Goal: Task Accomplishment & Management: Complete application form

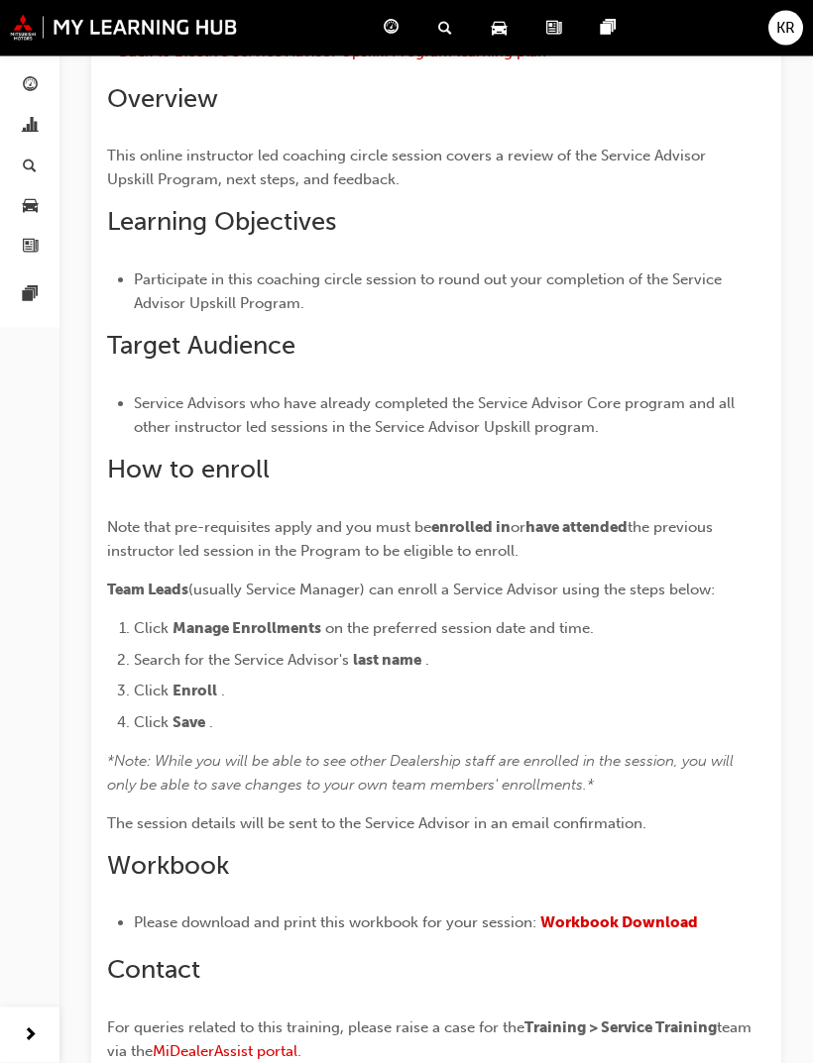
scroll to position [842, 0]
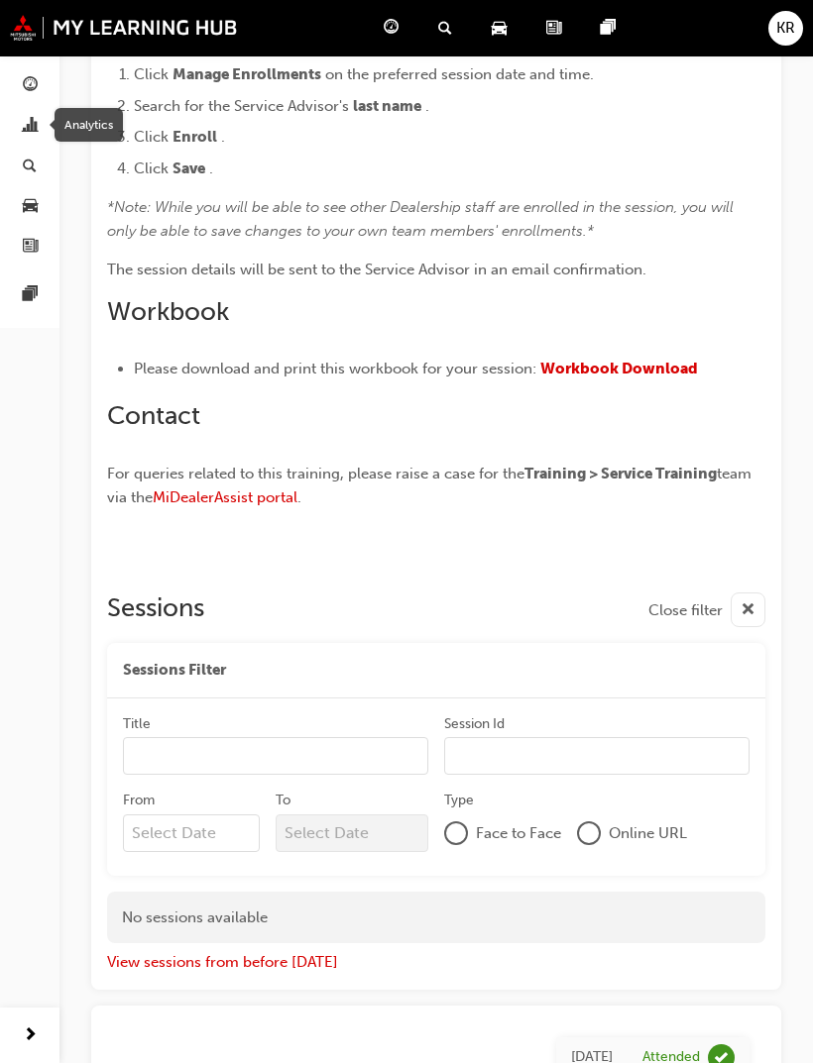
click at [36, 95] on div "button" at bounding box center [30, 85] width 15 height 25
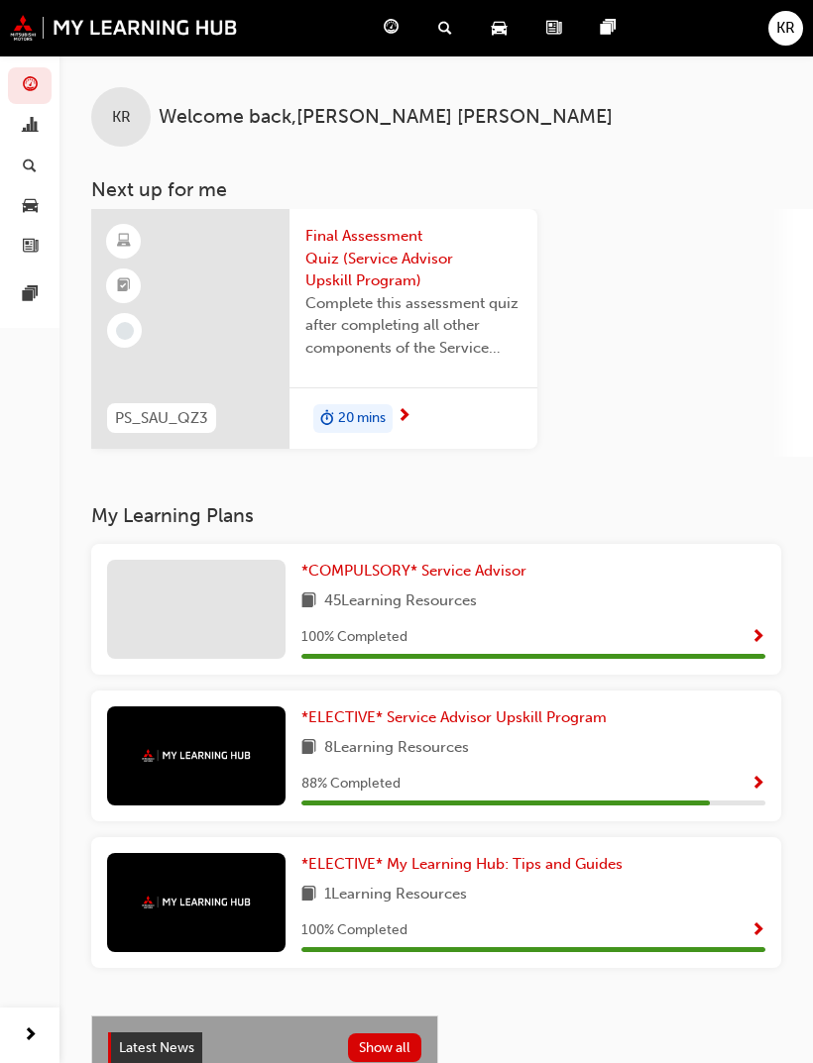
click at [600, 723] on link "*ELECTIVE* Service Advisor Upskill Program" at bounding box center [457, 718] width 313 height 23
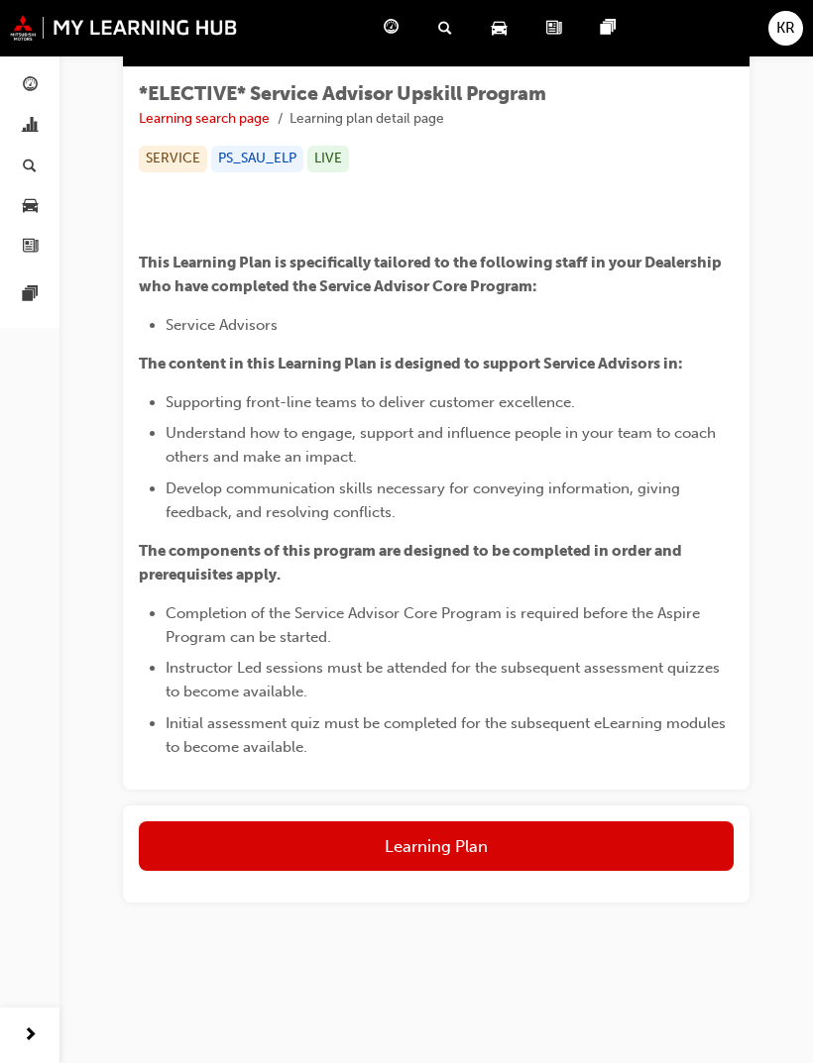
scroll to position [429, 0]
click at [30, 86] on span "guage-icon" at bounding box center [30, 86] width 15 height 18
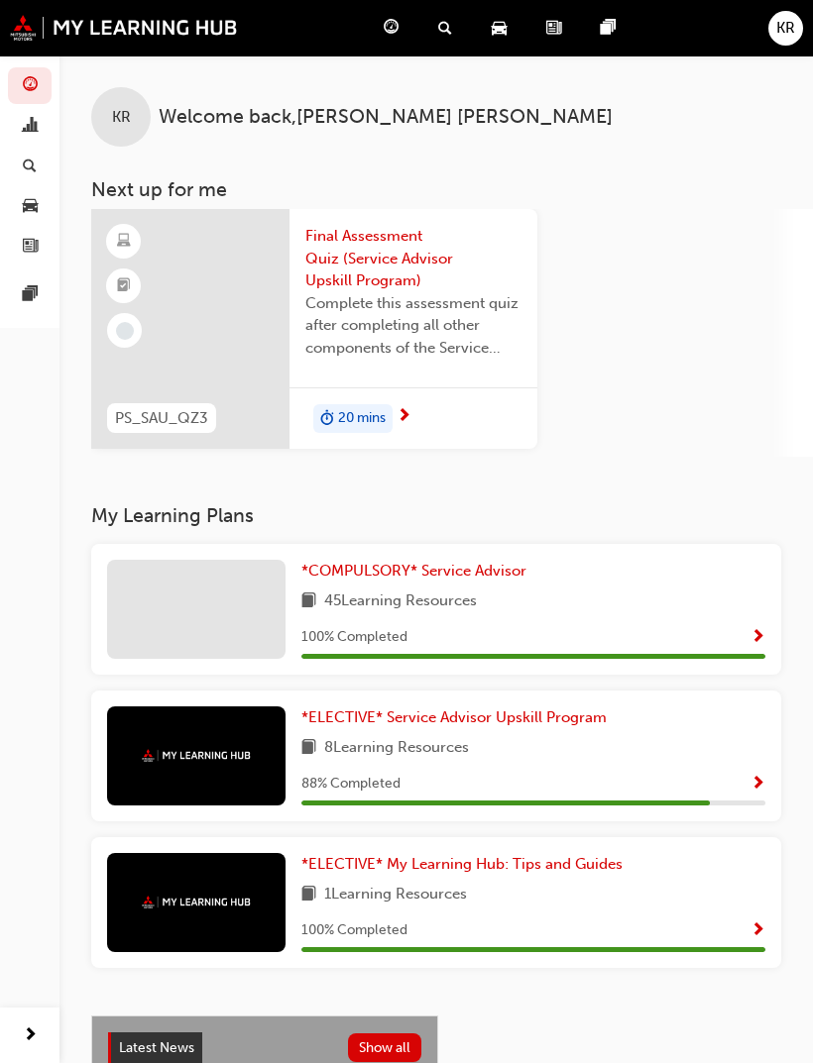
click at [182, 756] on img at bounding box center [196, 755] width 109 height 13
click at [769, 766] on div "*ELECTIVE* Service Advisor Upskill Program 8 Learning Resources 88 % Completed" at bounding box center [436, 756] width 690 height 131
click at [752, 778] on span "Show Progress" at bounding box center [757, 785] width 15 height 18
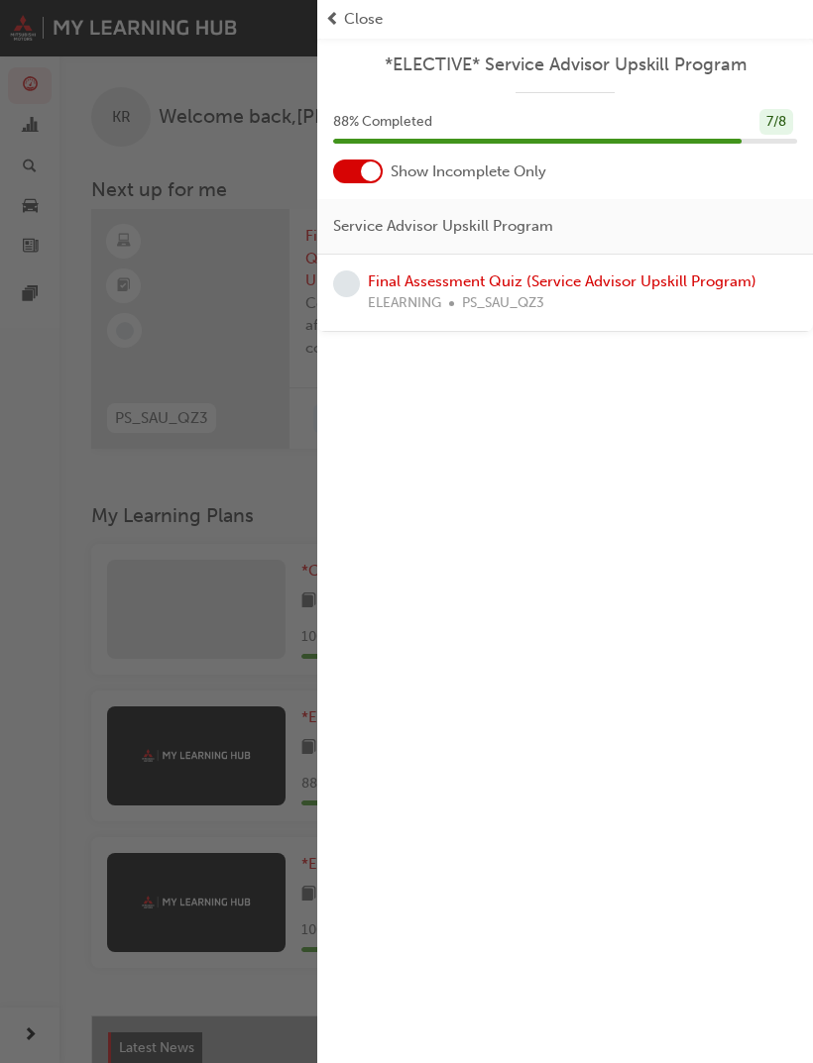
click at [545, 285] on link "Final Assessment Quiz (Service Advisor Upskill Program)" at bounding box center [562, 282] width 389 height 18
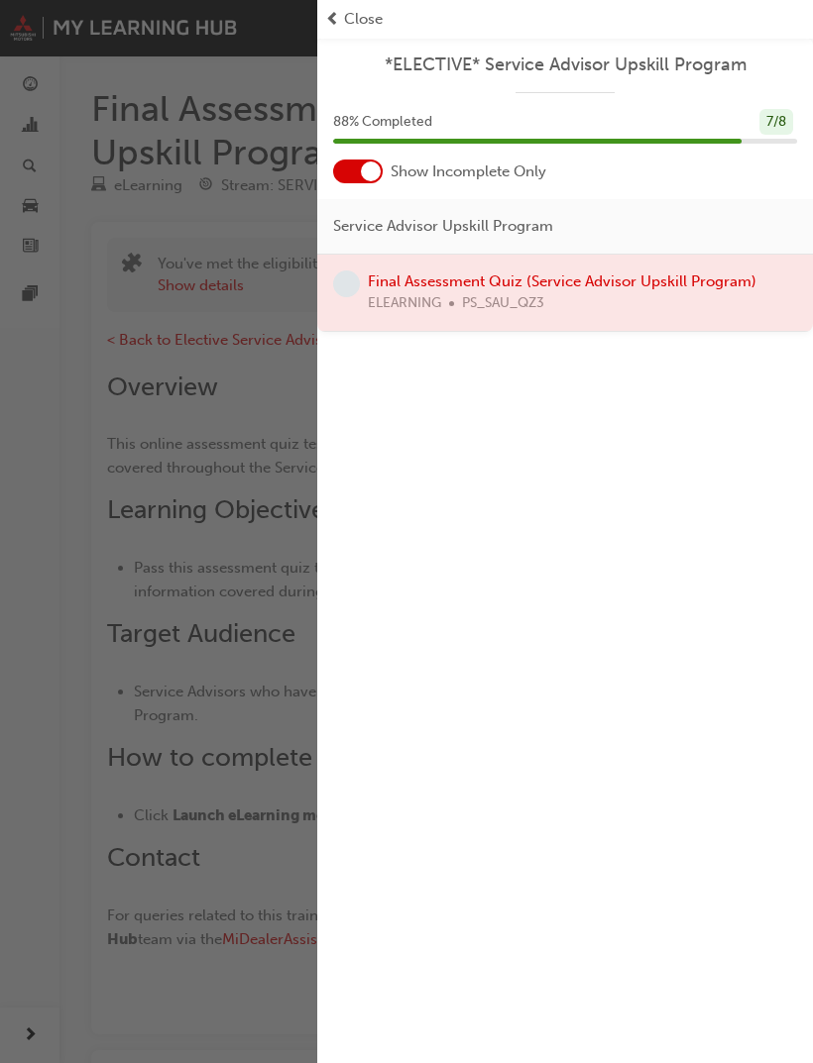
click at [348, 18] on span "Close" at bounding box center [363, 19] width 39 height 23
click at [358, 20] on span "Close" at bounding box center [363, 19] width 39 height 23
click at [495, 289] on div at bounding box center [565, 293] width 496 height 76
click at [259, 481] on div "button" at bounding box center [158, 531] width 317 height 1063
click at [338, 18] on span "prev-icon" at bounding box center [332, 19] width 15 height 23
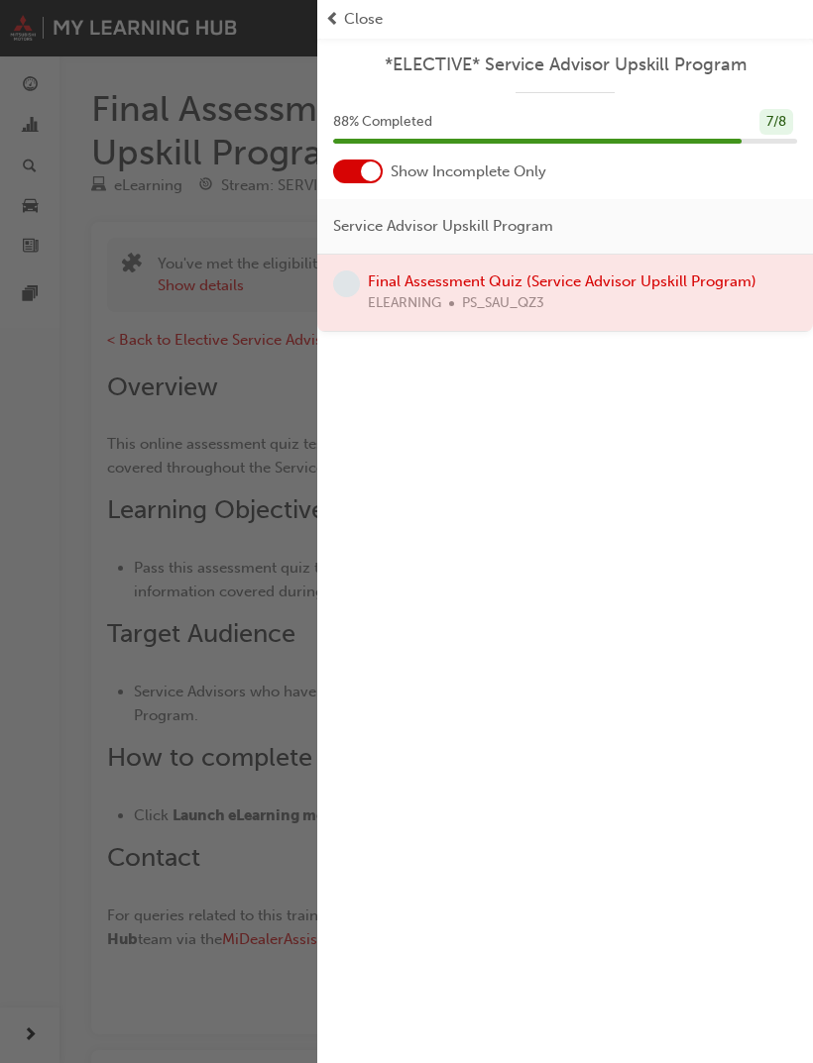
click at [366, 22] on span "Close" at bounding box center [363, 19] width 39 height 23
click at [360, 20] on span "Close" at bounding box center [363, 19] width 39 height 23
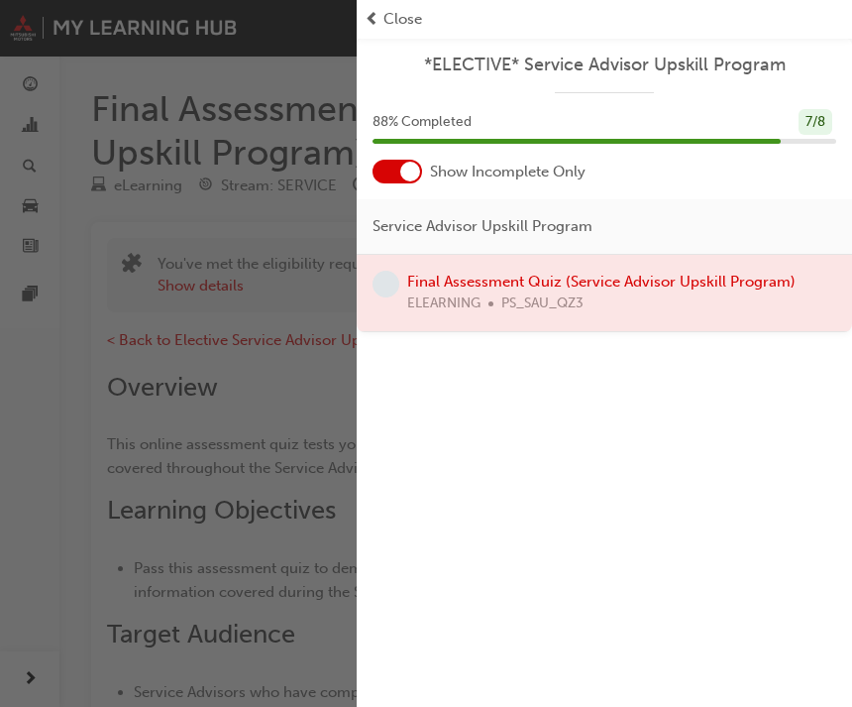
click at [399, 27] on span "Close" at bounding box center [403, 19] width 39 height 23
click at [401, 29] on span "Close" at bounding box center [403, 19] width 39 height 23
click at [397, 18] on span "Close" at bounding box center [403, 19] width 39 height 23
click at [279, 394] on div "button" at bounding box center [178, 353] width 357 height 707
click at [327, 417] on div "button" at bounding box center [178, 353] width 357 height 707
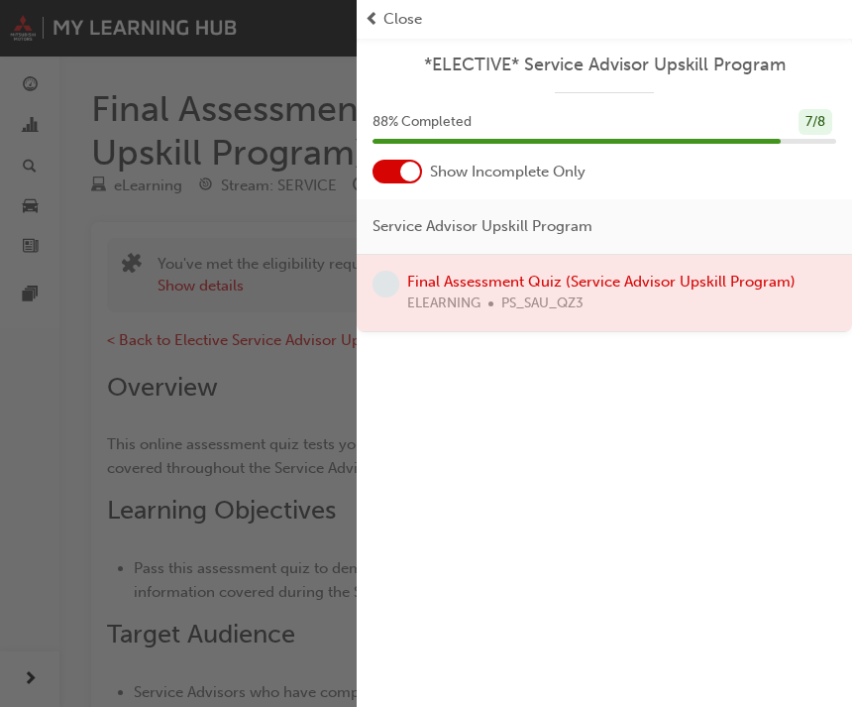
click at [326, 416] on div "button" at bounding box center [178, 353] width 357 height 707
click at [355, 688] on div "button" at bounding box center [178, 353] width 357 height 707
click at [744, 297] on div at bounding box center [605, 293] width 496 height 76
click at [767, 274] on div at bounding box center [605, 293] width 496 height 76
click at [411, 27] on span "Close" at bounding box center [403, 19] width 39 height 23
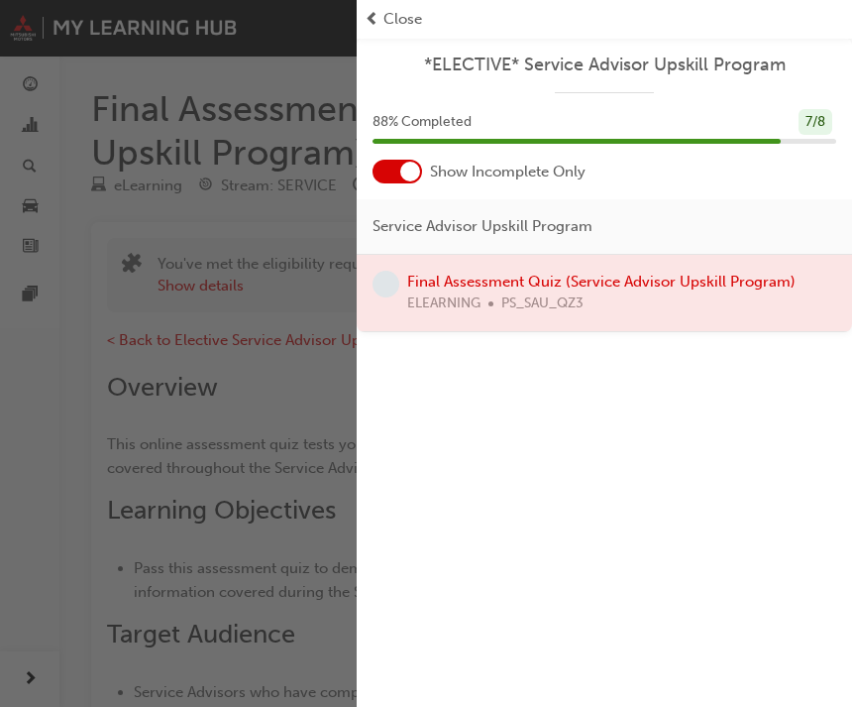
click at [411, 179] on div at bounding box center [410, 172] width 20 height 20
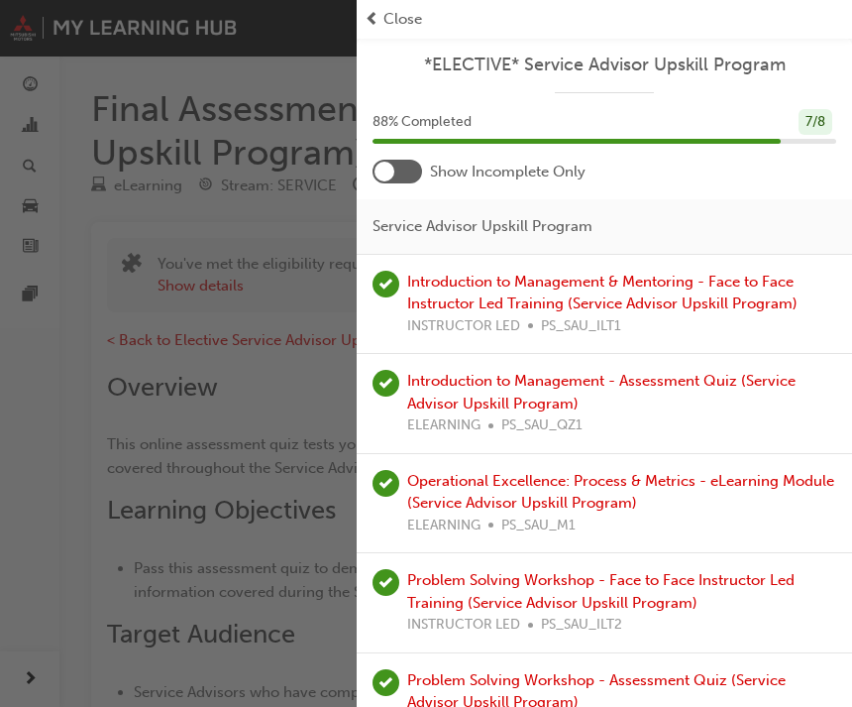
click at [395, 175] on div at bounding box center [398, 172] width 50 height 24
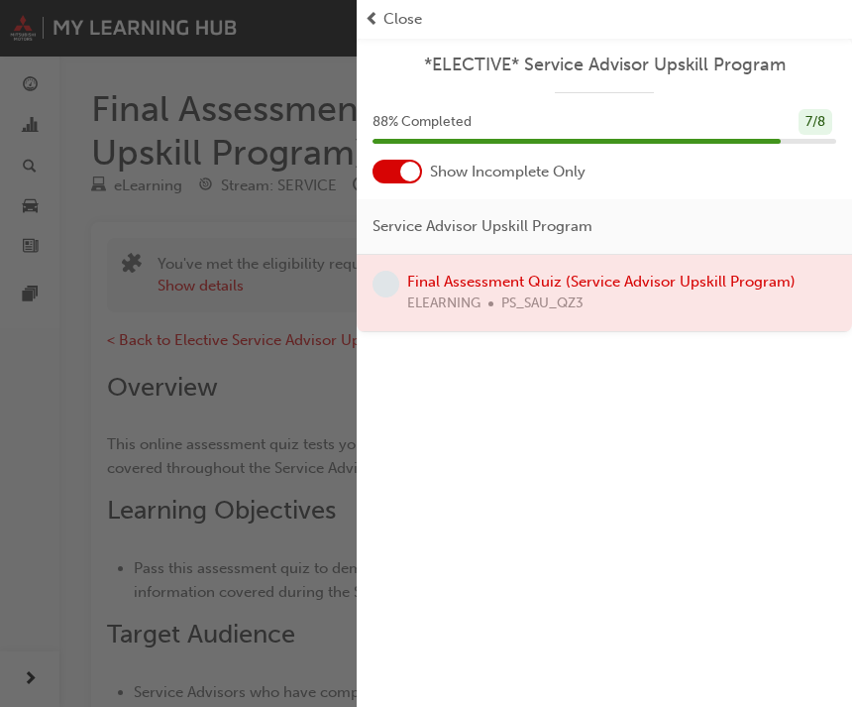
click at [394, 19] on span "Close" at bounding box center [403, 19] width 39 height 23
click at [287, 256] on div "button" at bounding box center [178, 353] width 357 height 707
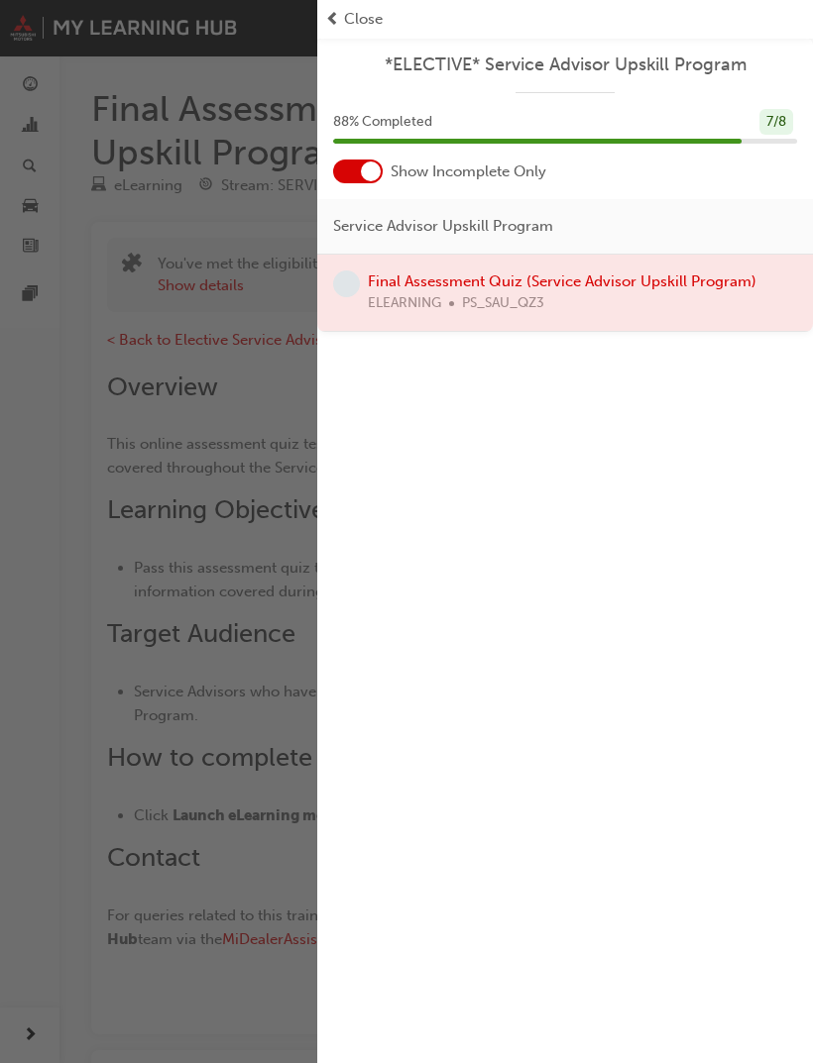
click at [338, 24] on span "prev-icon" at bounding box center [332, 19] width 15 height 23
click at [361, 26] on span "Close" at bounding box center [363, 19] width 39 height 23
click at [177, 469] on div "button" at bounding box center [158, 531] width 317 height 1063
click at [75, 572] on div "button" at bounding box center [158, 531] width 317 height 1063
click at [79, 706] on div "button" at bounding box center [158, 531] width 317 height 1063
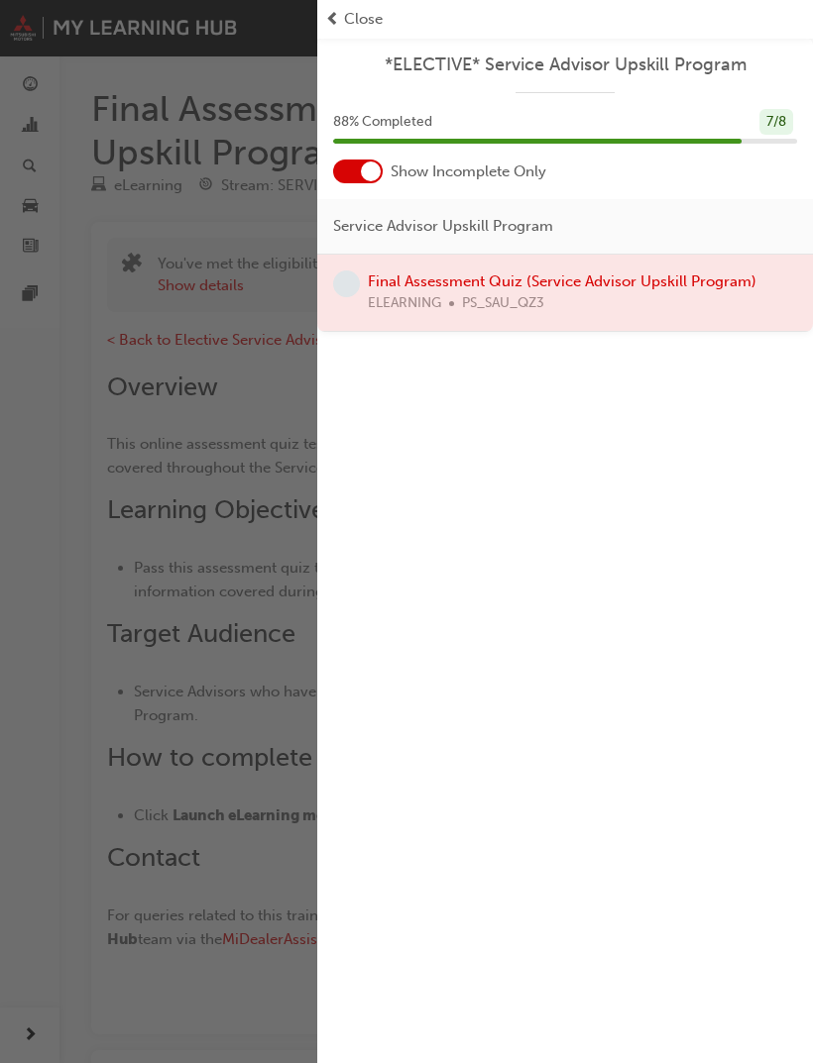
click at [55, 706] on div "button" at bounding box center [158, 531] width 317 height 1063
click at [460, 591] on div "*ELECTIVE* Service Advisor Upskill Program 88 % Completed 7 / 8 Show Incomplete…" at bounding box center [565, 531] width 496 height 1063
click at [547, 615] on div "*ELECTIVE* Service Advisor Upskill Program 88 % Completed 7 / 8 Show Incomplete…" at bounding box center [565, 531] width 496 height 1063
click at [628, 575] on div "*ELECTIVE* Service Advisor Upskill Program 88 % Completed 7 / 8 Show Incomplete…" at bounding box center [565, 531] width 496 height 1063
click at [705, 493] on div "*ELECTIVE* Service Advisor Upskill Program 88 % Completed 7 / 8 Show Incomplete…" at bounding box center [565, 531] width 496 height 1063
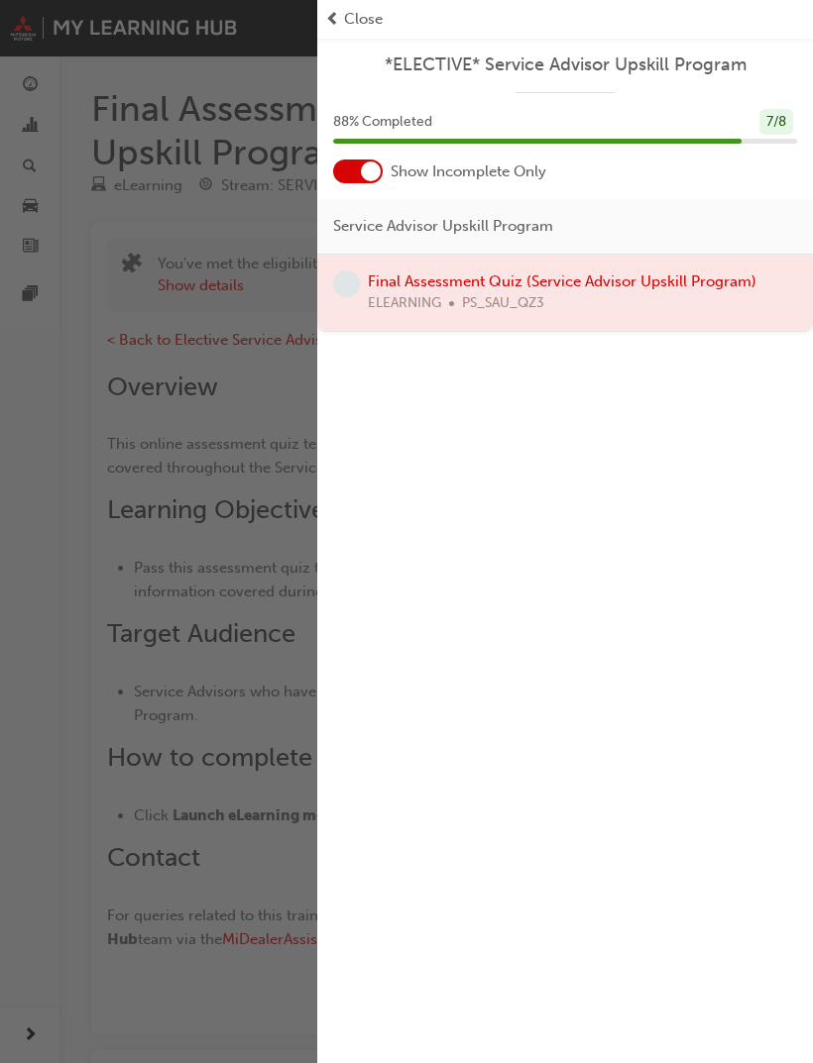
click at [358, 13] on span "Close" at bounding box center [363, 19] width 39 height 23
click at [357, 10] on span "Close" at bounding box center [363, 19] width 39 height 23
click at [434, 276] on div at bounding box center [565, 293] width 496 height 76
click at [361, 284] on div at bounding box center [565, 293] width 496 height 76
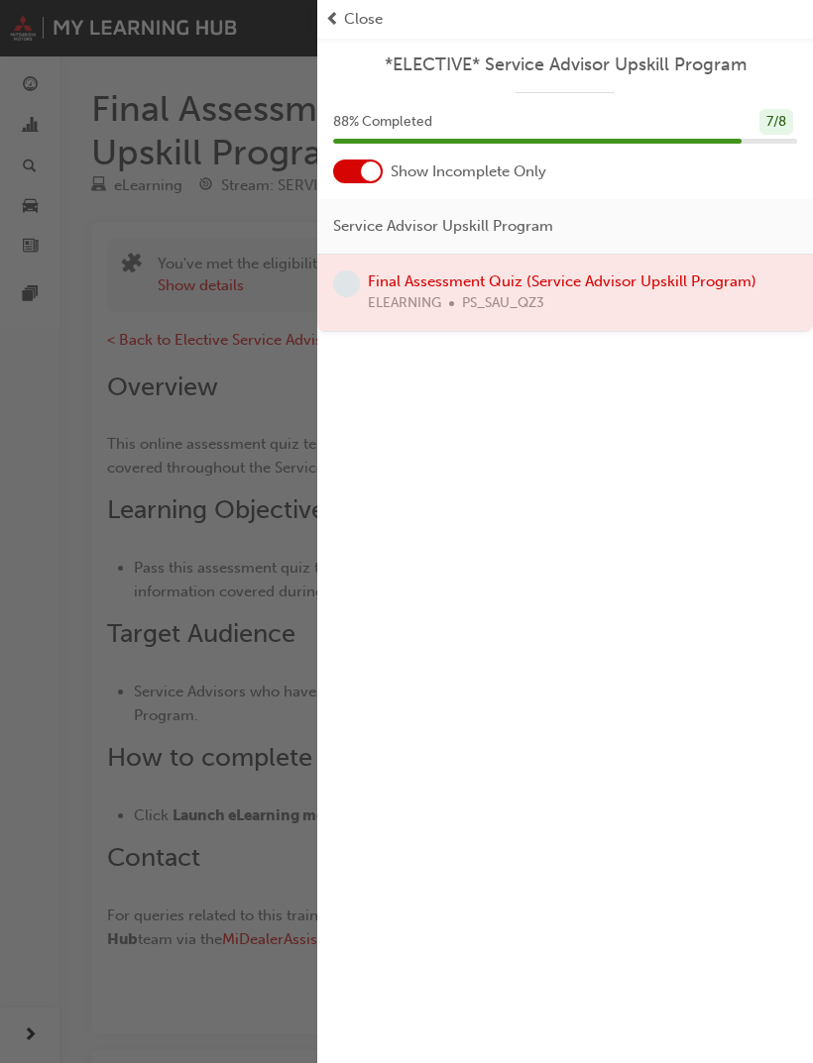
click at [366, 287] on div at bounding box center [565, 293] width 496 height 76
click at [215, 420] on div "button" at bounding box center [158, 531] width 317 height 1063
click at [214, 419] on div "button" at bounding box center [158, 531] width 317 height 1063
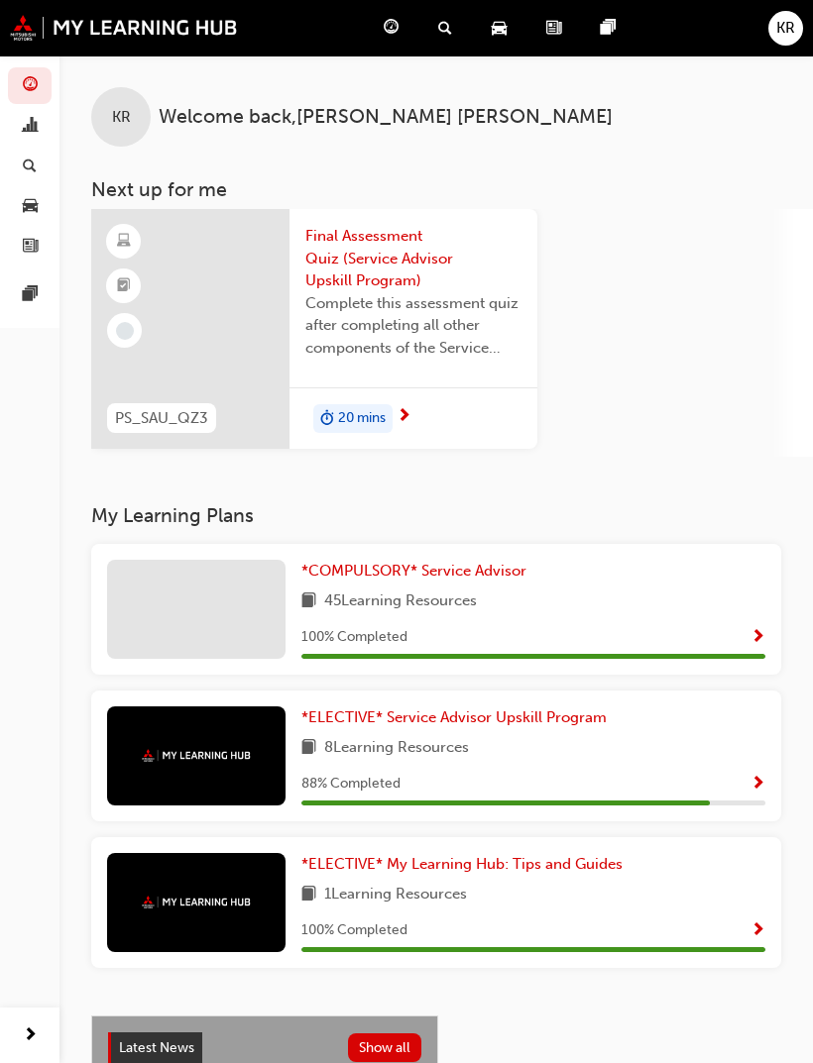
click at [394, 269] on span "Final Assessment Quiz (Service Advisor Upskill Program)" at bounding box center [413, 258] width 216 height 67
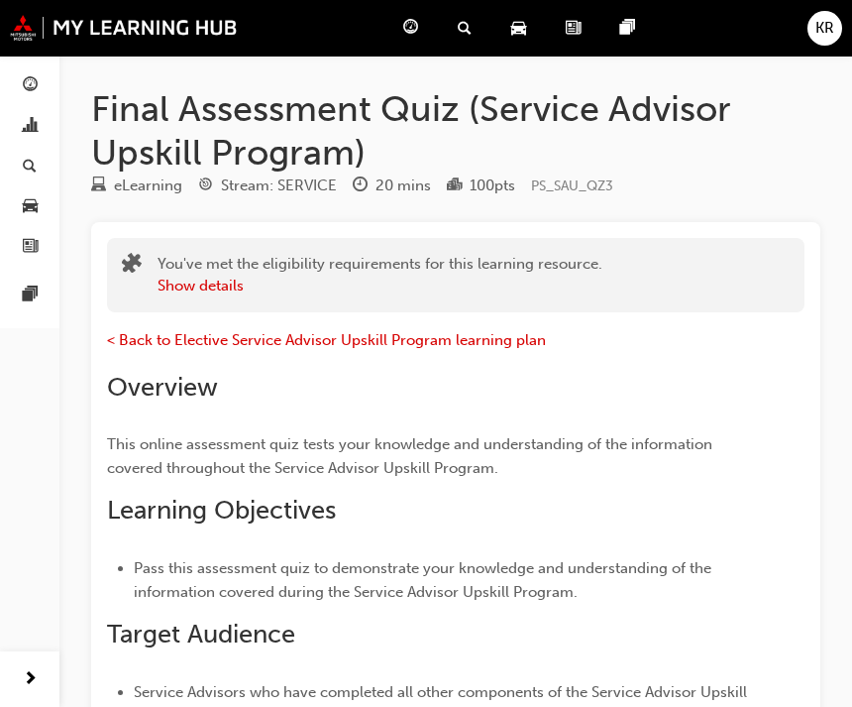
click at [812, 551] on div "Final Assessment Quiz (Service Advisor Upskill Program) eLearning Stream: SERVI…" at bounding box center [455, 690] width 793 height 1207
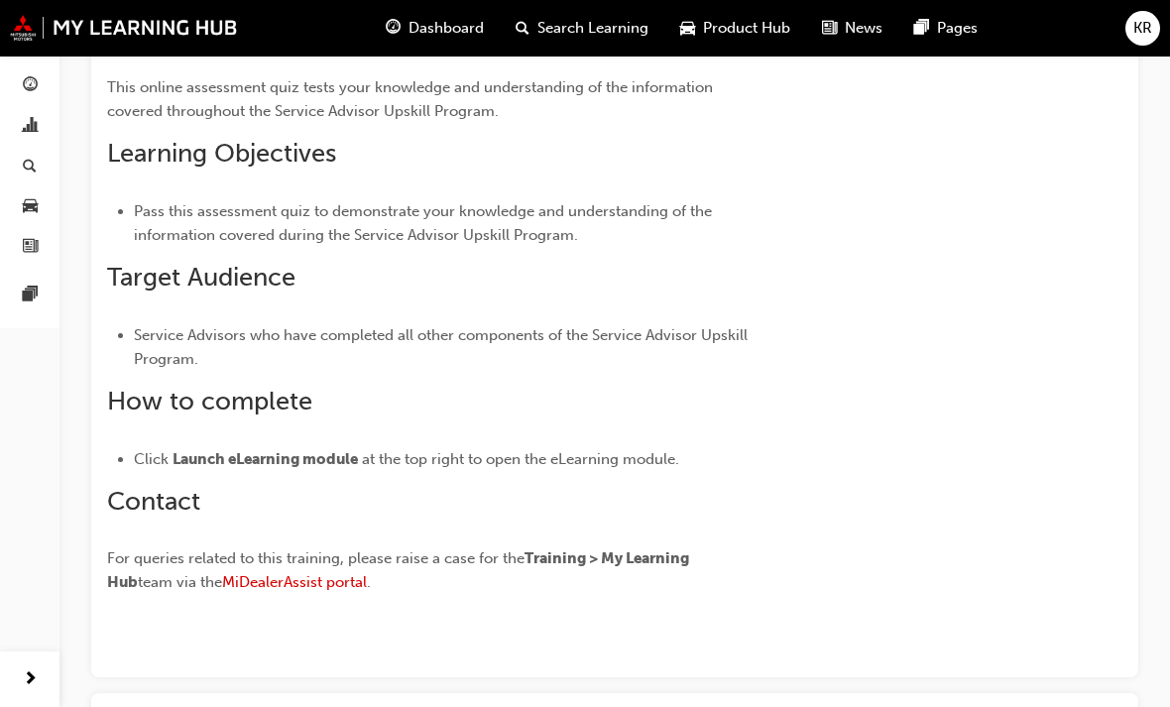
scroll to position [525, 0]
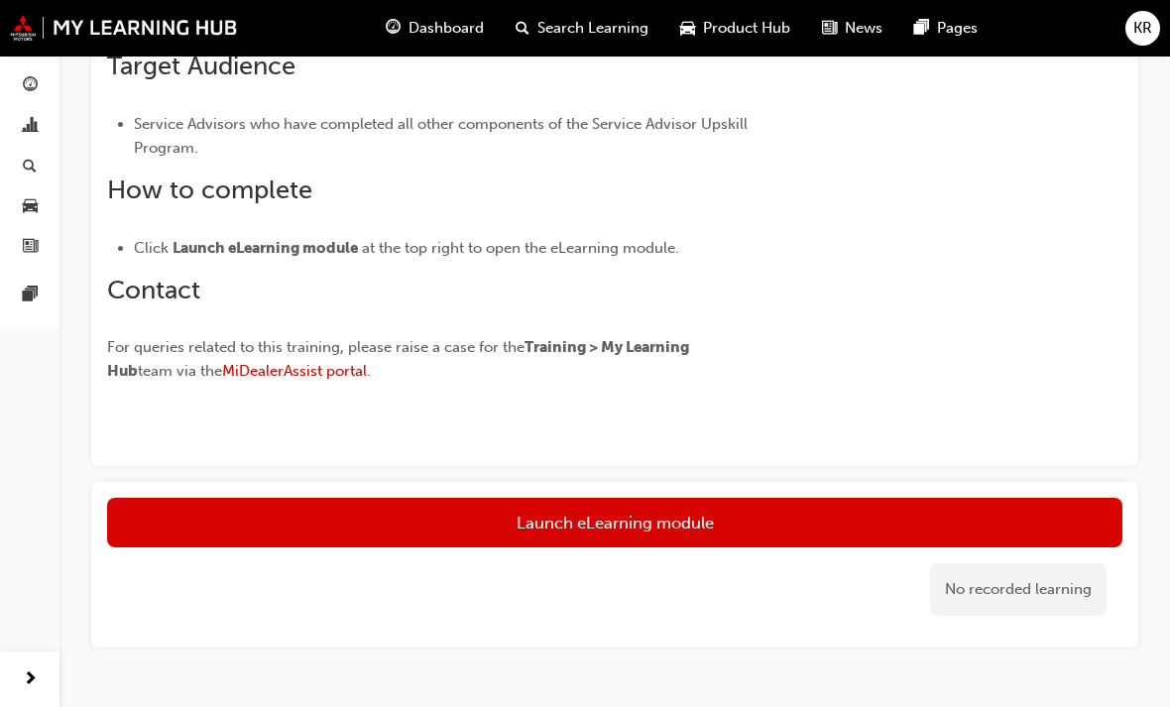
click at [684, 511] on link "Launch eLearning module" at bounding box center [614, 523] width 1015 height 50
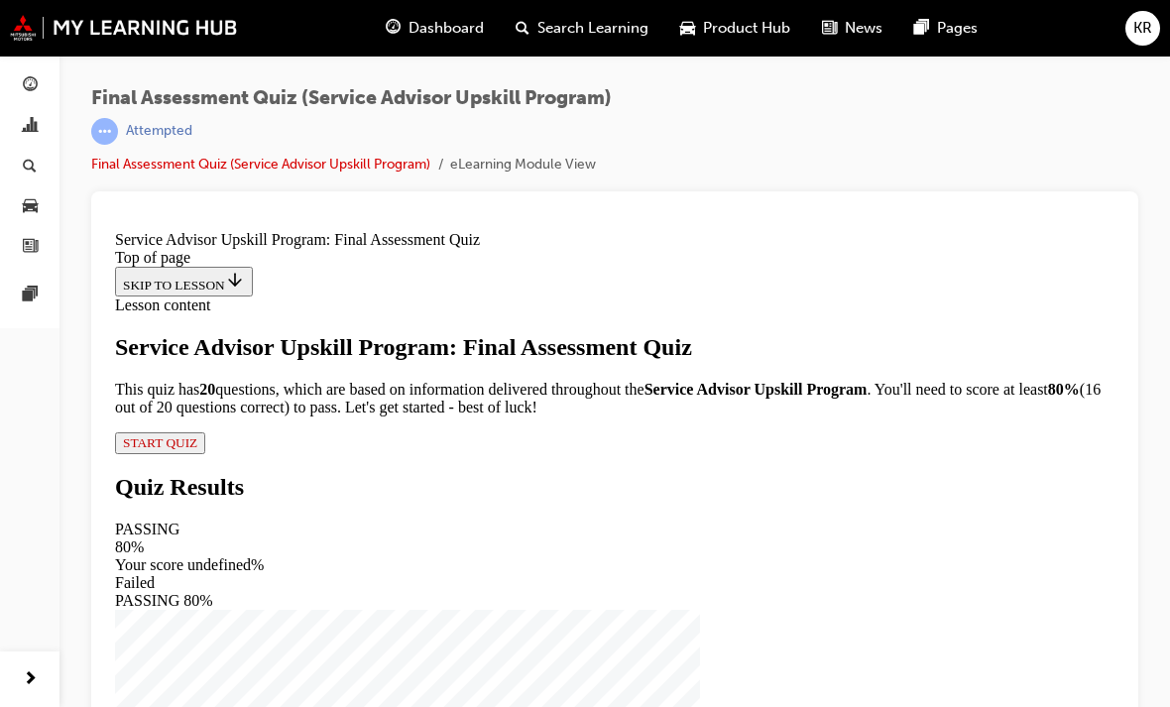
scroll to position [263, 0]
click at [197, 450] on span "START QUIZ" at bounding box center [160, 442] width 74 height 15
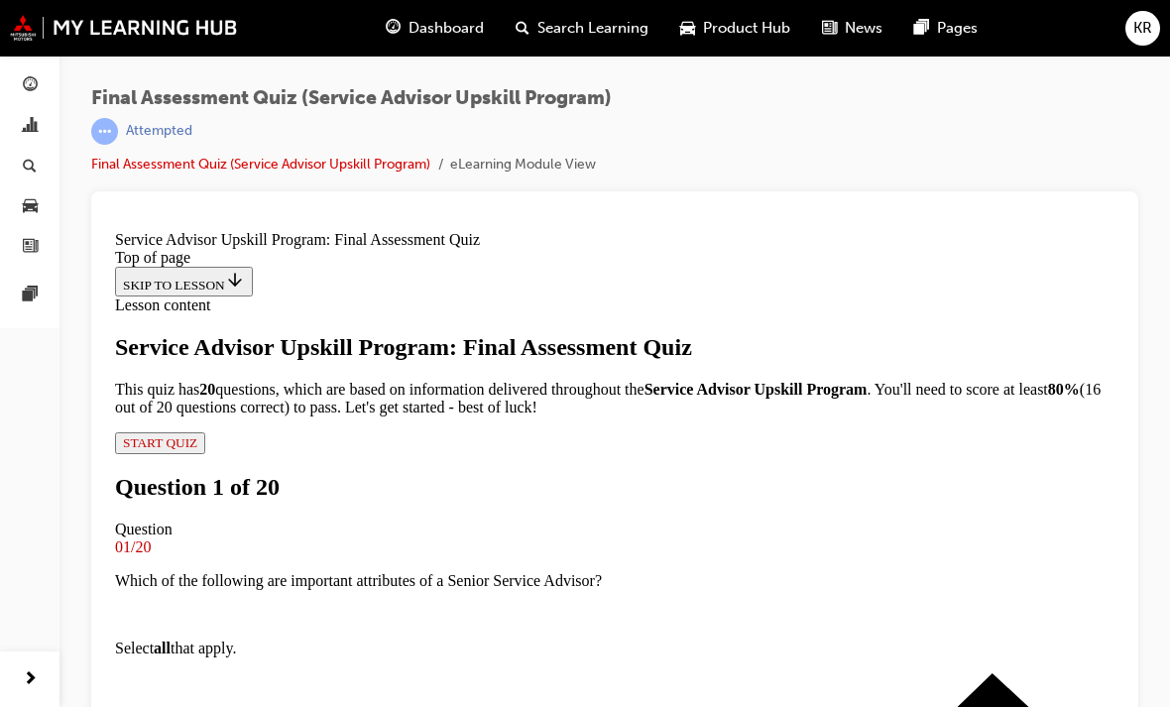
scroll to position [383, 0]
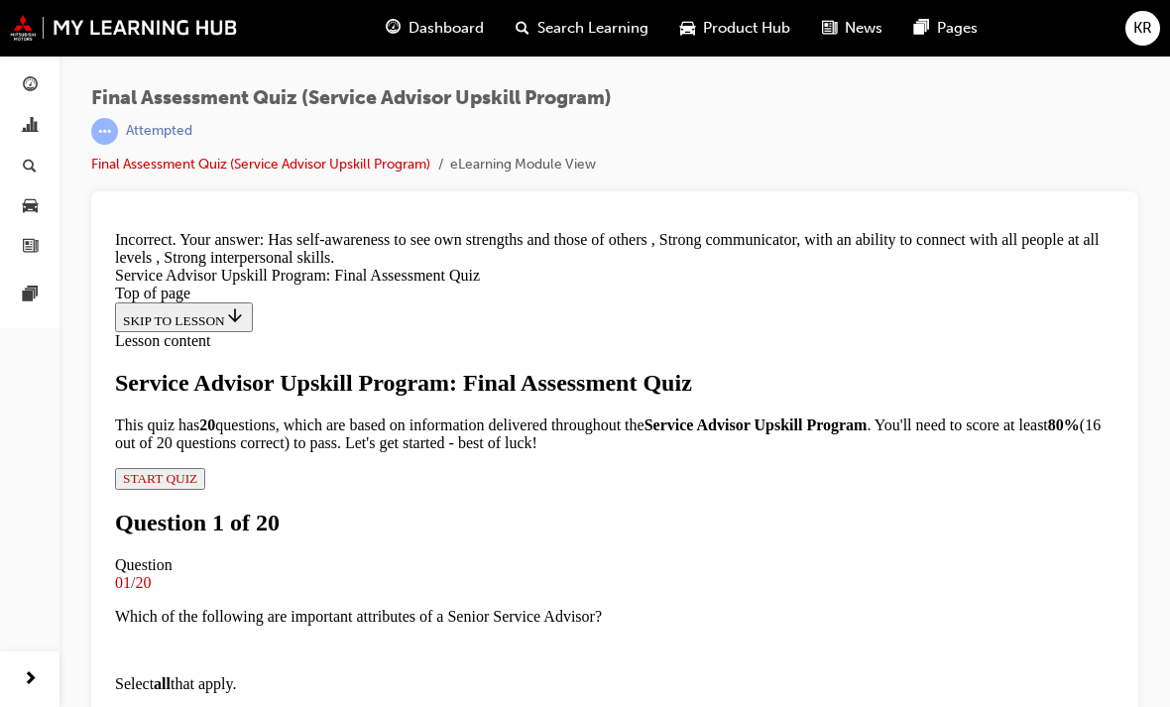
scroll to position [585, 0]
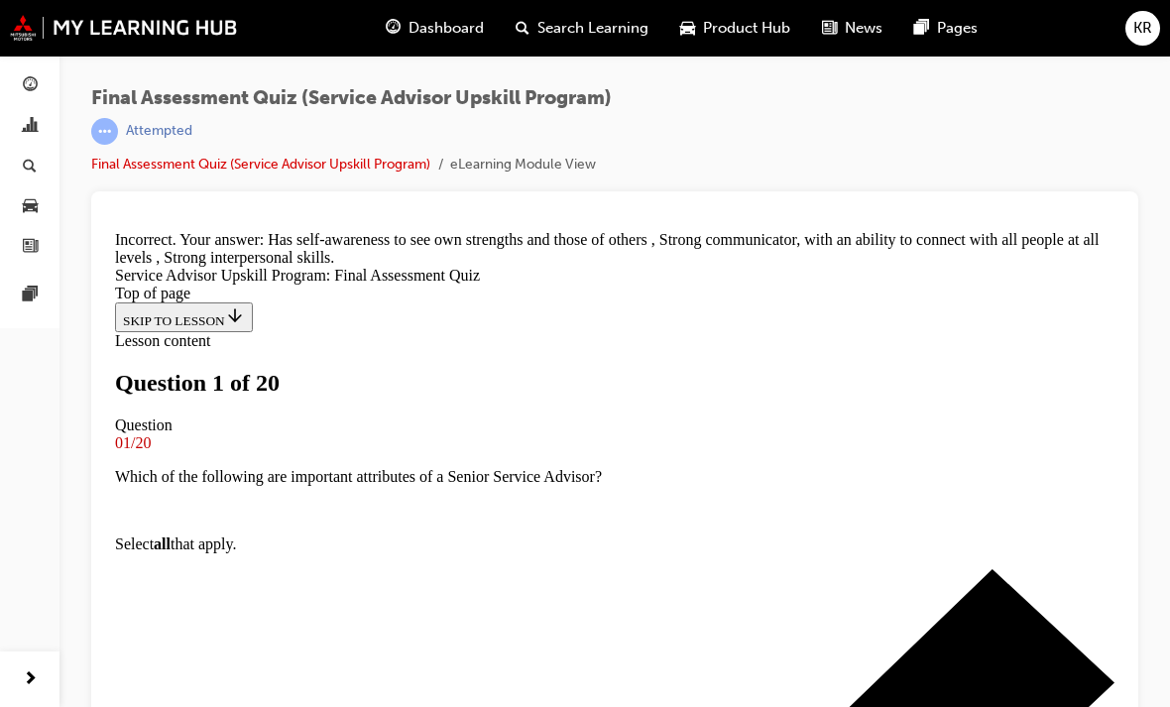
scroll to position [408, 0]
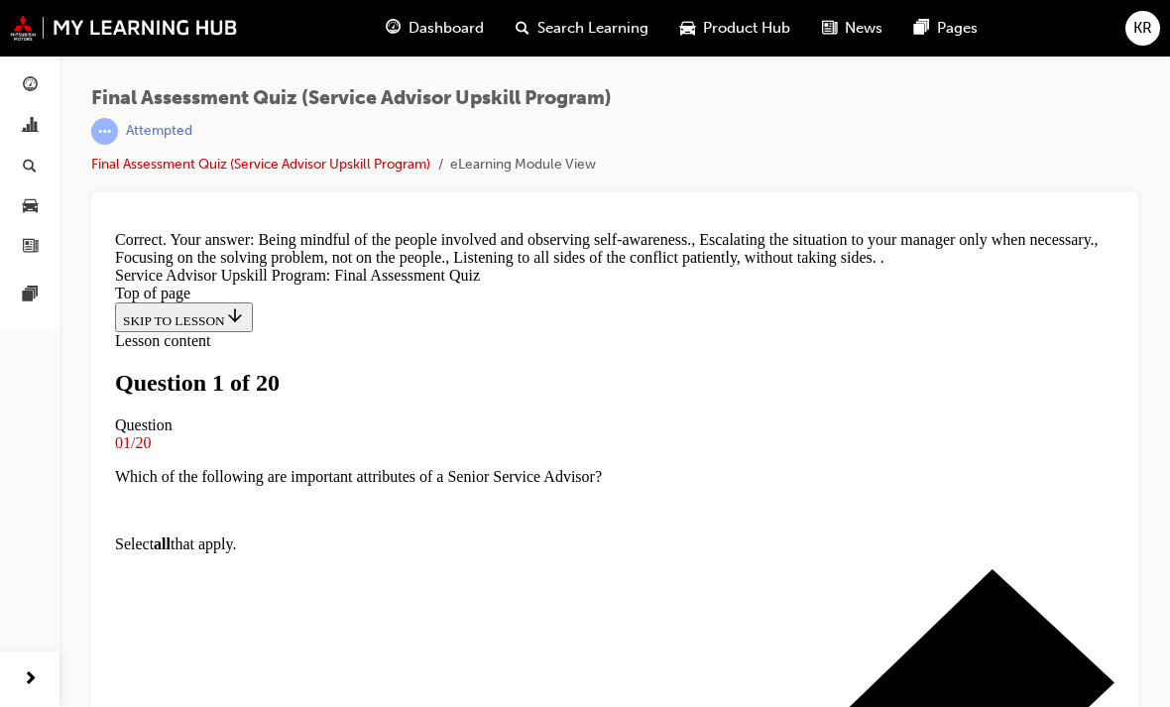
scroll to position [638, 0]
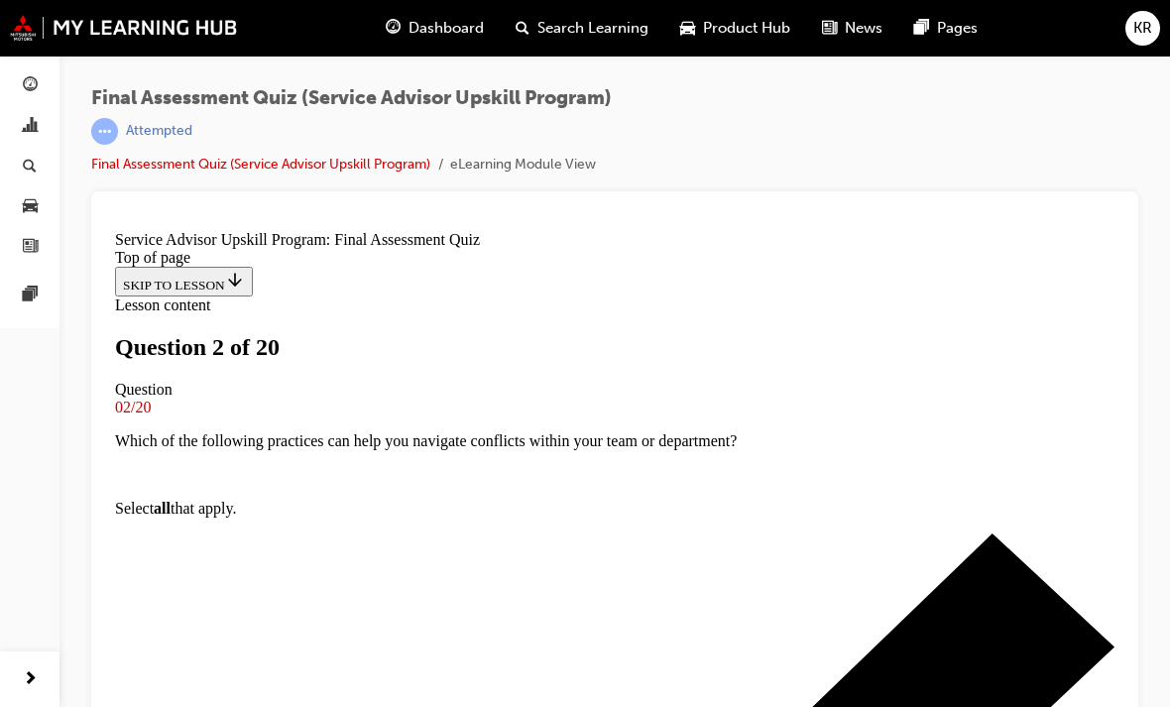
scroll to position [321, 0]
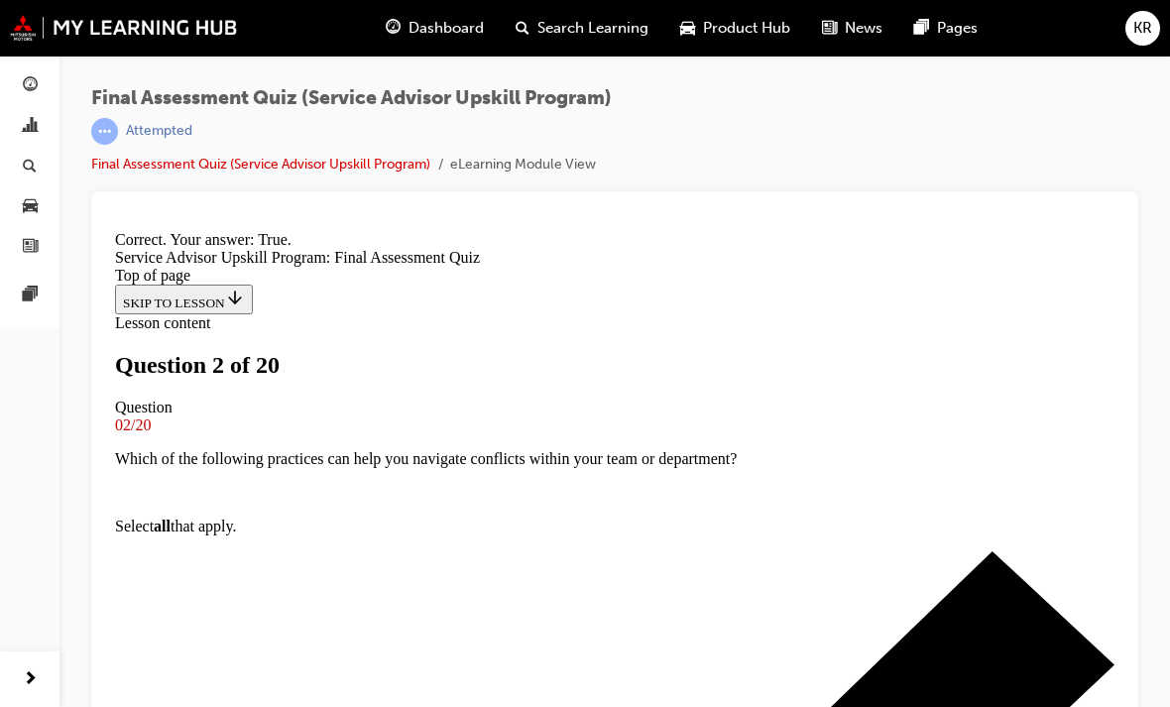
scroll to position [454, 0]
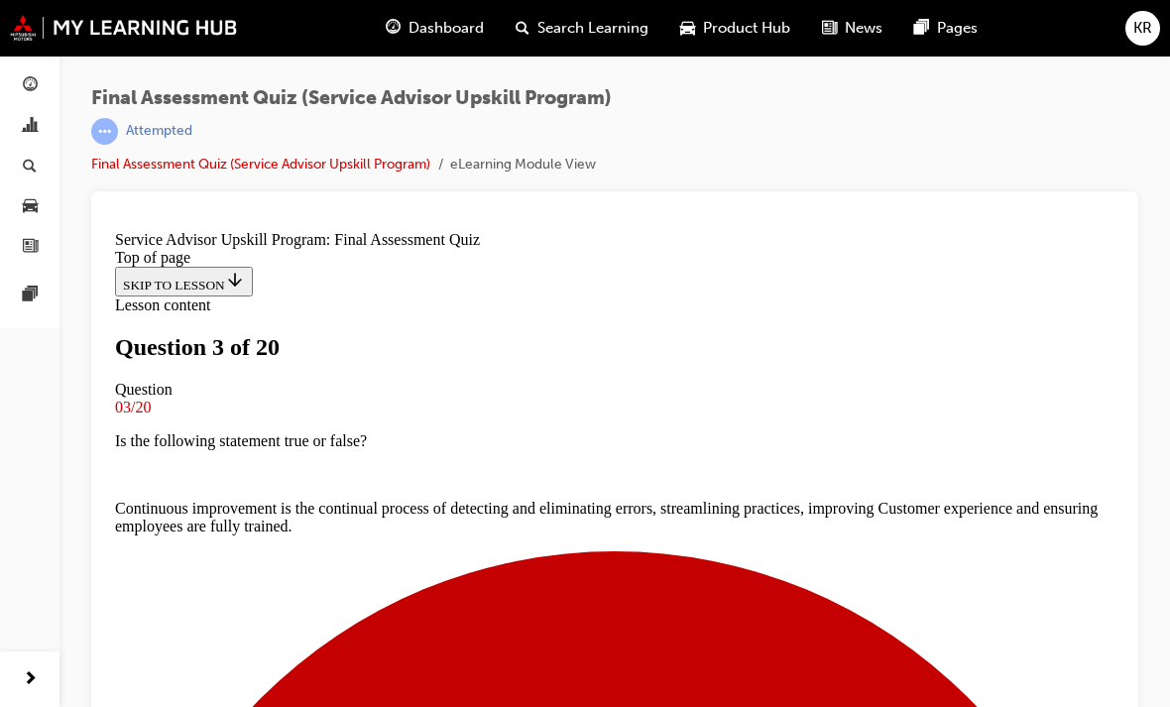
scroll to position [252, 0]
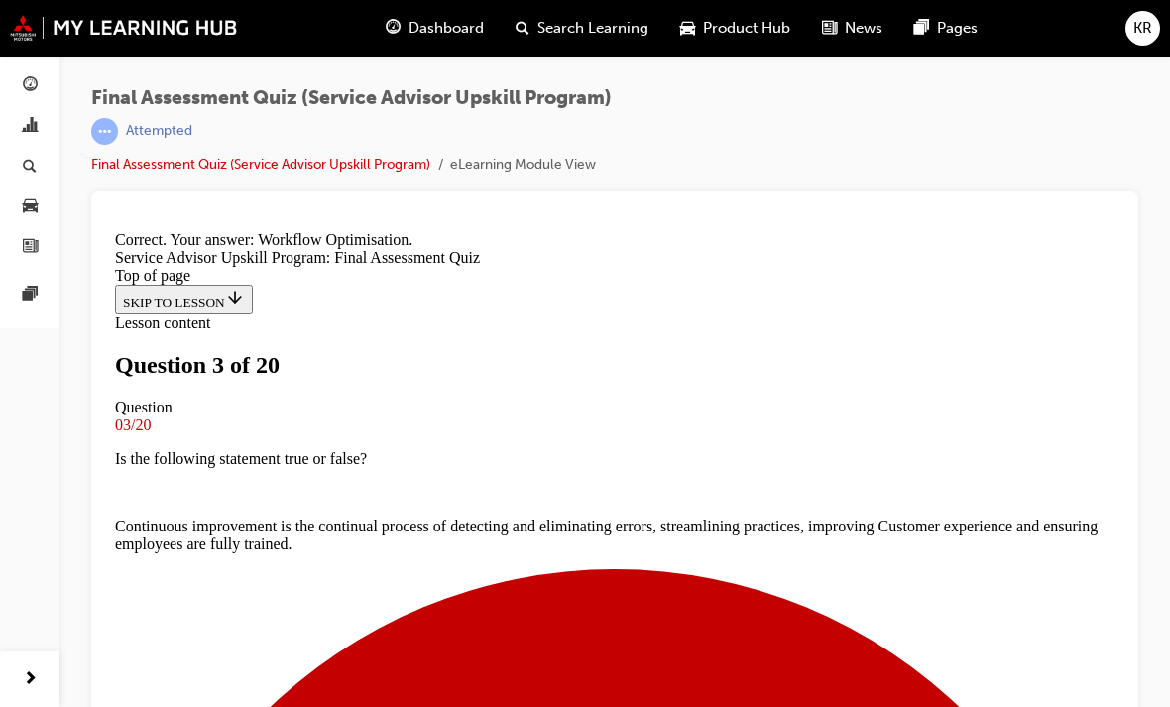
scroll to position [545, 0]
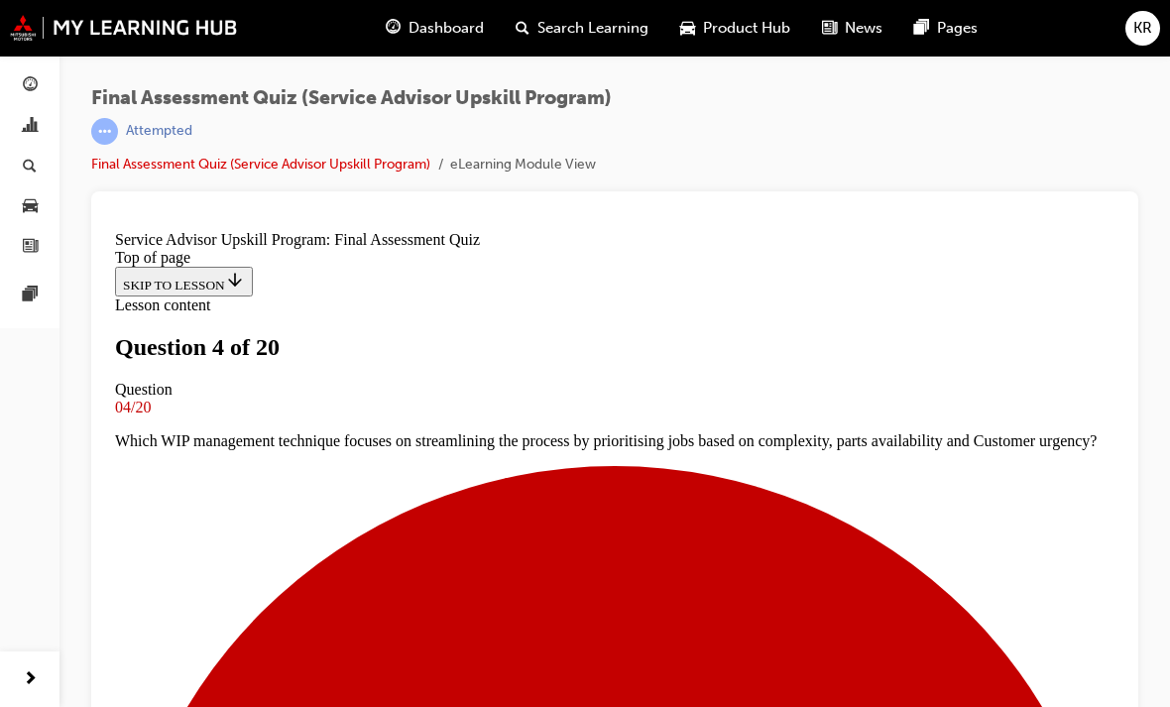
scroll to position [329, 0]
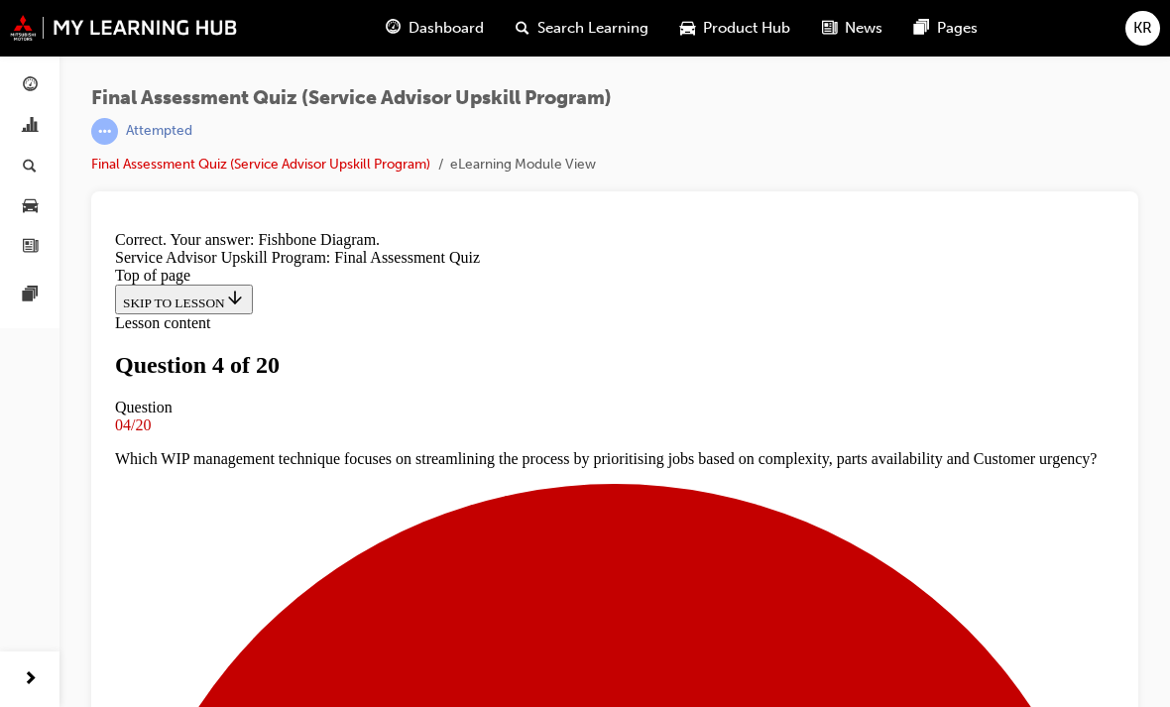
scroll to position [591, 0]
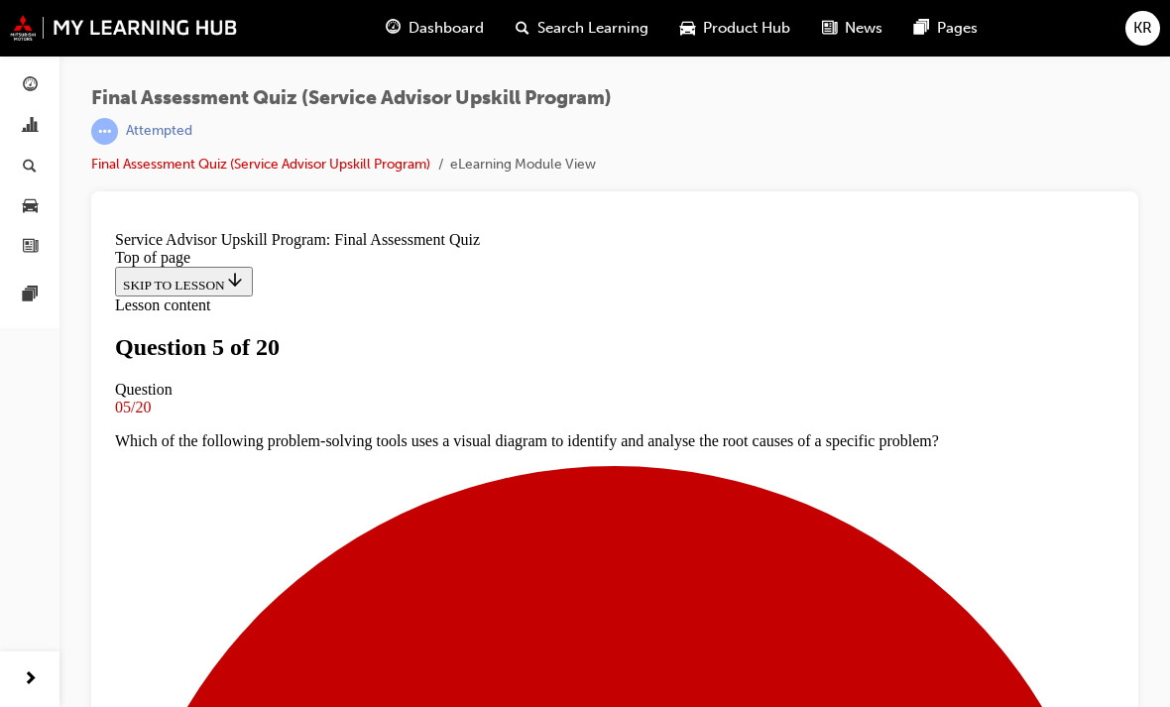
scroll to position [375, 0]
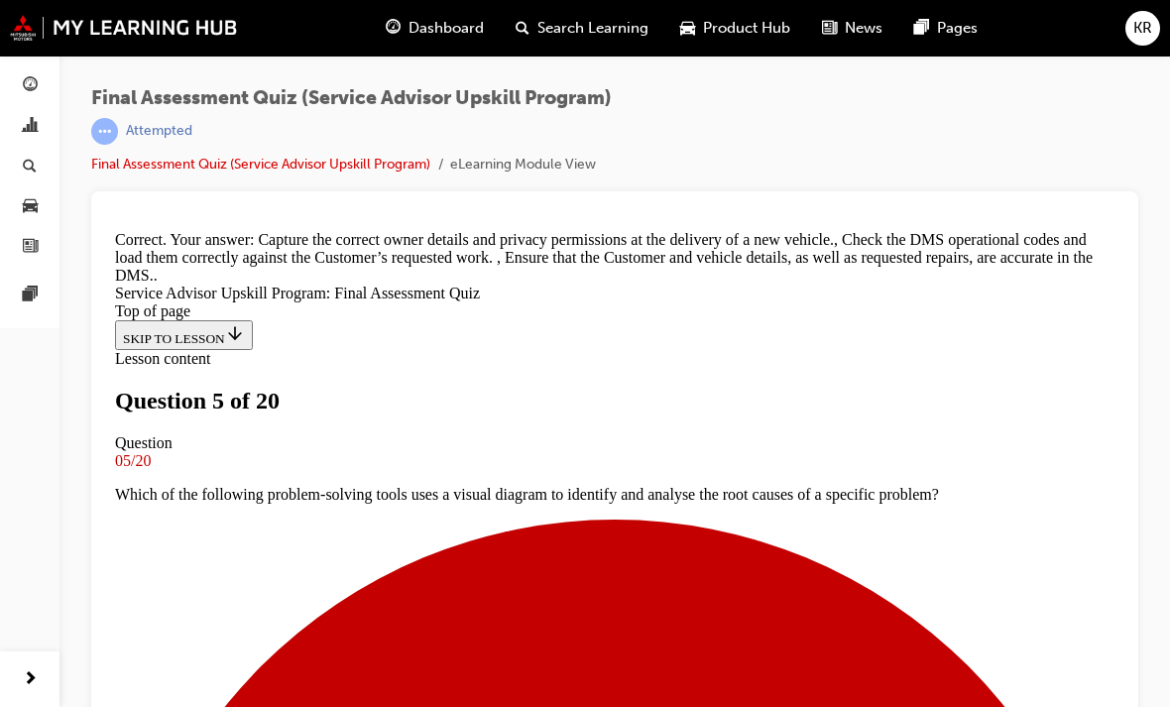
scroll to position [658, 0]
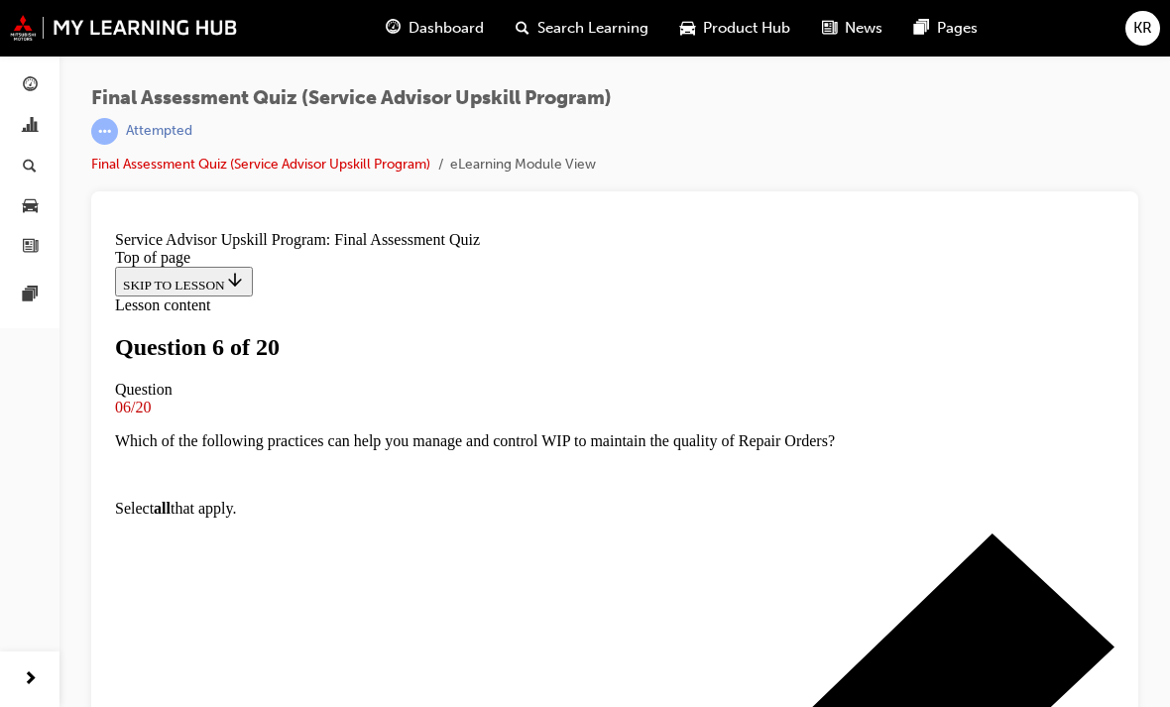
scroll to position [207, 0]
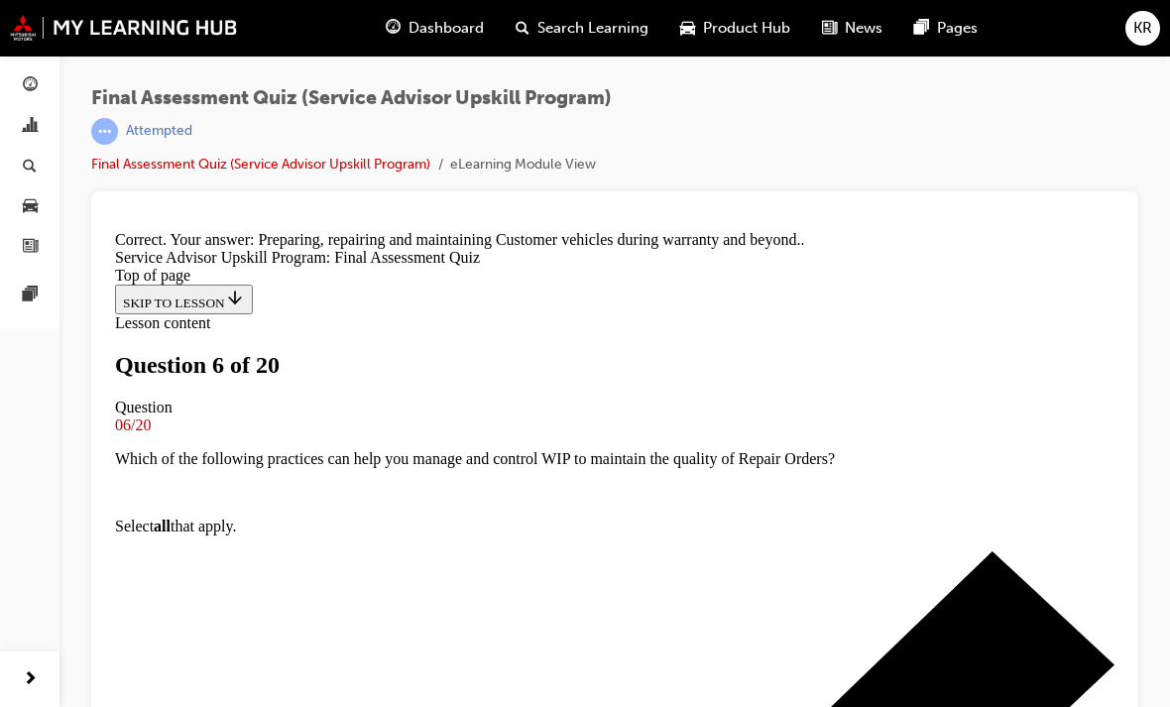
scroll to position [577, 0]
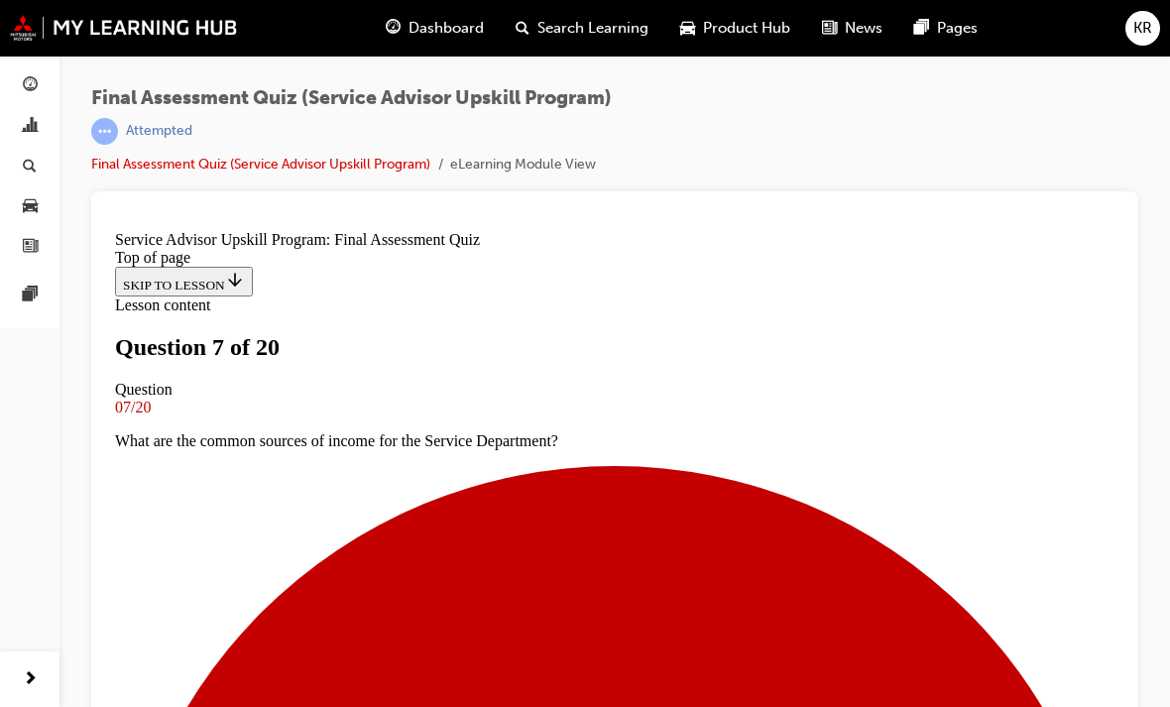
scroll to position [369, 0]
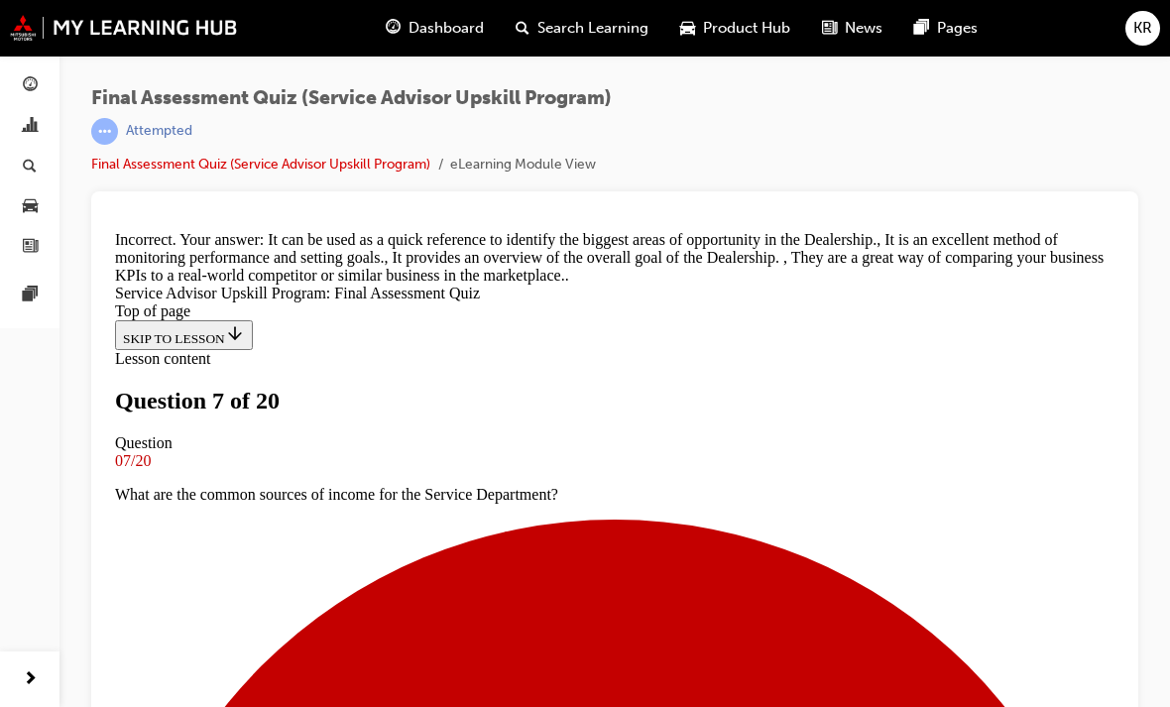
scroll to position [605, 0]
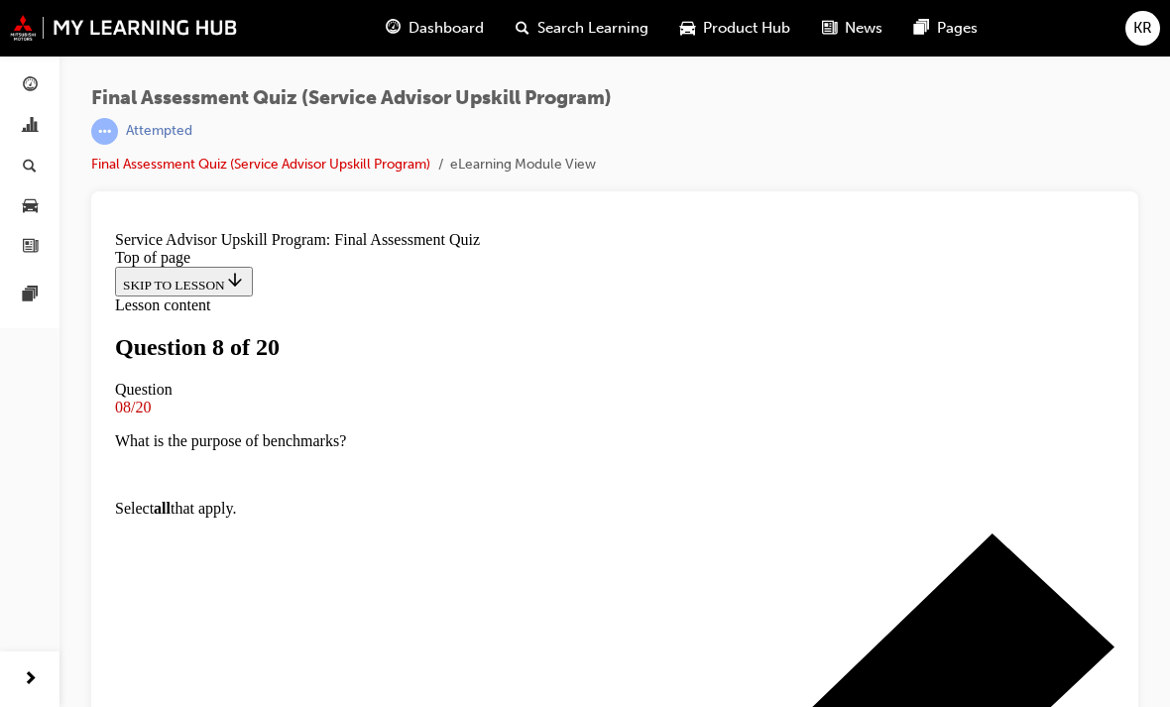
scroll to position [239, 0]
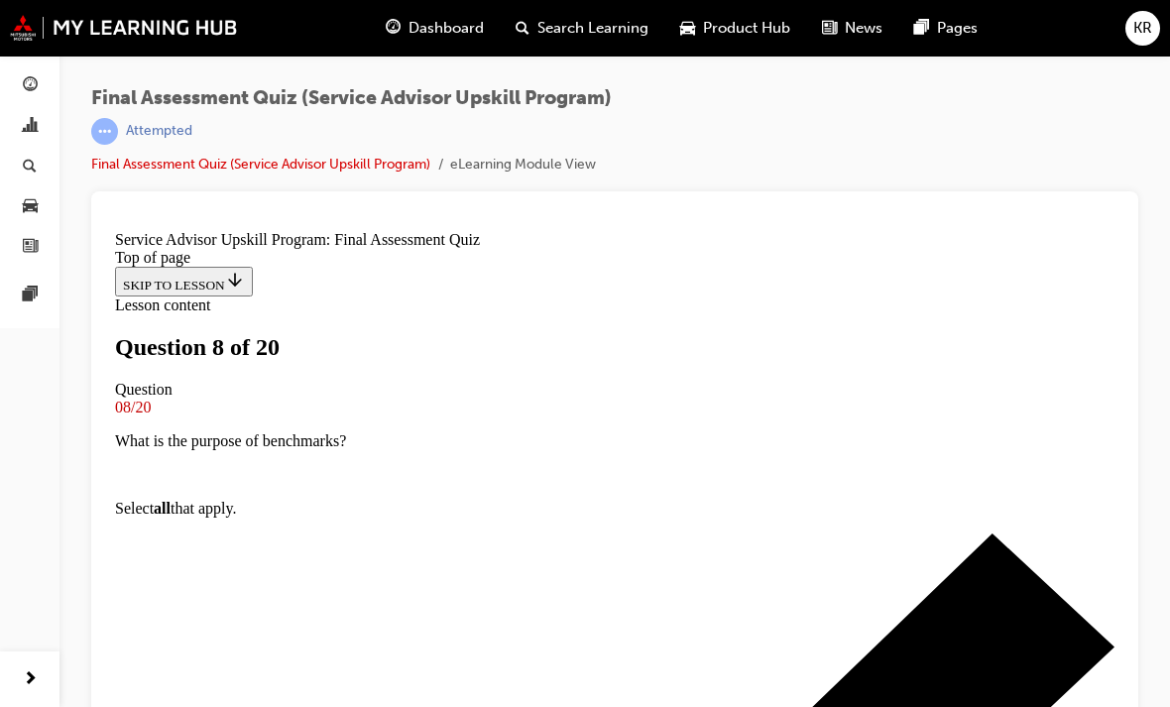
scroll to position [229, 0]
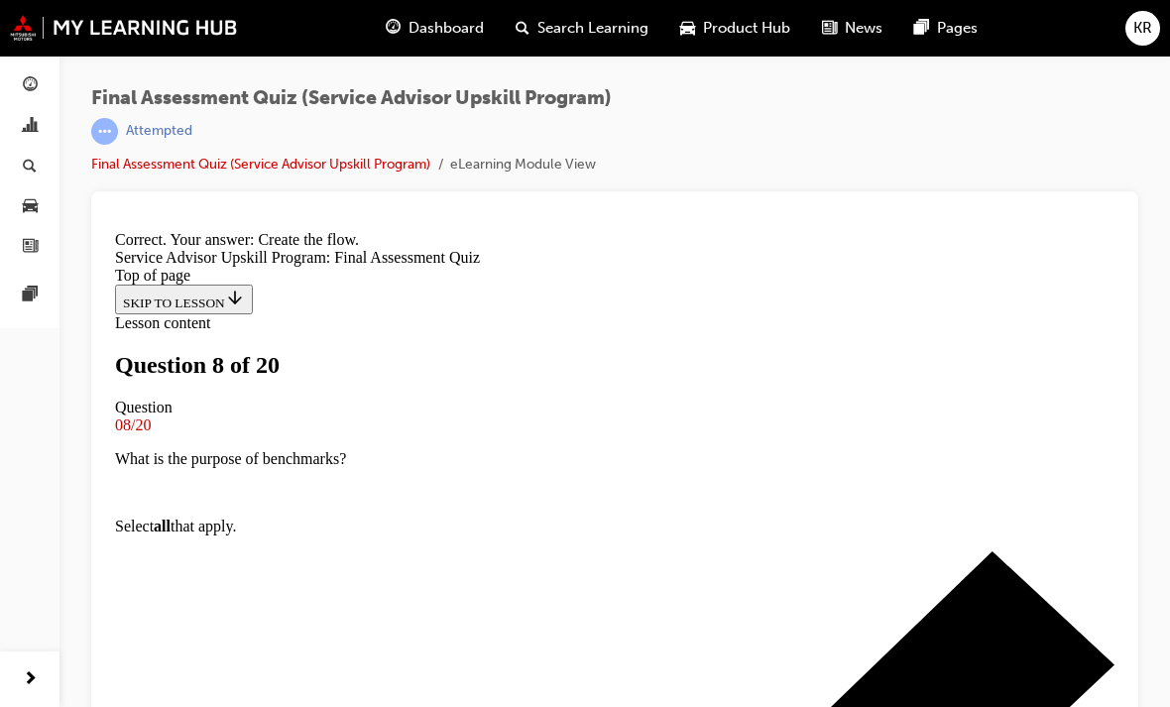
scroll to position [591, 0]
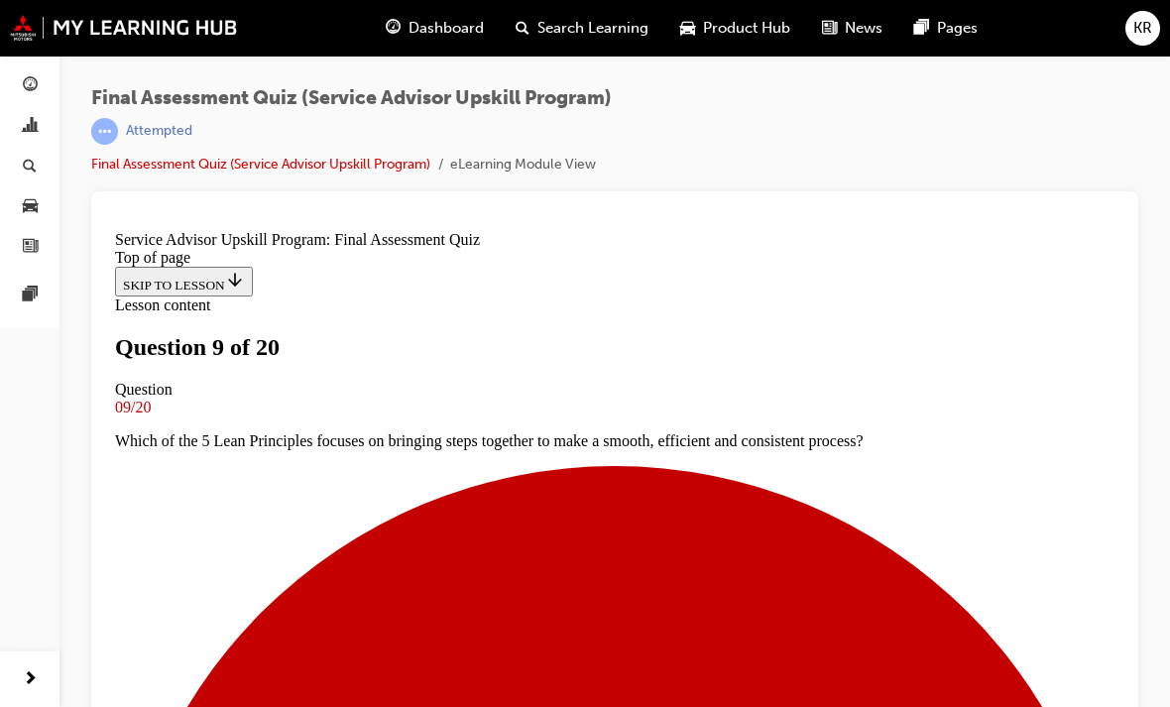
scroll to position [330, 0]
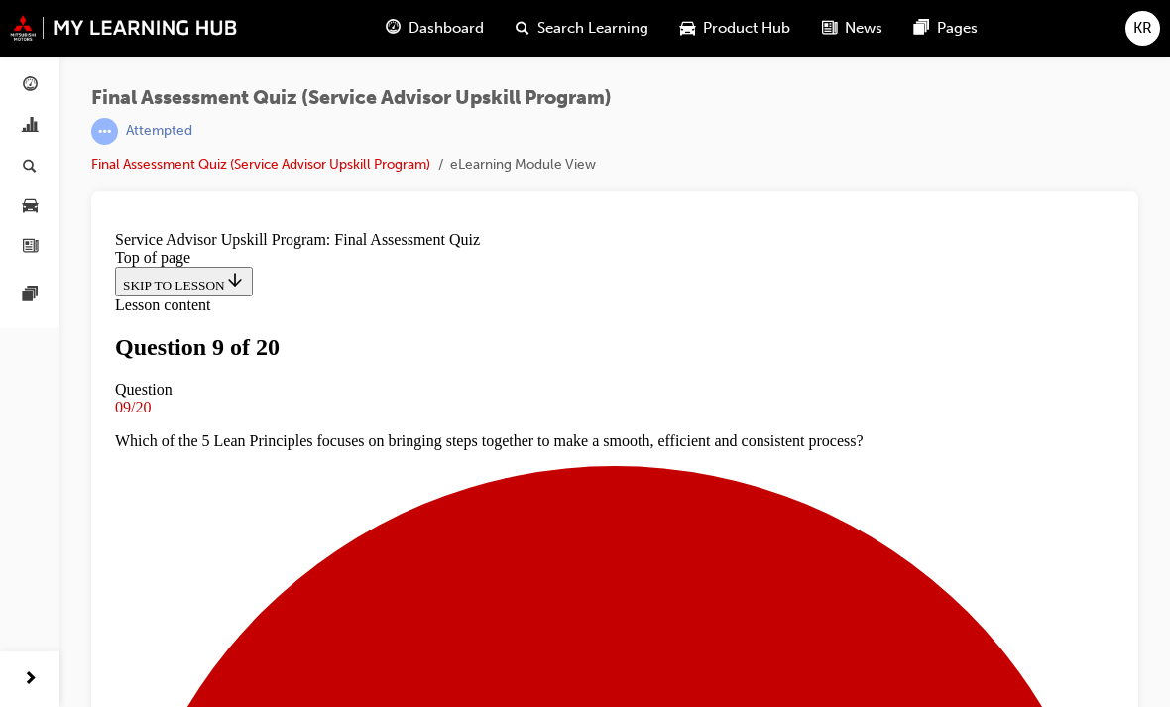
scroll to position [457, 0]
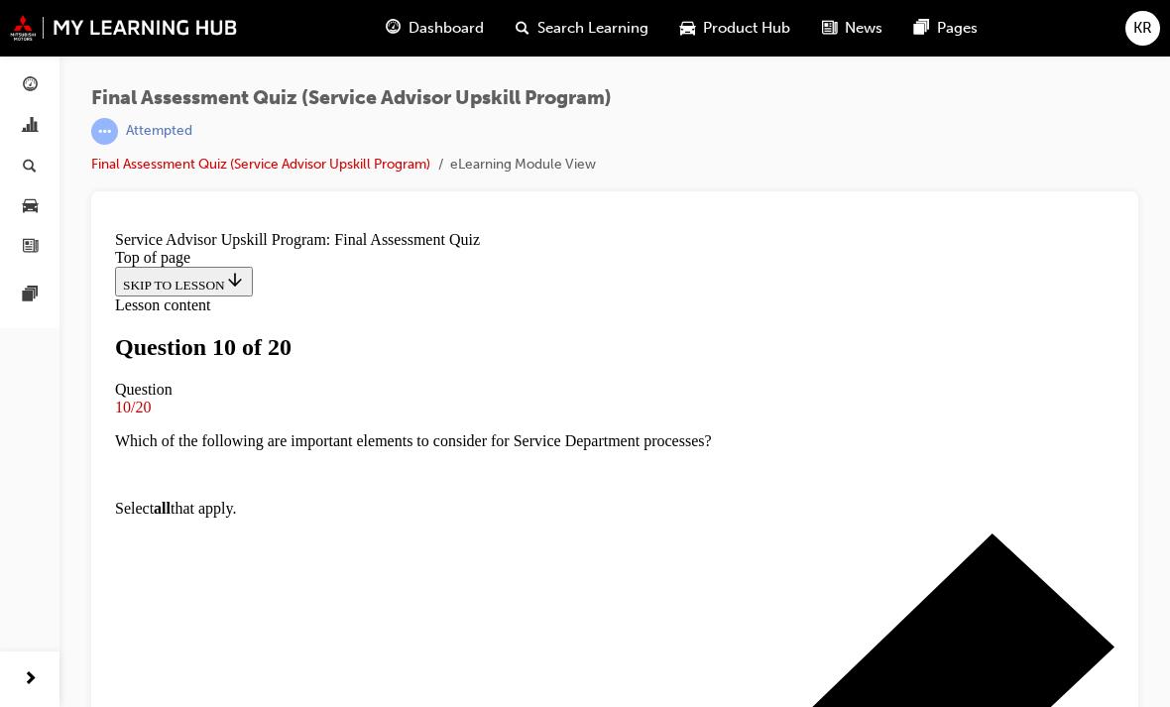
scroll to position [351, 0]
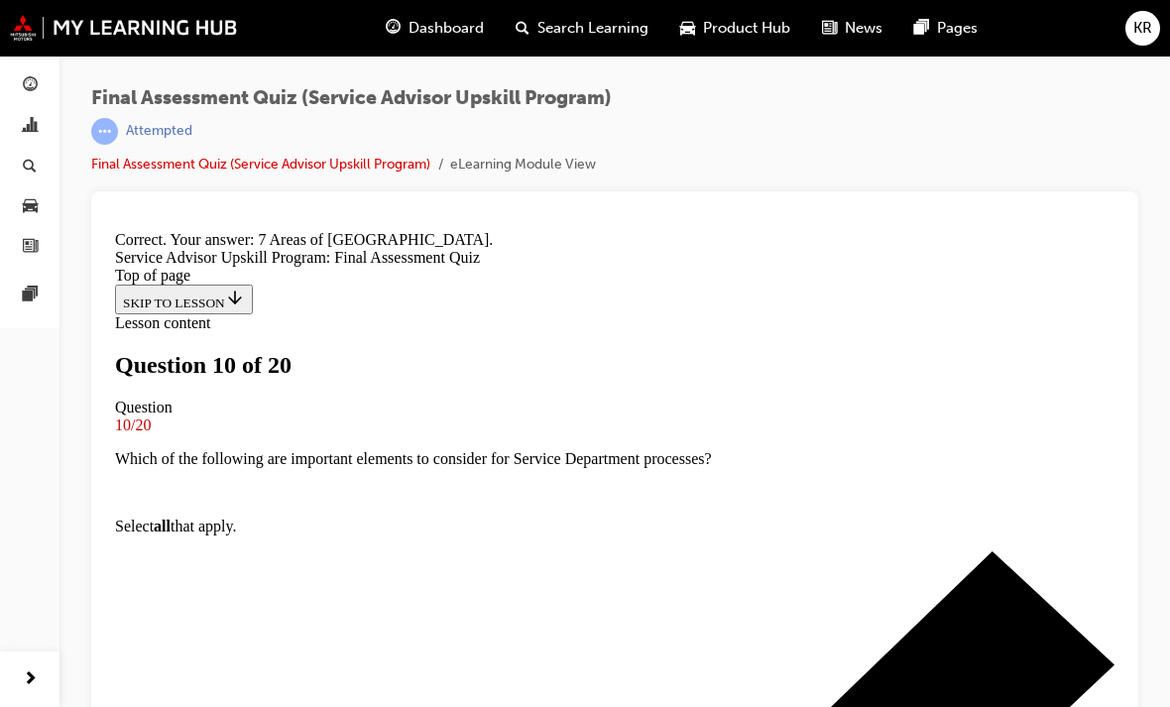
scroll to position [591, 0]
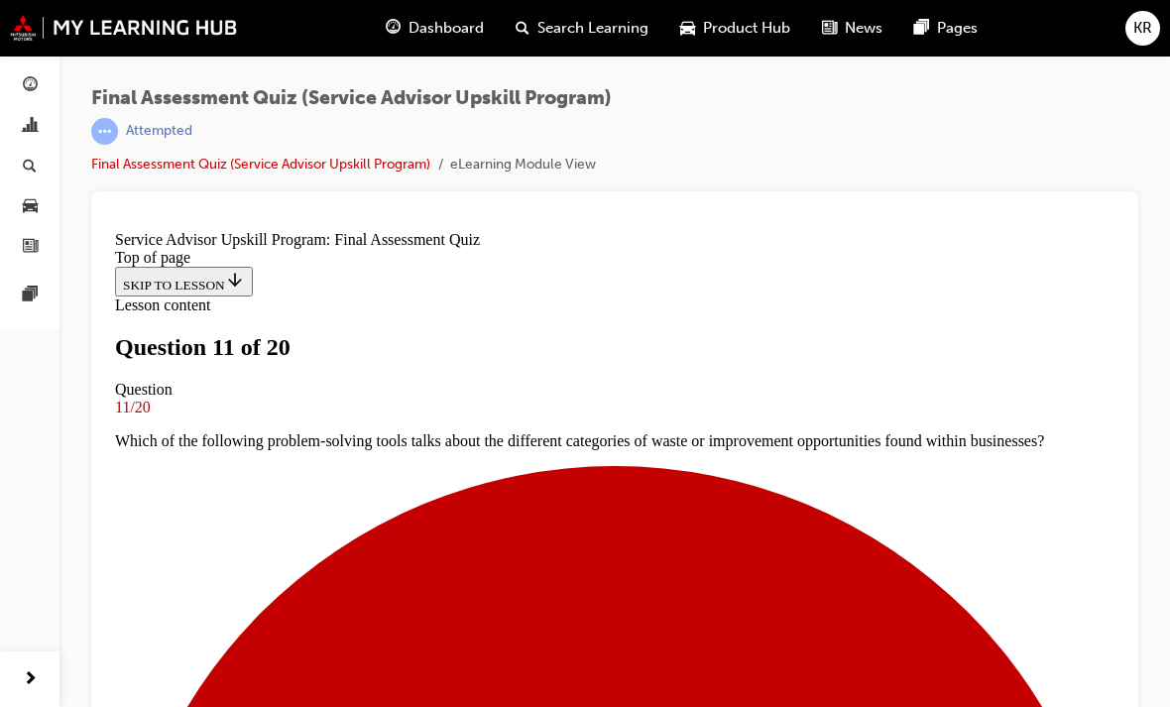
scroll to position [228, 0]
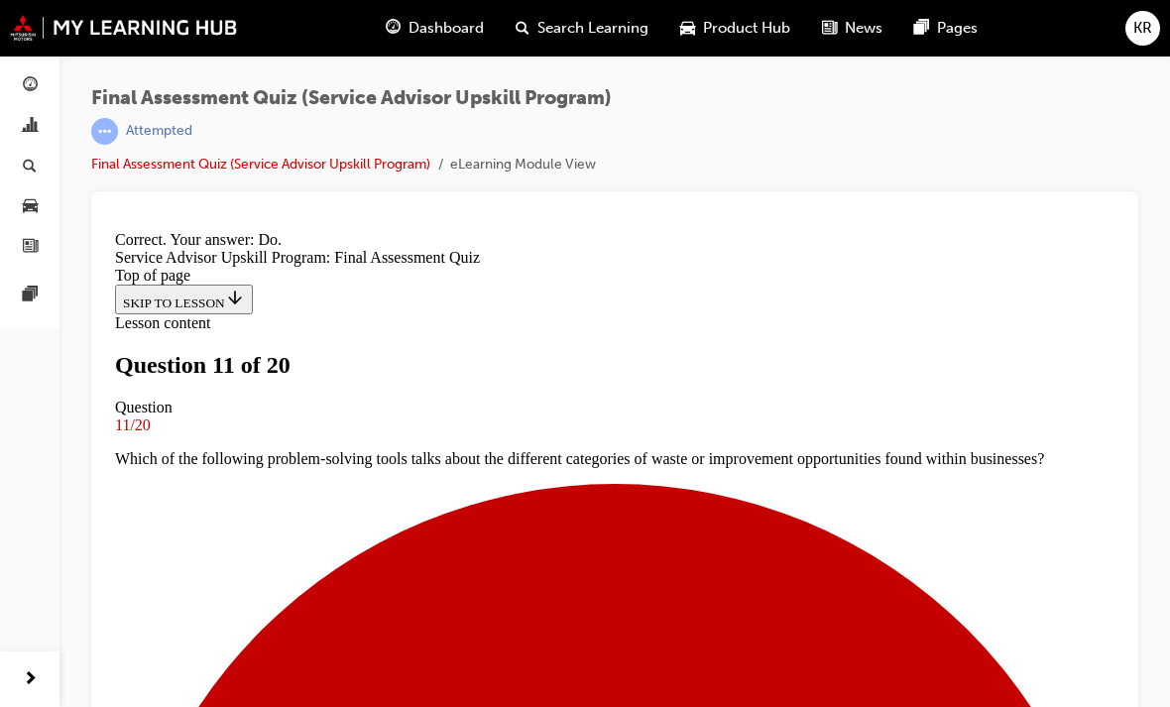
scroll to position [511, 0]
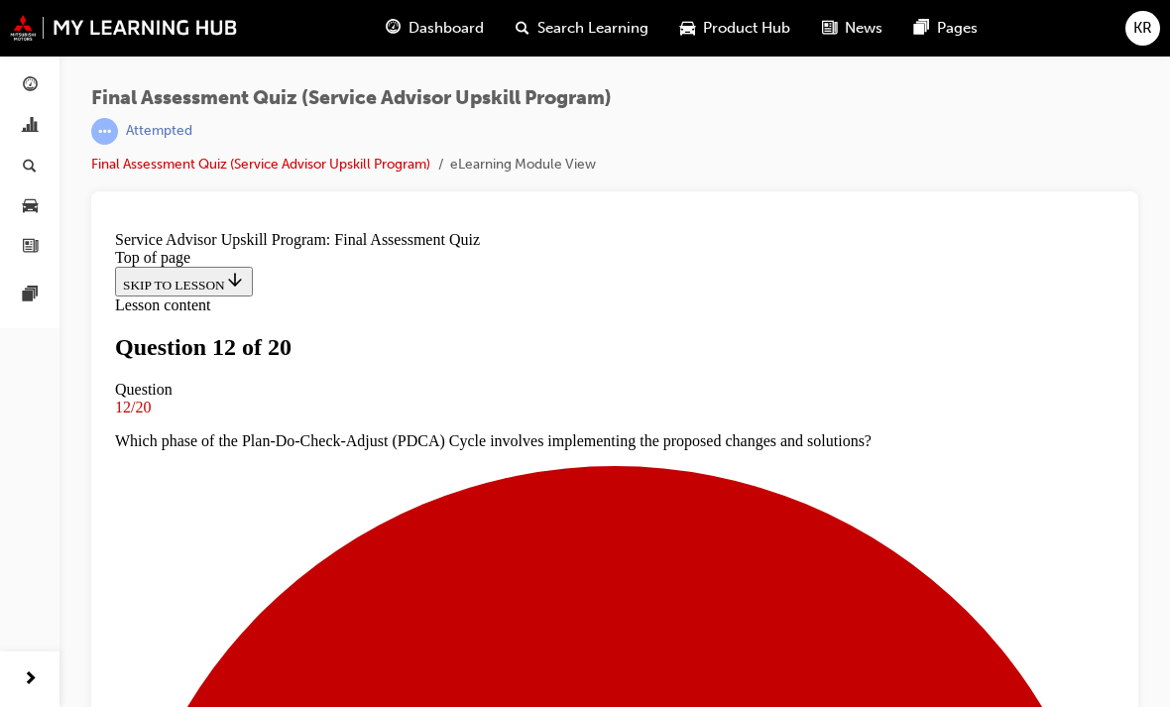
scroll to position [283, 0]
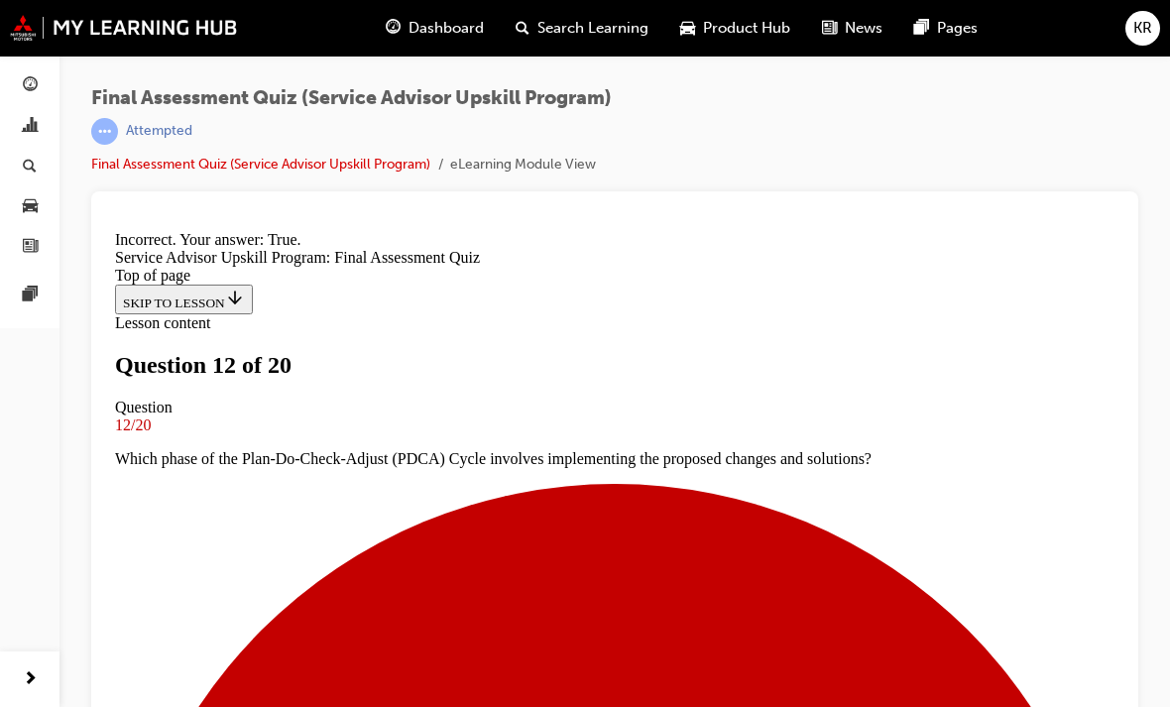
scroll to position [454, 0]
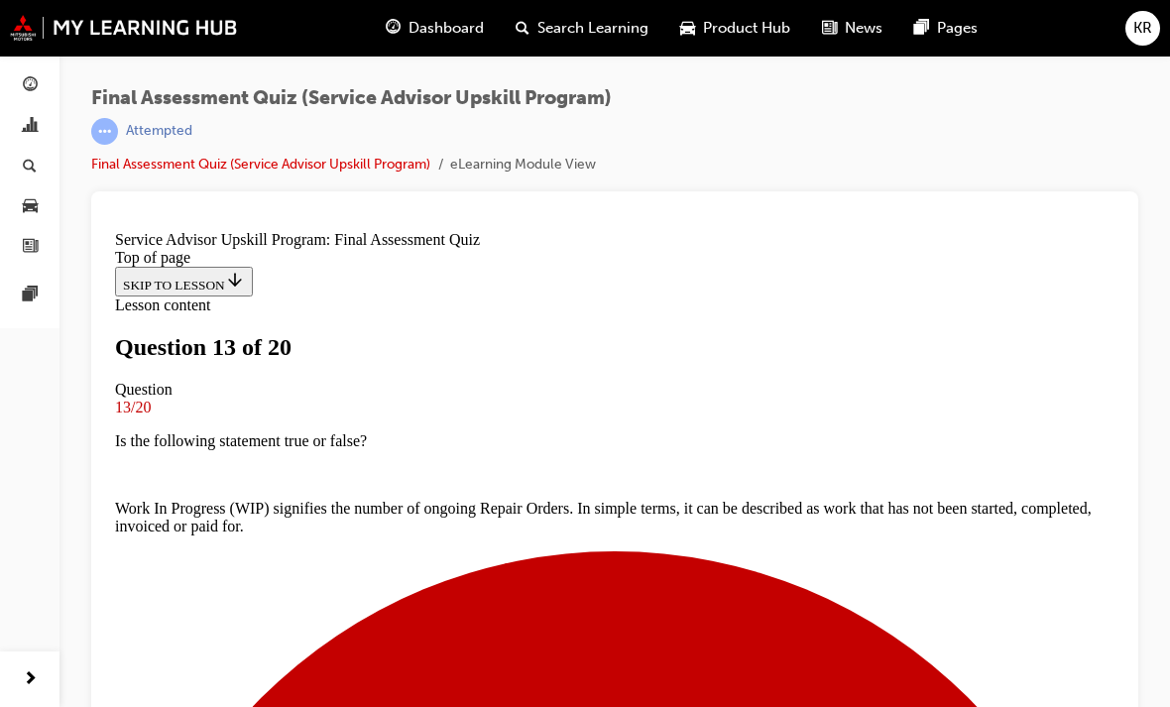
scroll to position [325, 0]
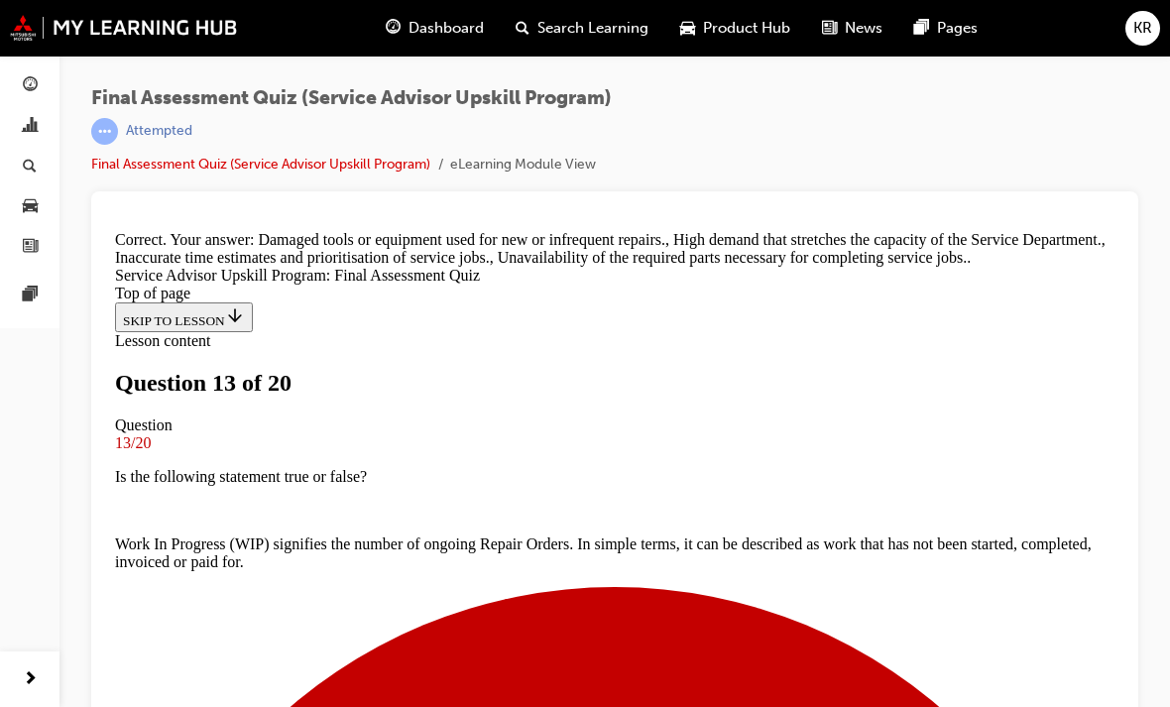
scroll to position [605, 0]
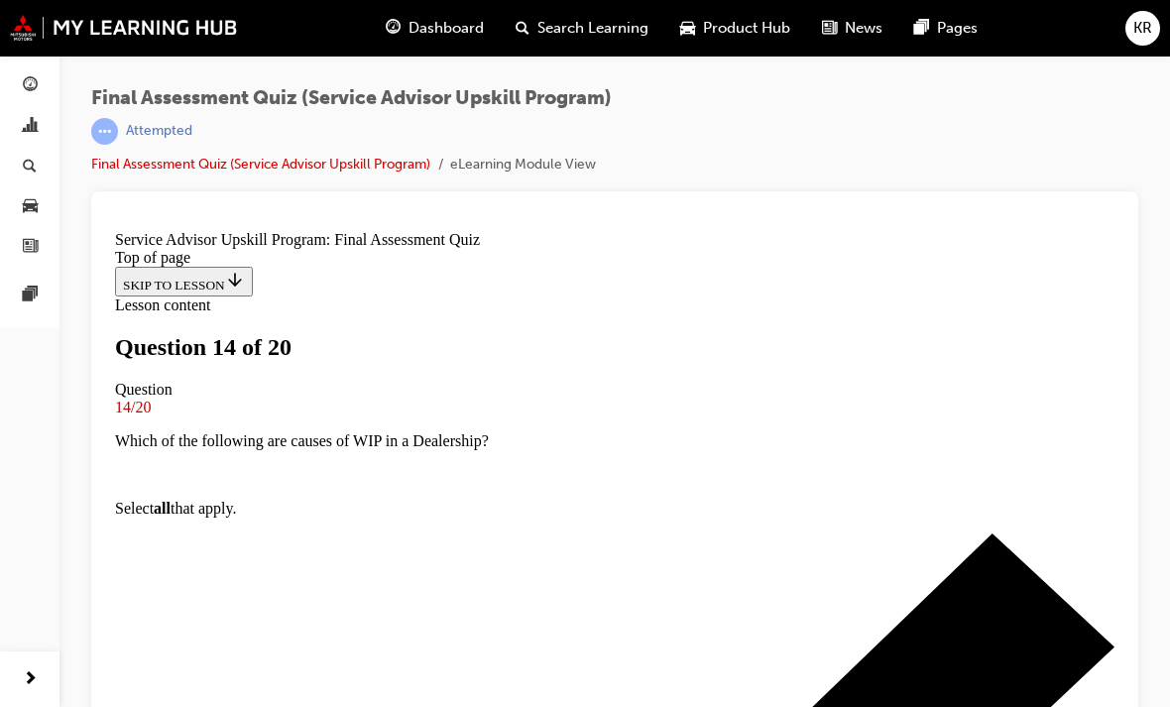
scroll to position [472, 0]
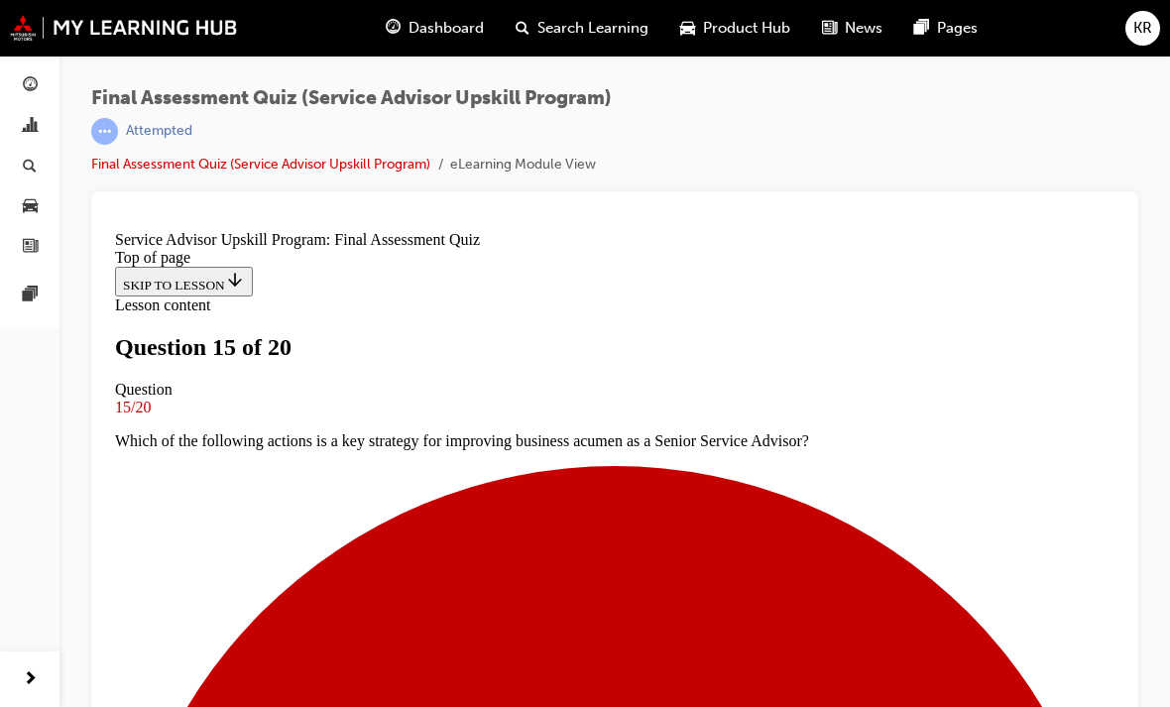
scroll to position [318, 0]
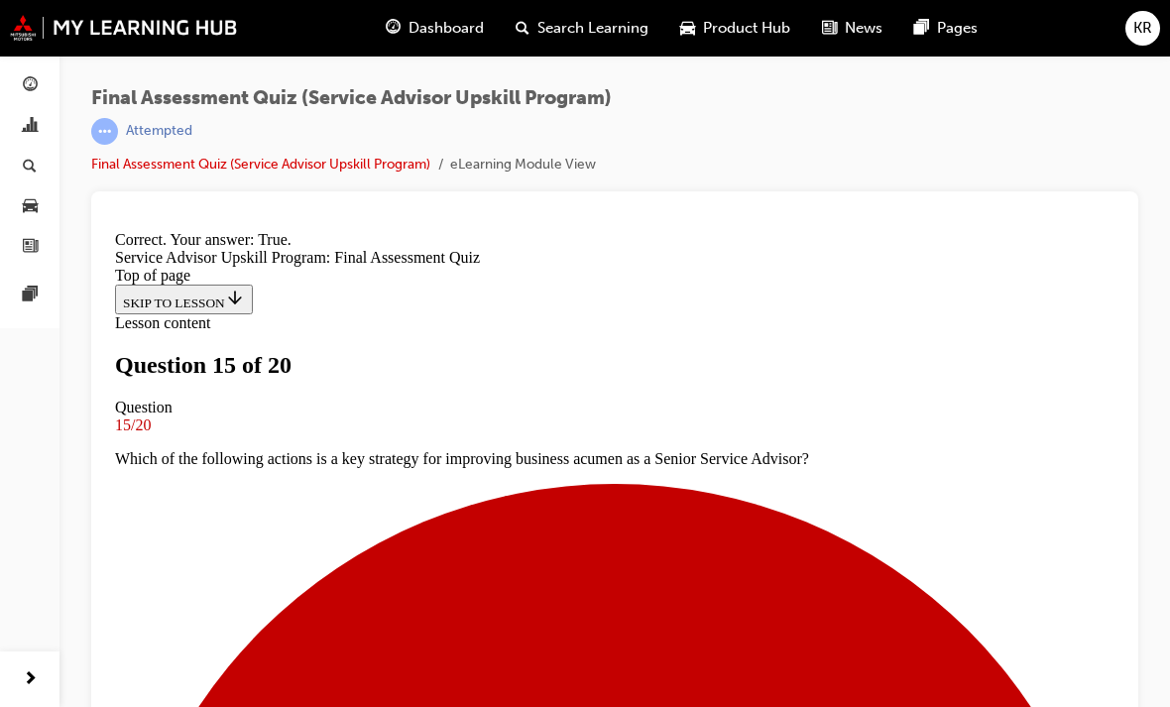
scroll to position [454, 0]
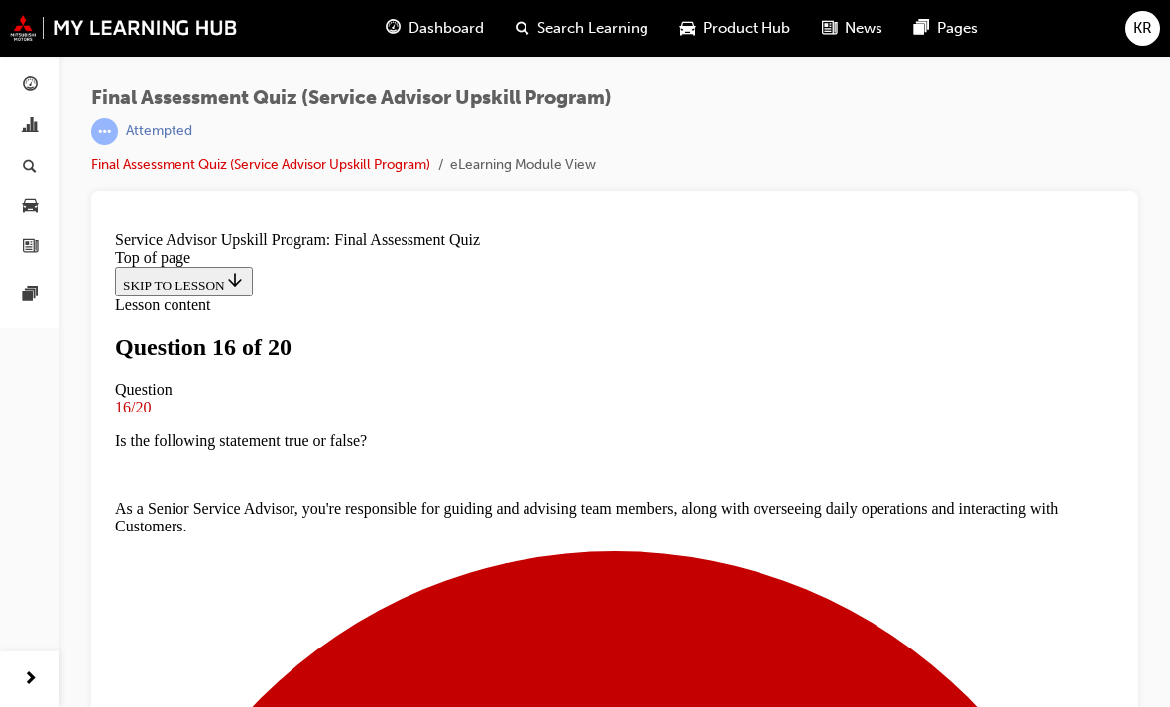
scroll to position [141, 0]
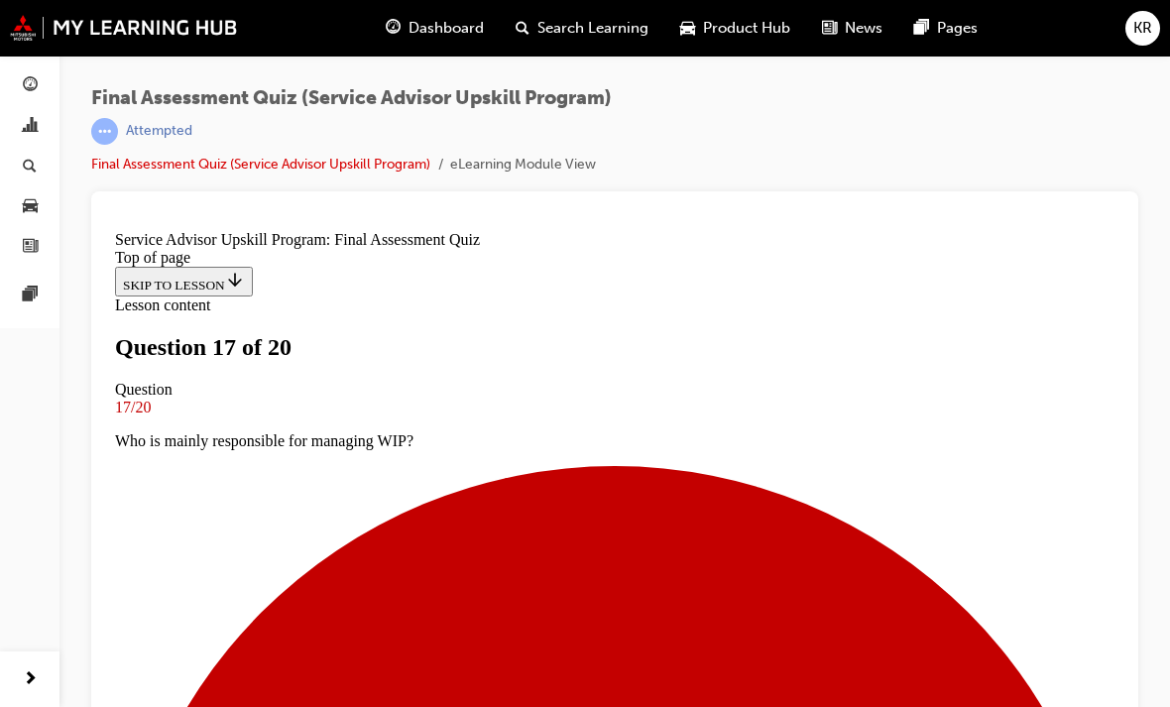
scroll to position [265, 0]
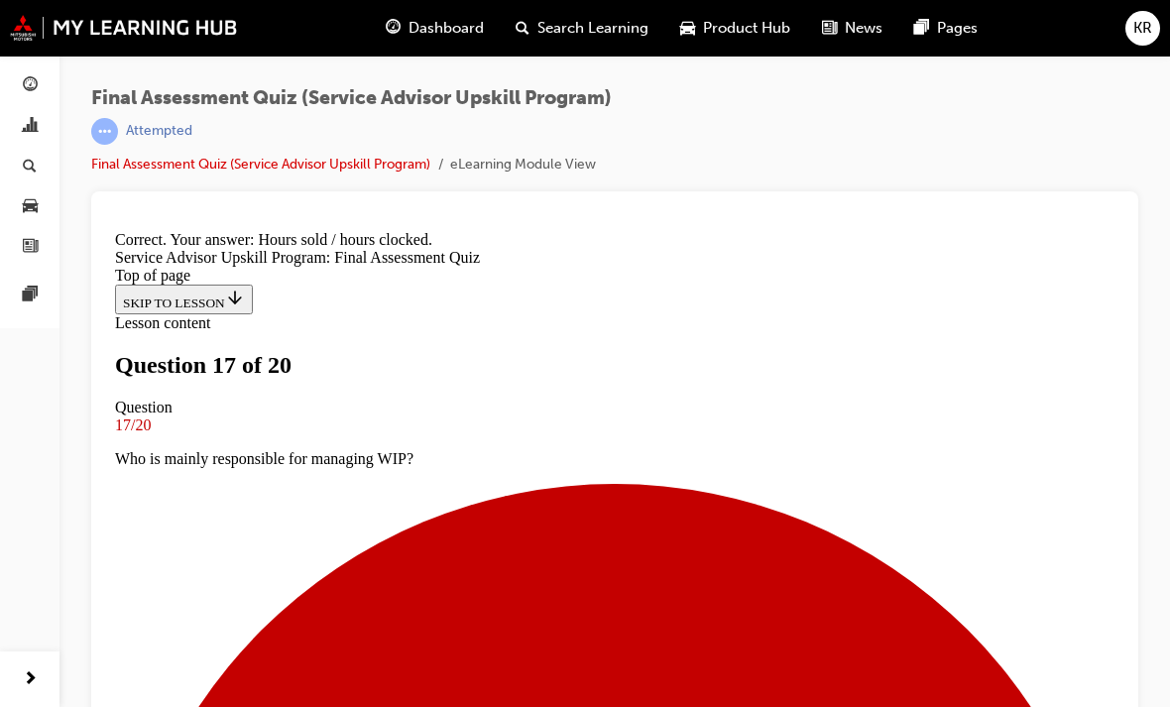
scroll to position [478, 0]
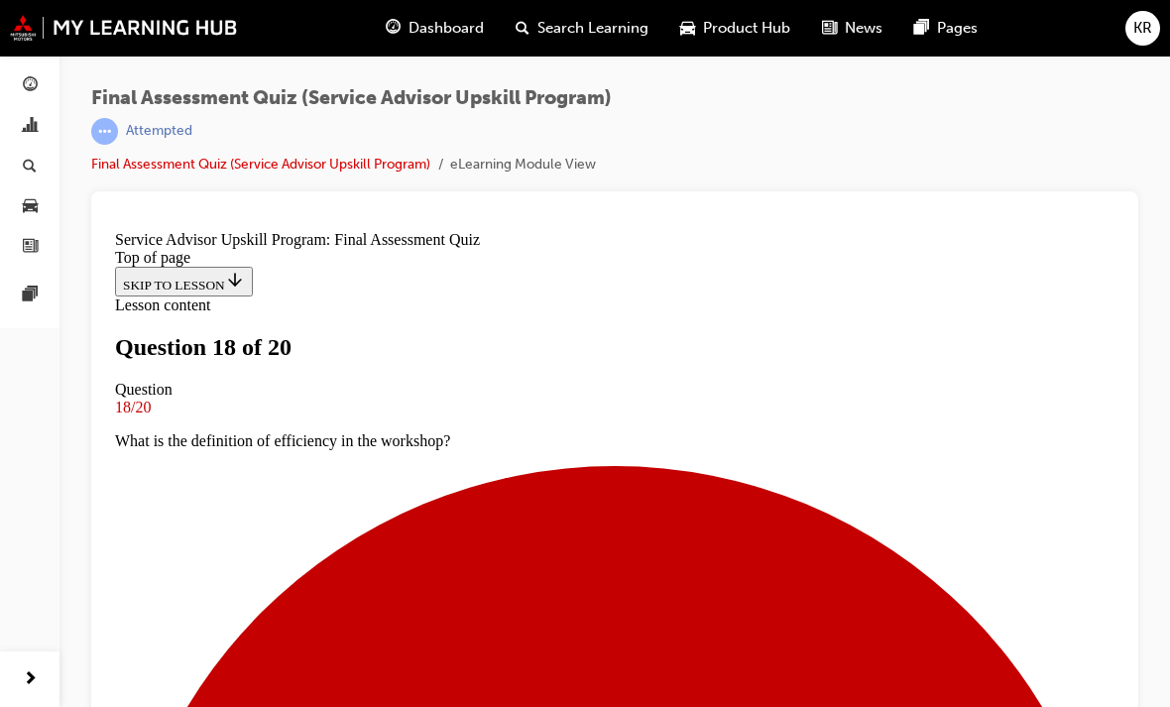
scroll to position [346, 0]
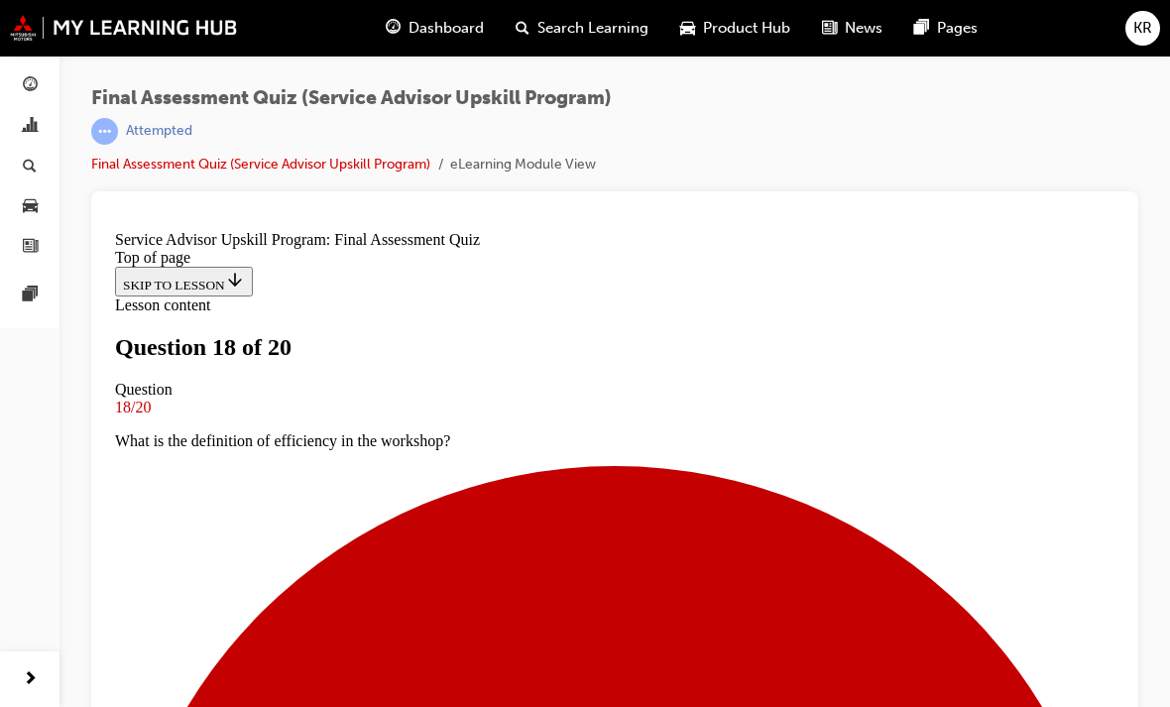
scroll to position [462, 0]
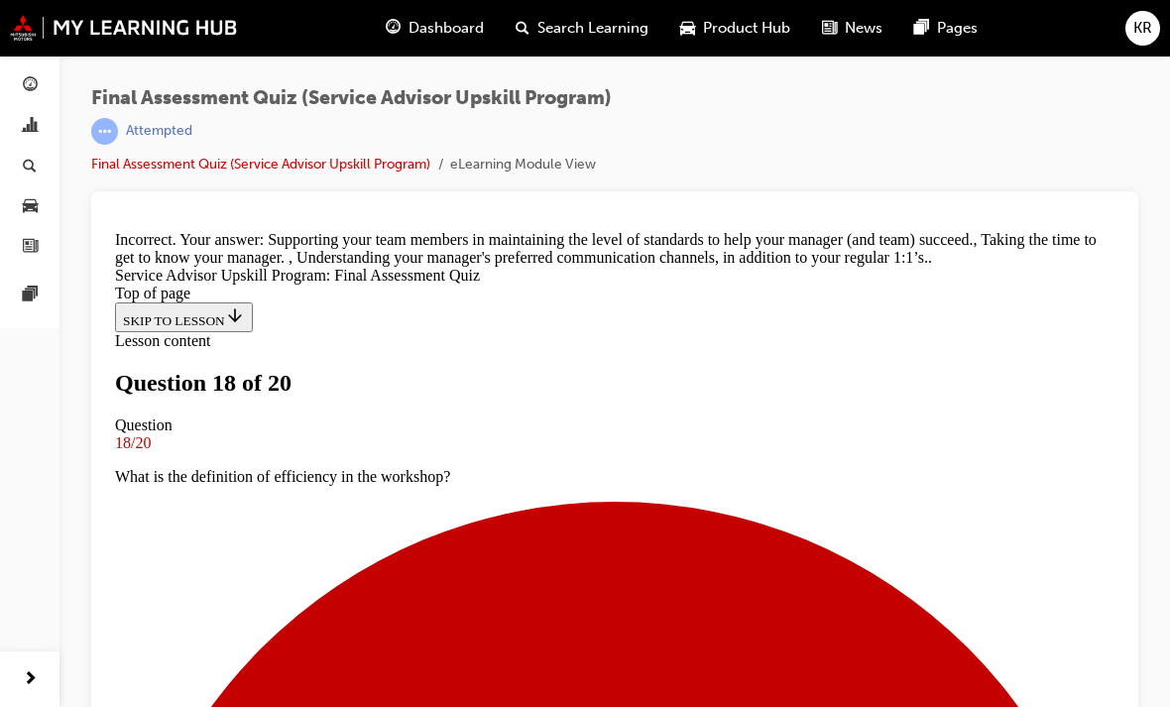
scroll to position [638, 0]
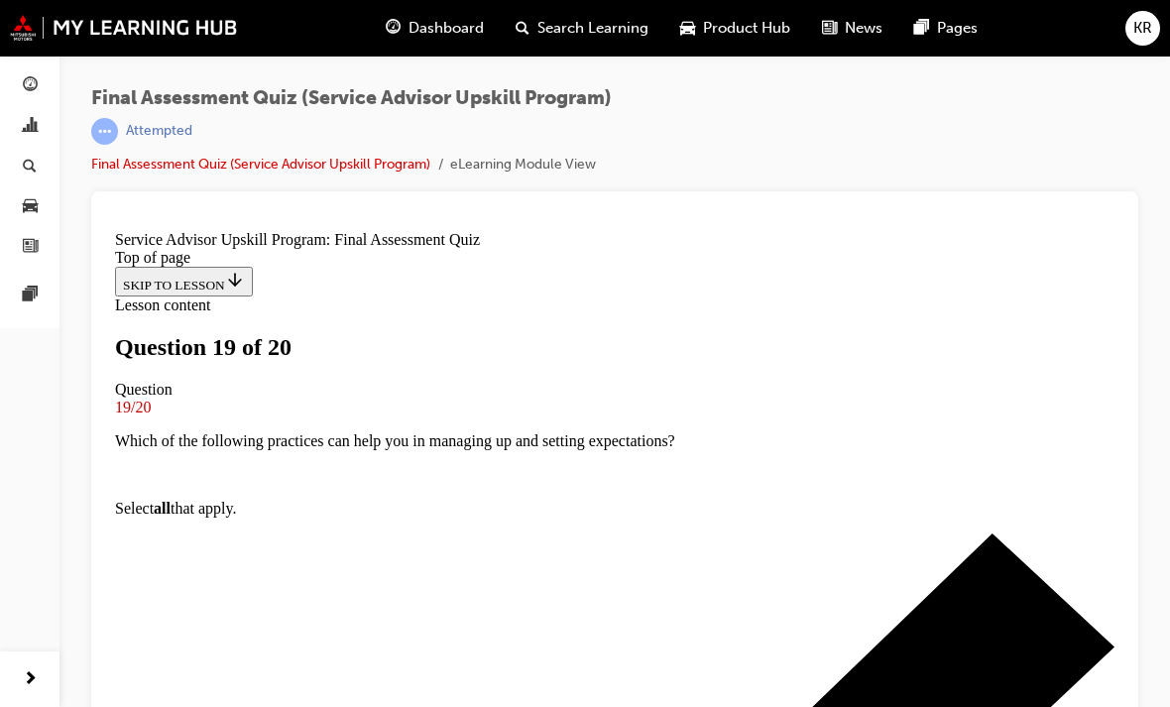
scroll to position [258, 0]
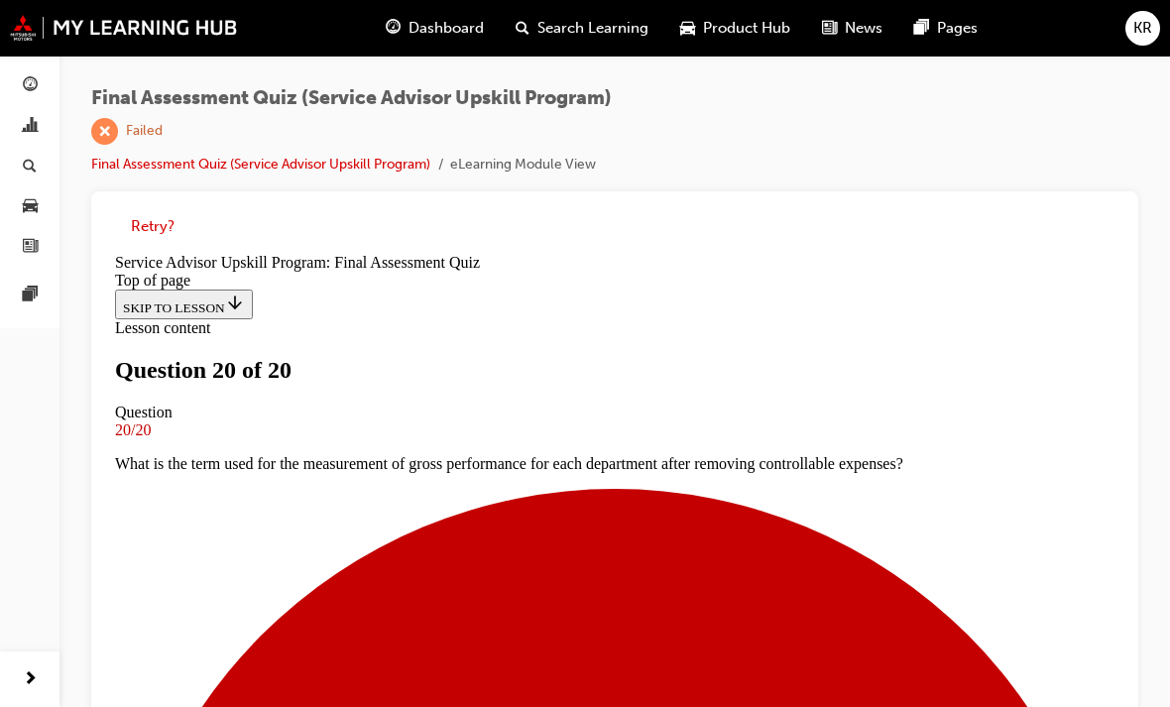
scroll to position [414, 0]
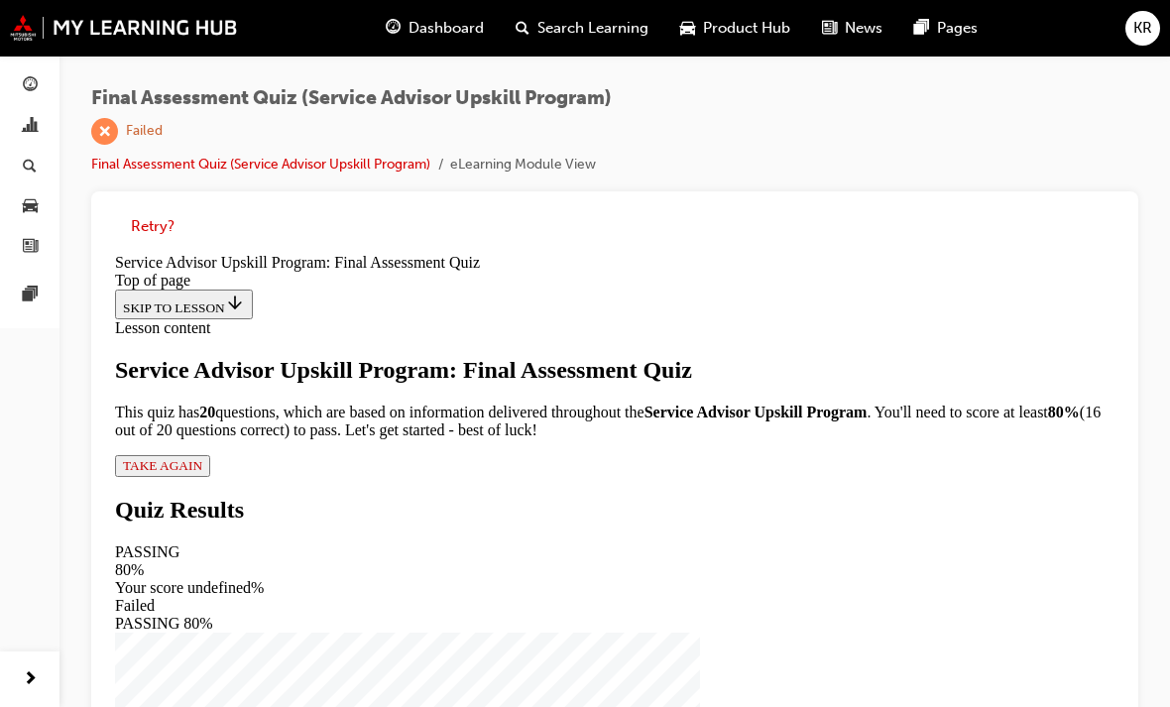
scroll to position [0, 0]
click at [202, 472] on span "TAKE AGAIN" at bounding box center [162, 464] width 79 height 15
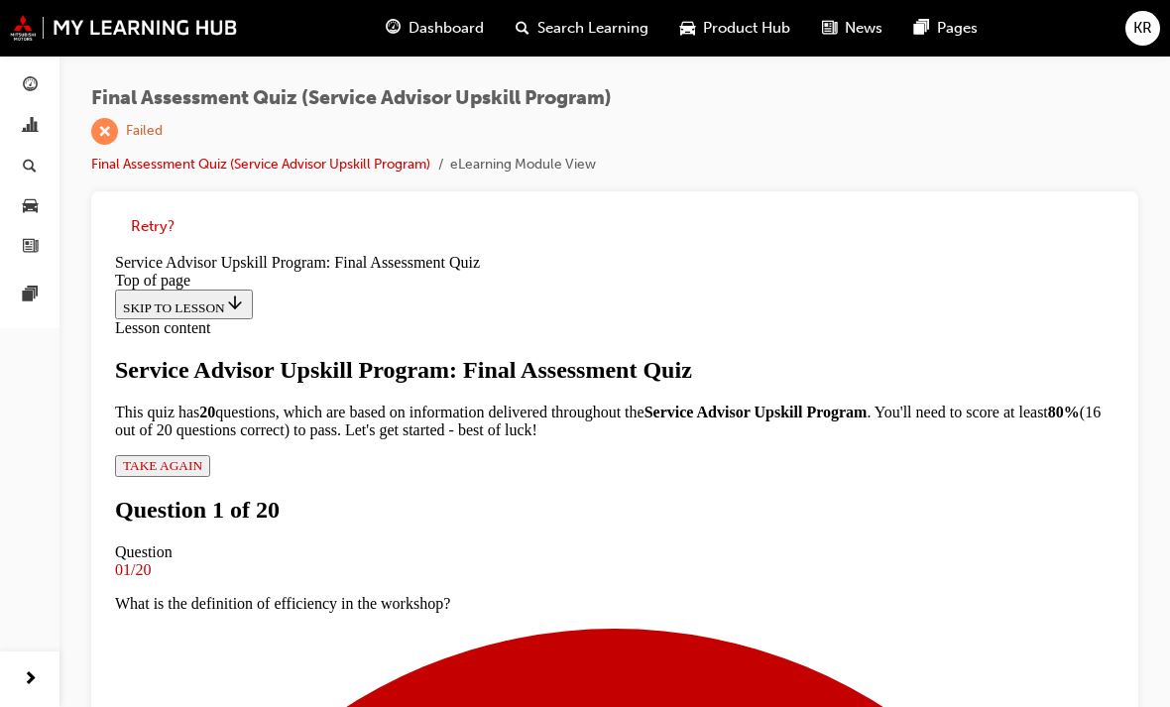
scroll to position [319, 0]
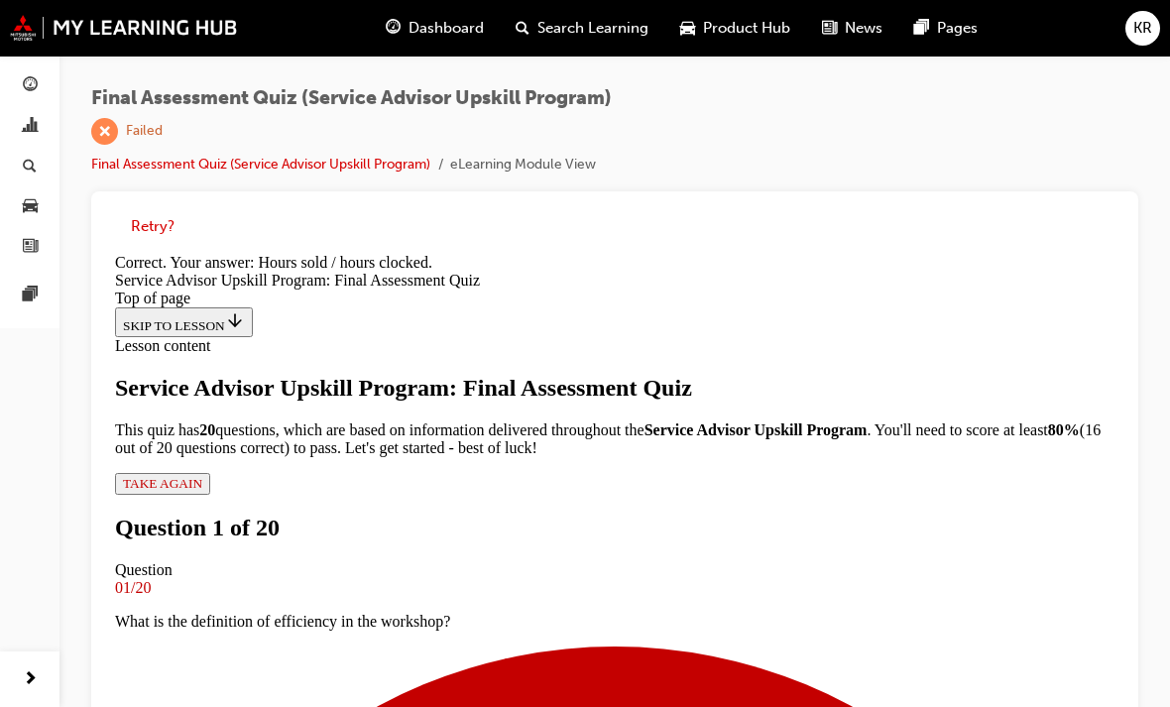
scroll to position [478, 0]
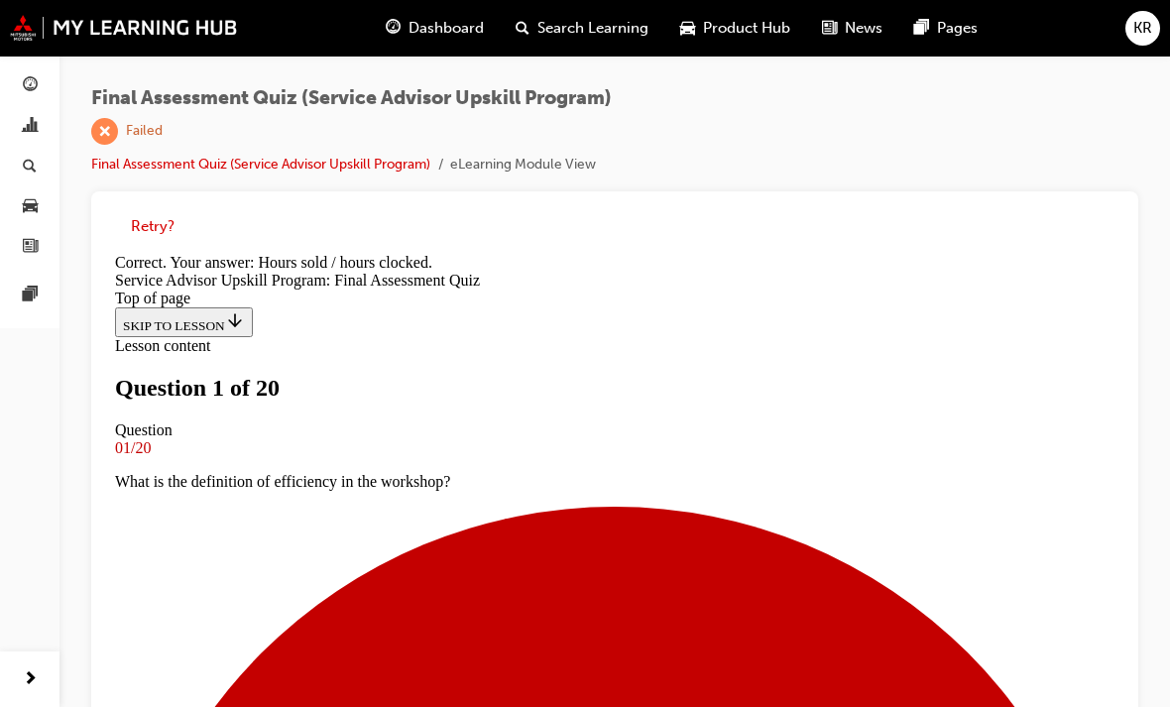
scroll to position [274, 0]
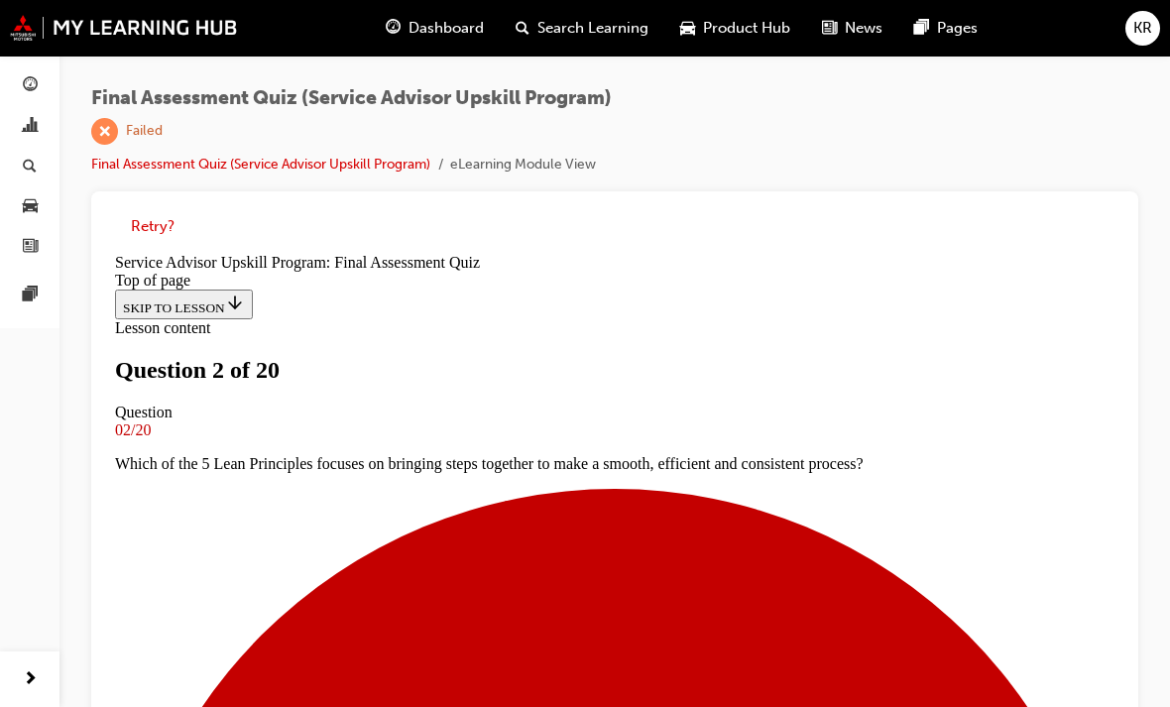
scroll to position [294, 0]
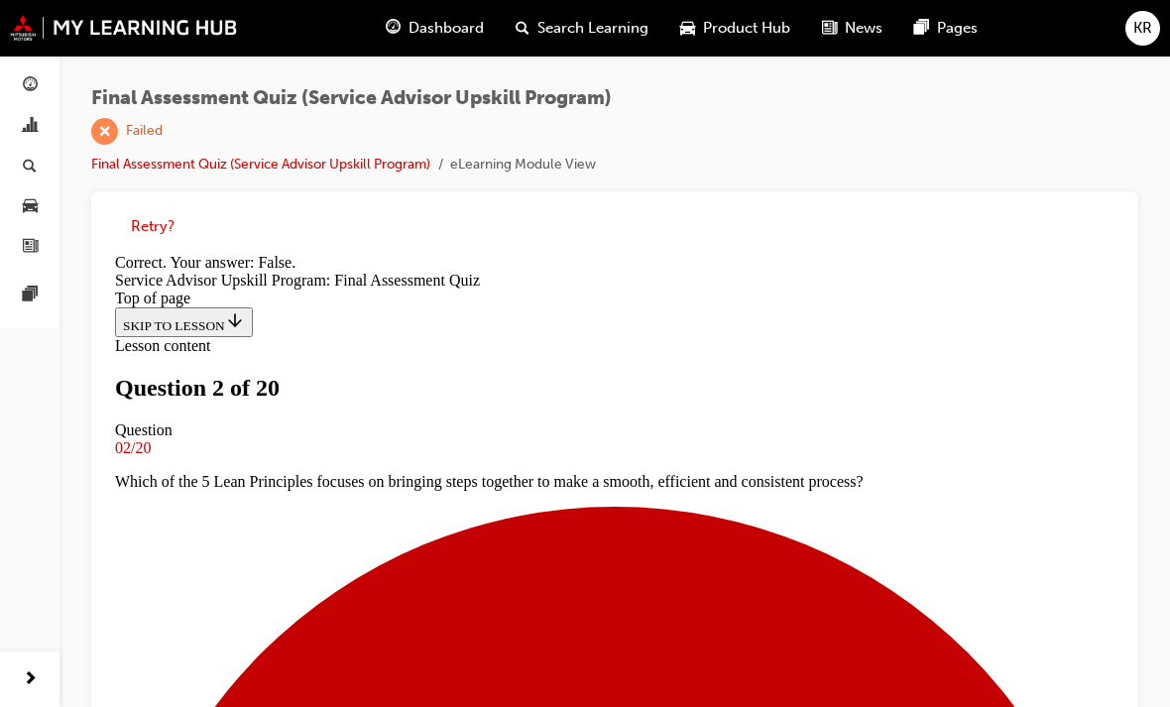
scroll to position [454, 0]
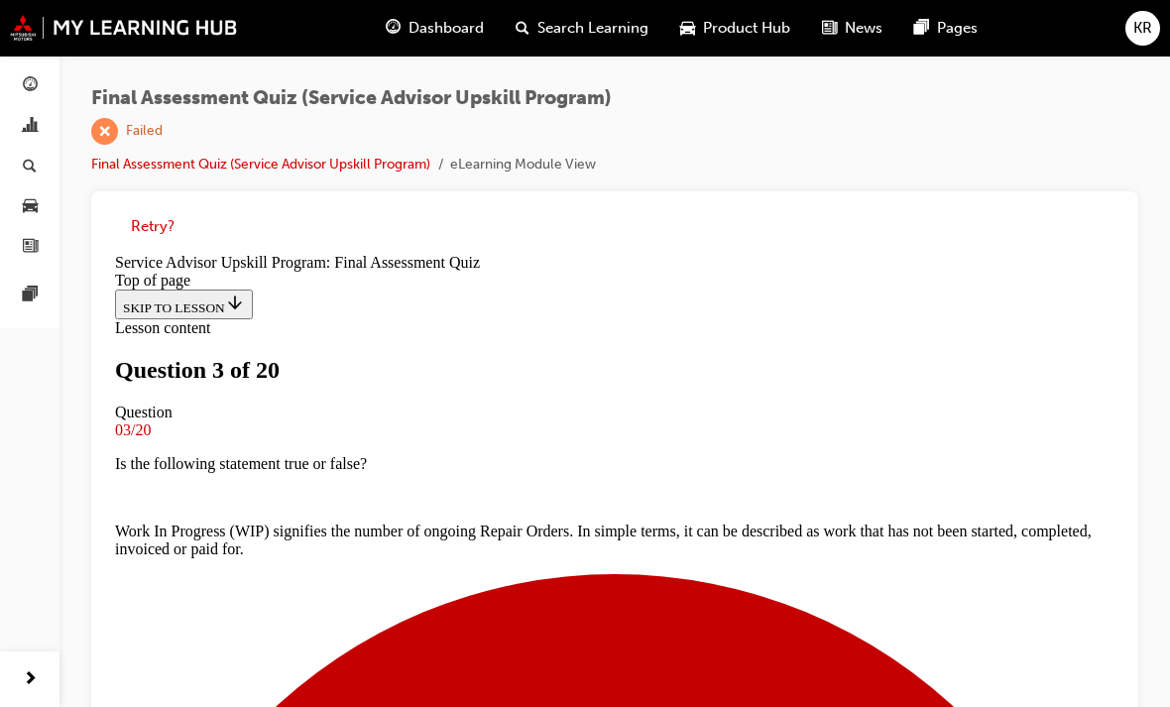
scroll to position [323, 0]
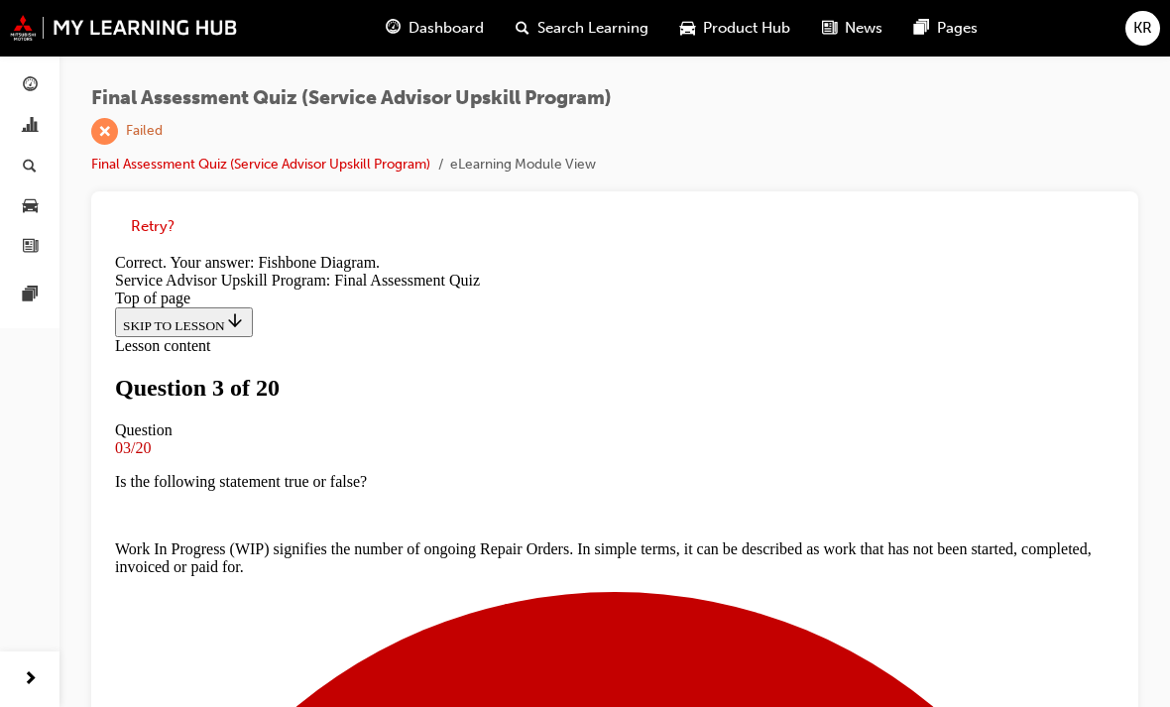
scroll to position [24, 0]
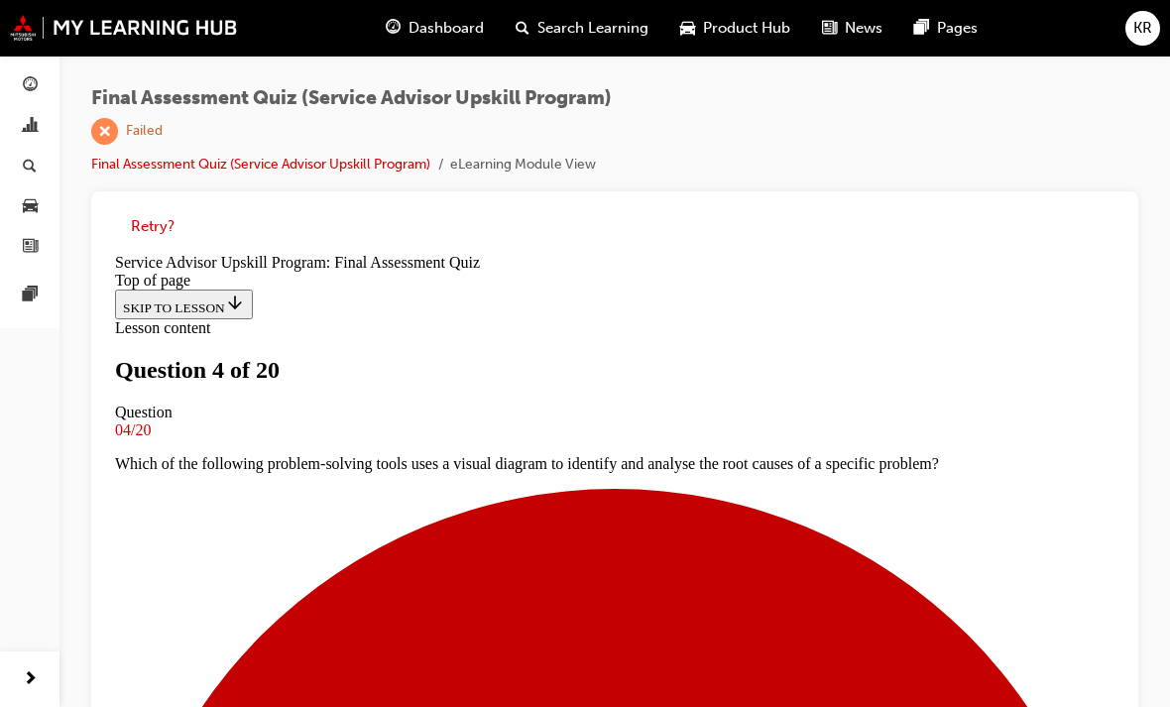
scroll to position [425, 0]
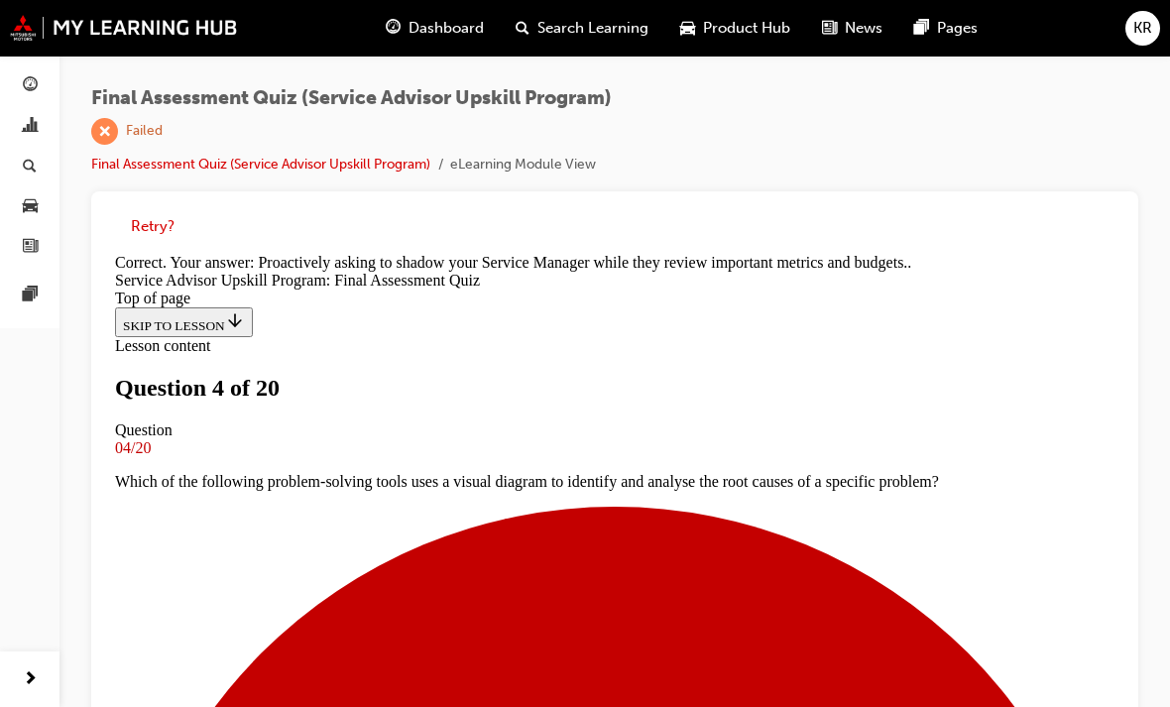
scroll to position [591, 0]
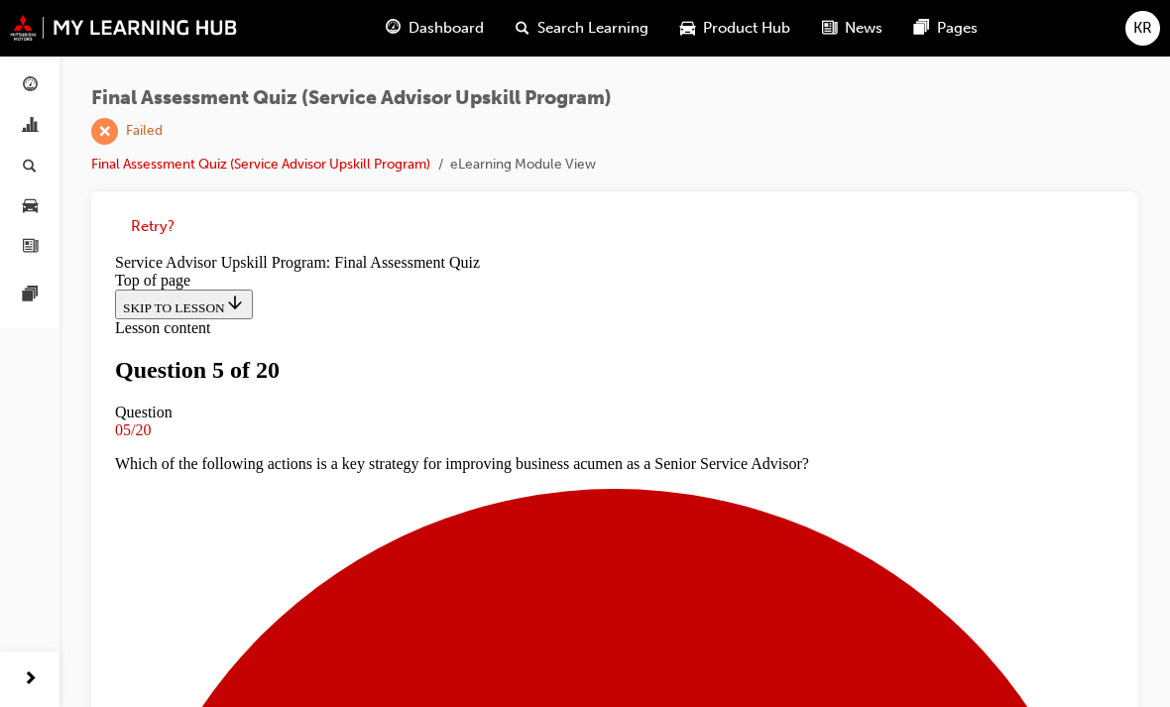
scroll to position [331, 0]
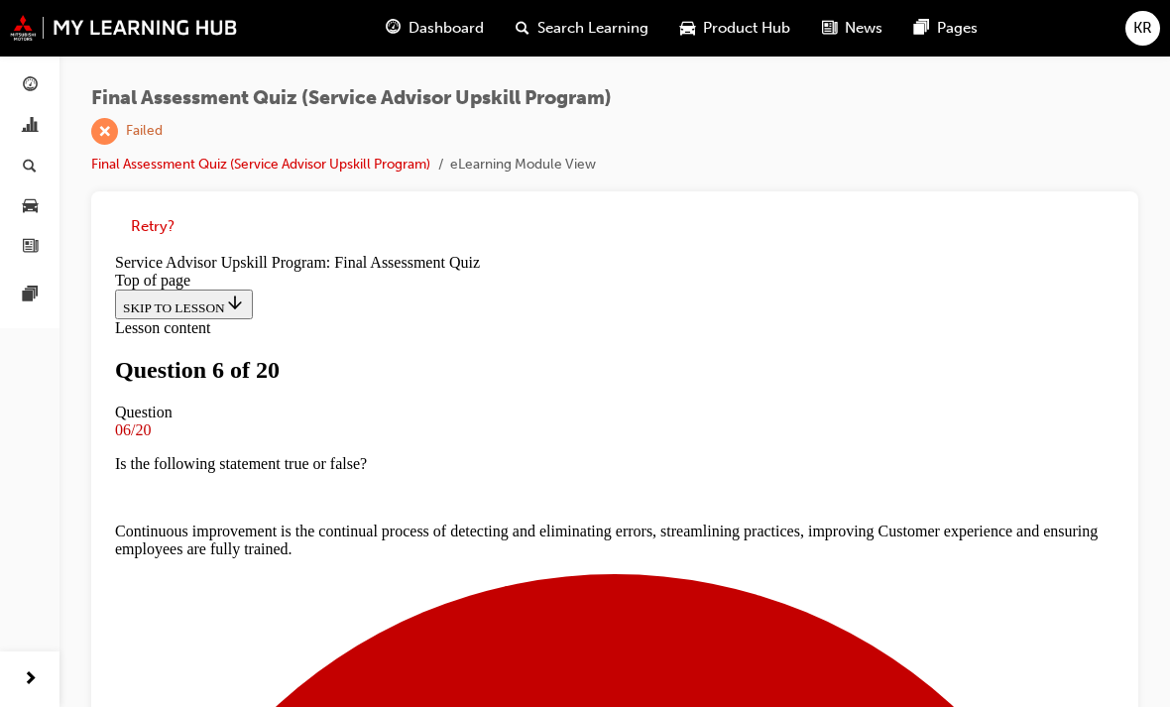
scroll to position [340, 0]
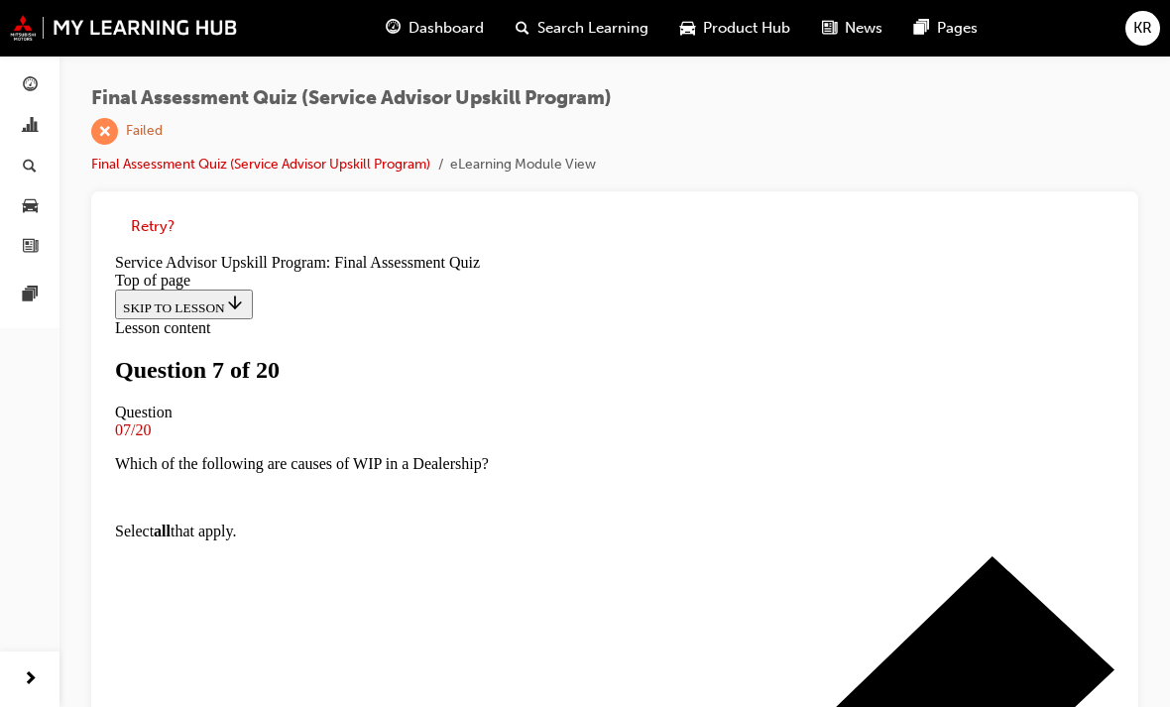
scroll to position [352, 0]
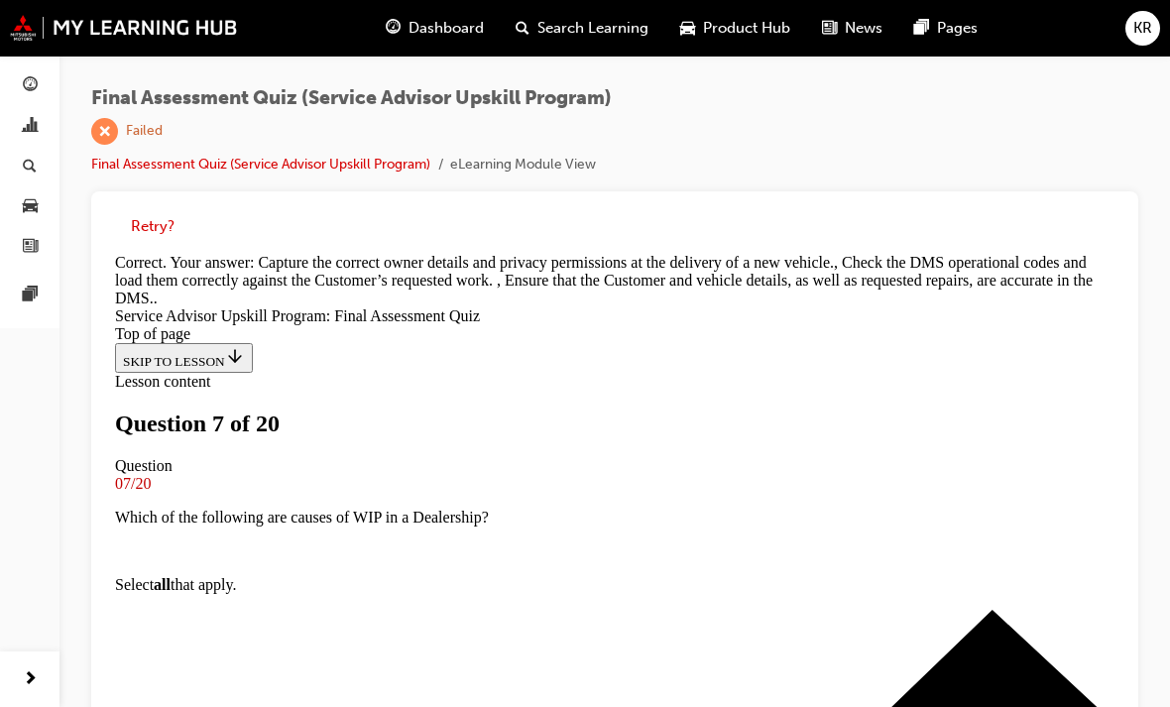
scroll to position [658, 0]
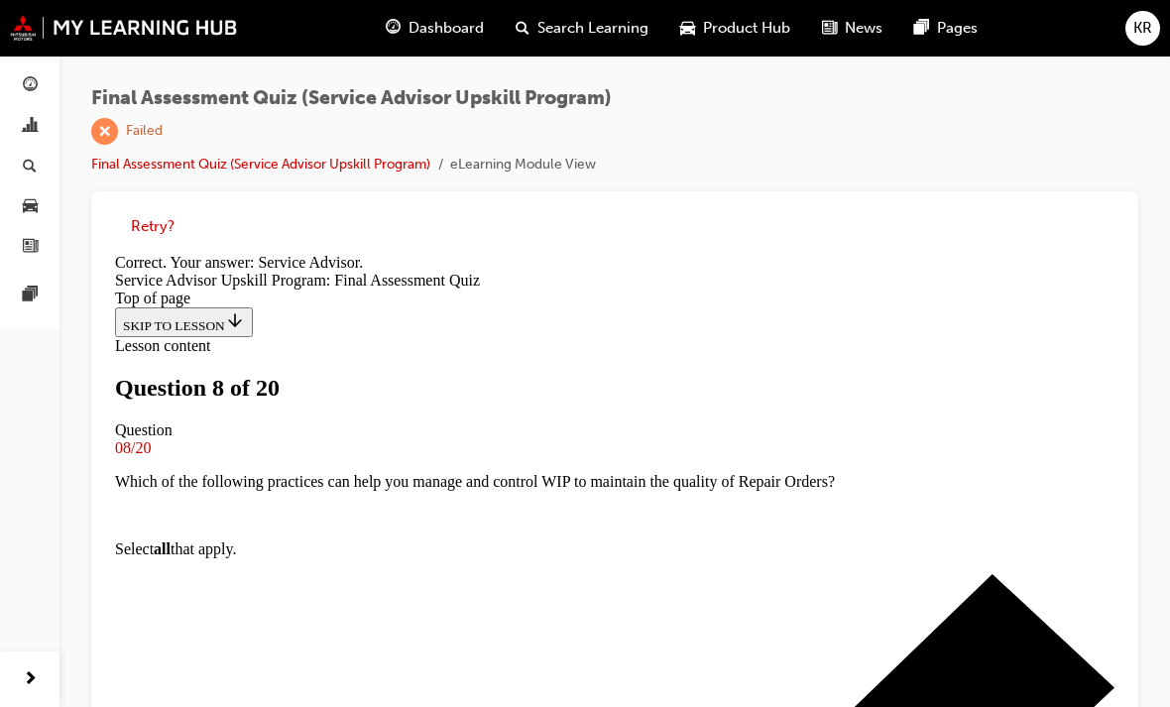
scroll to position [478, 0]
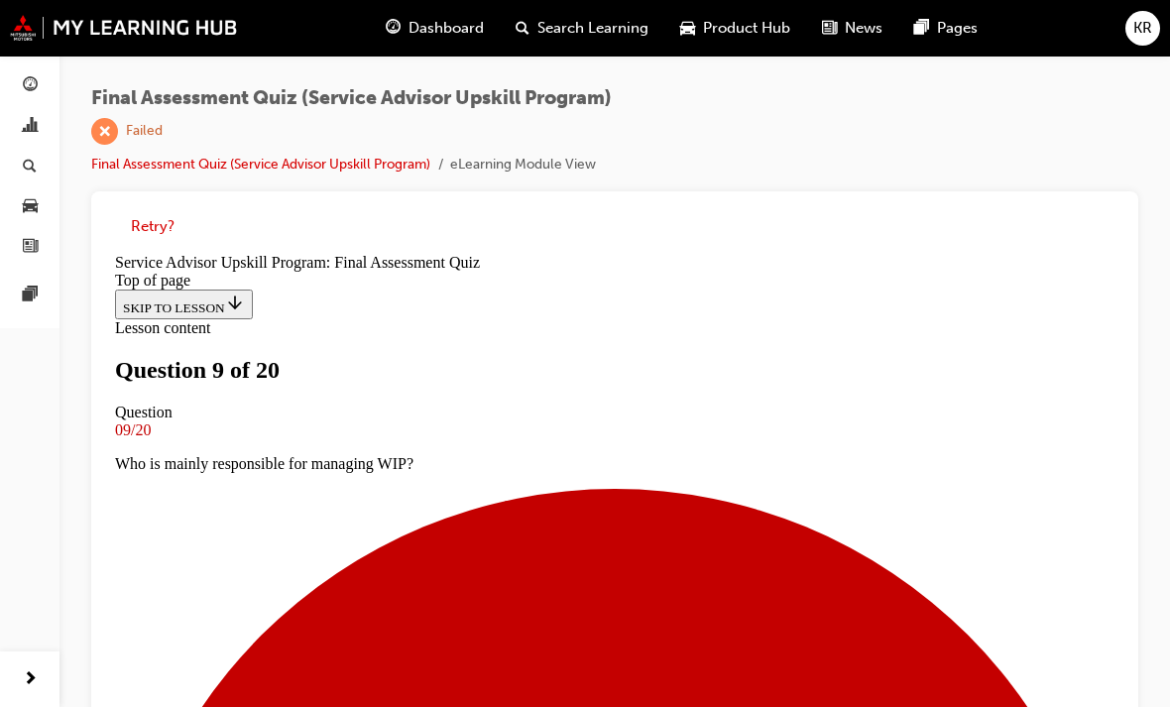
scroll to position [300, 0]
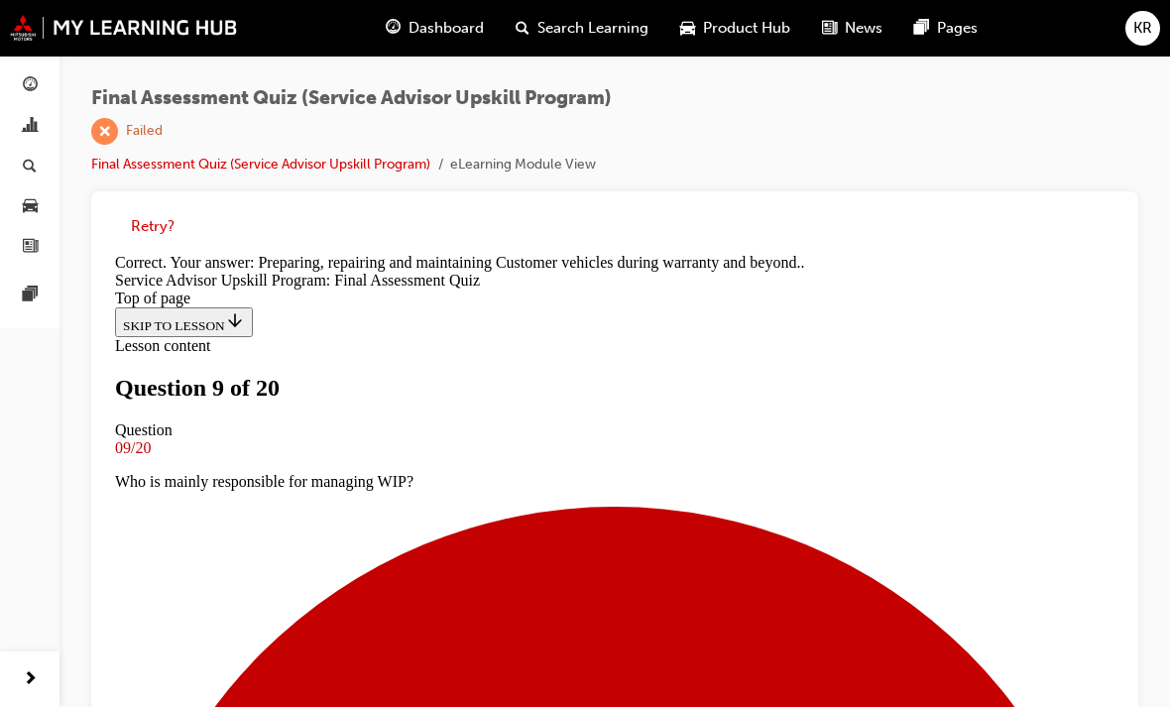
scroll to position [577, 0]
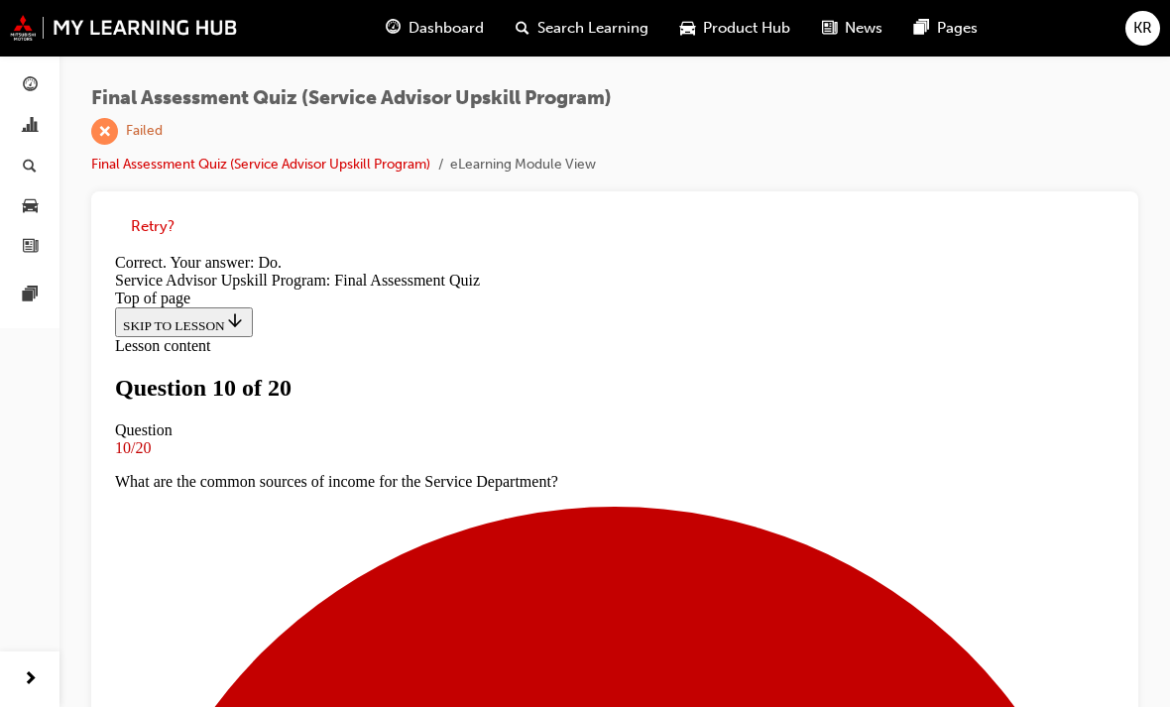
scroll to position [511, 0]
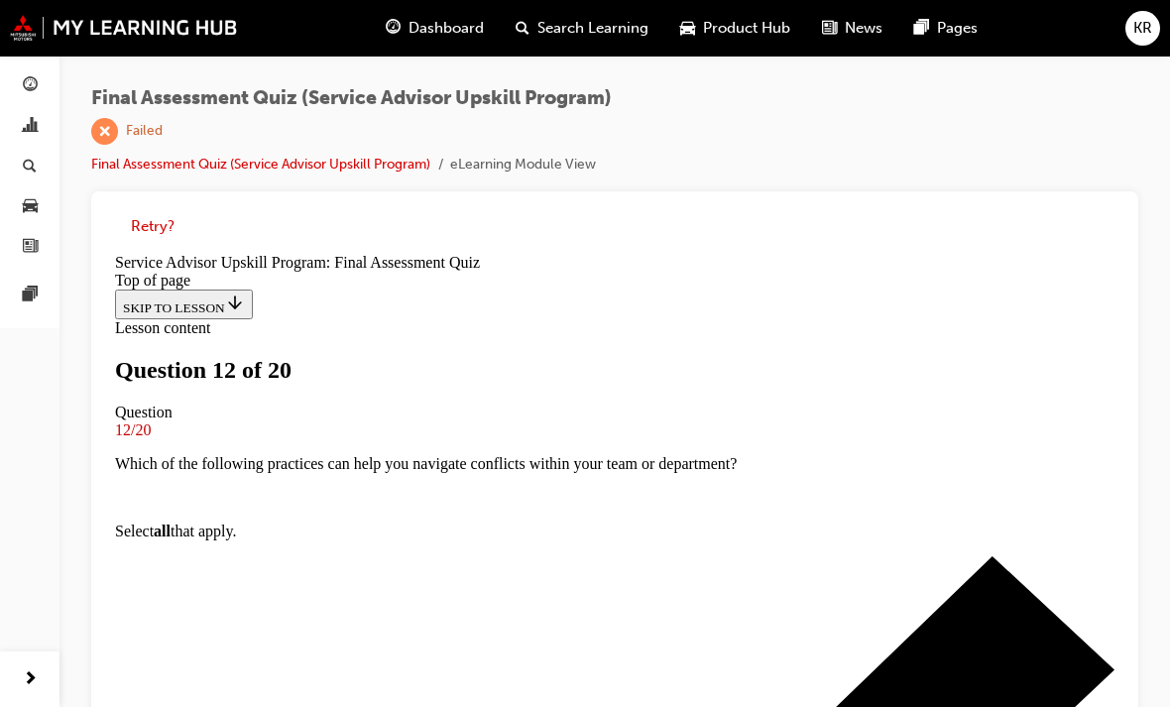
scroll to position [328, 0]
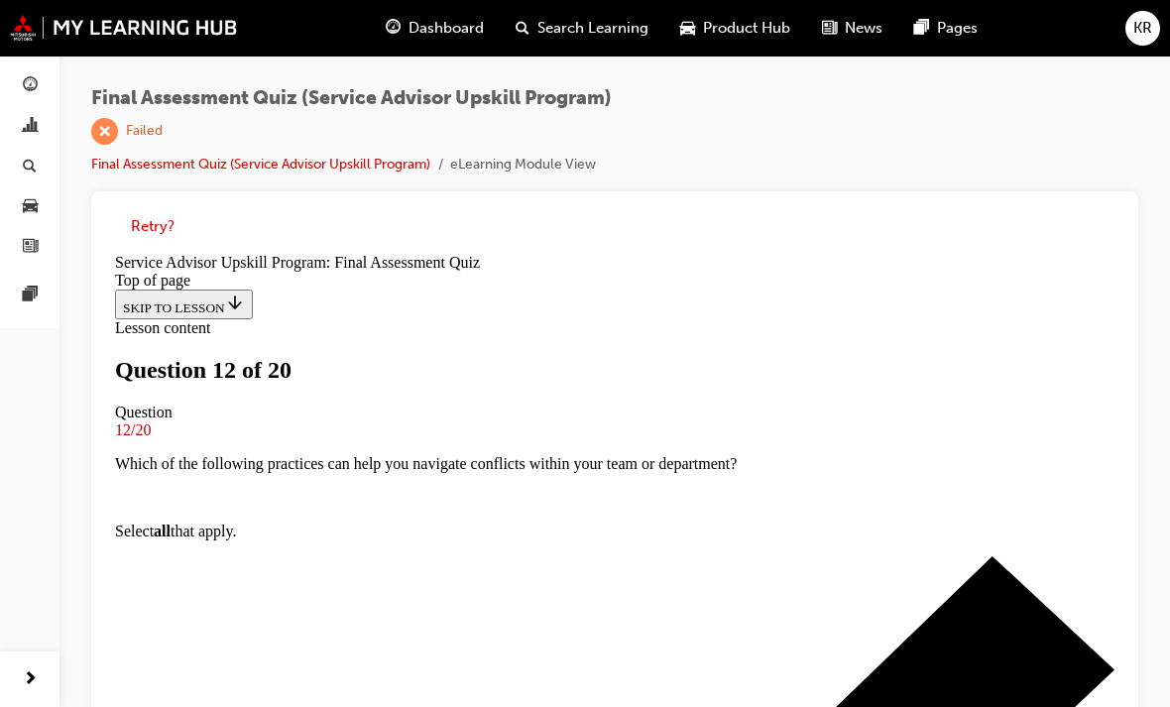
scroll to position [508, 0]
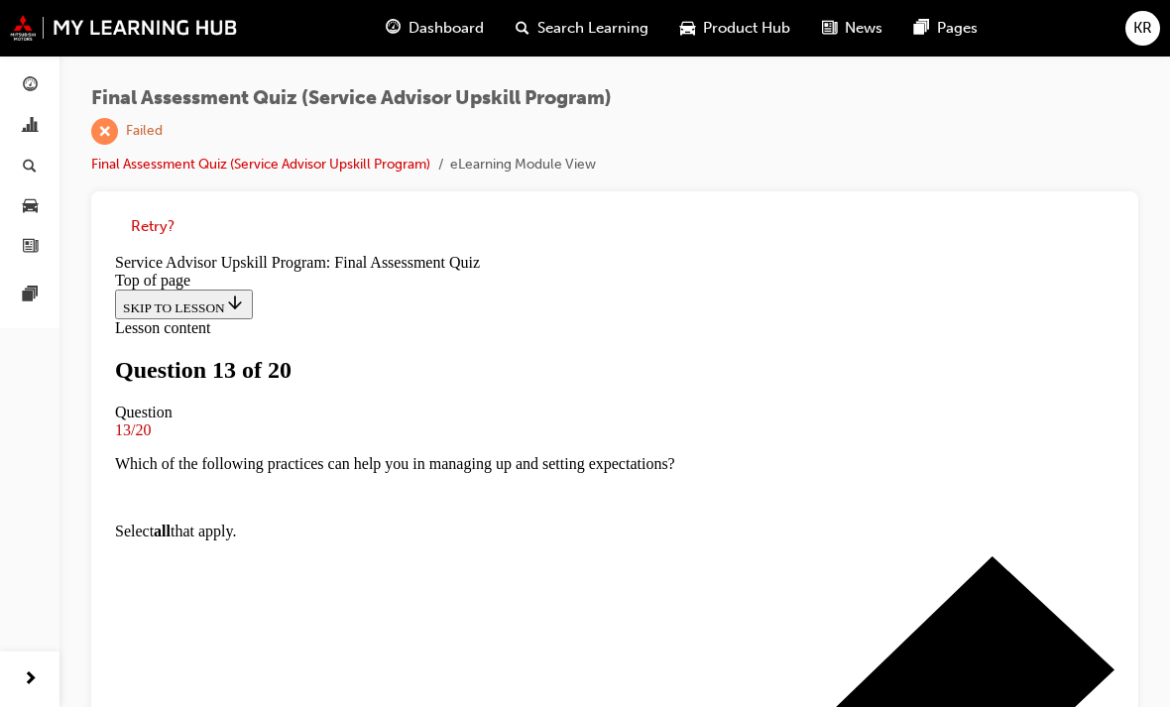
scroll to position [349, 0]
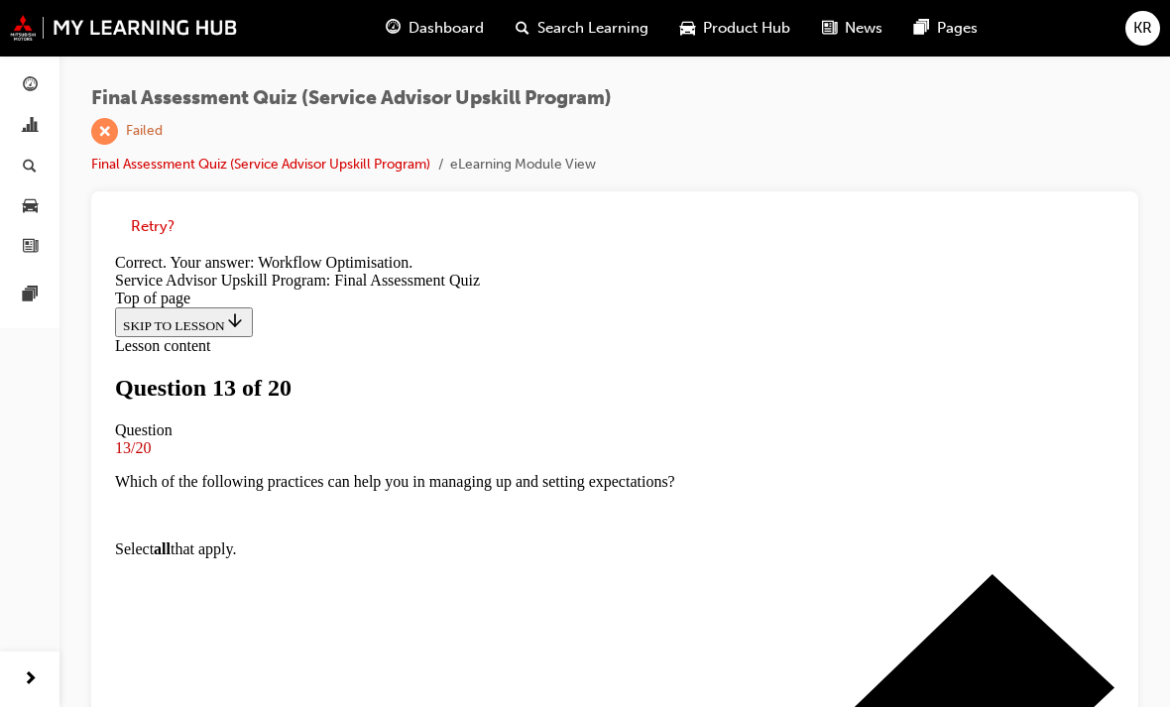
scroll to position [545, 0]
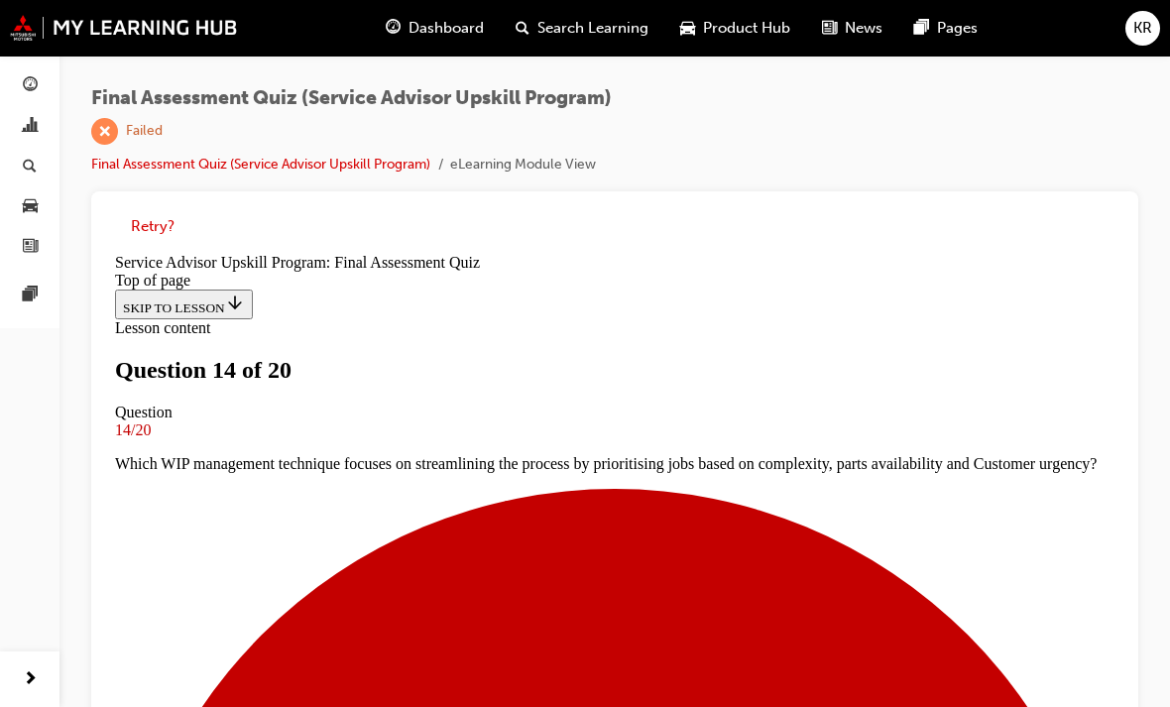
scroll to position [351, 0]
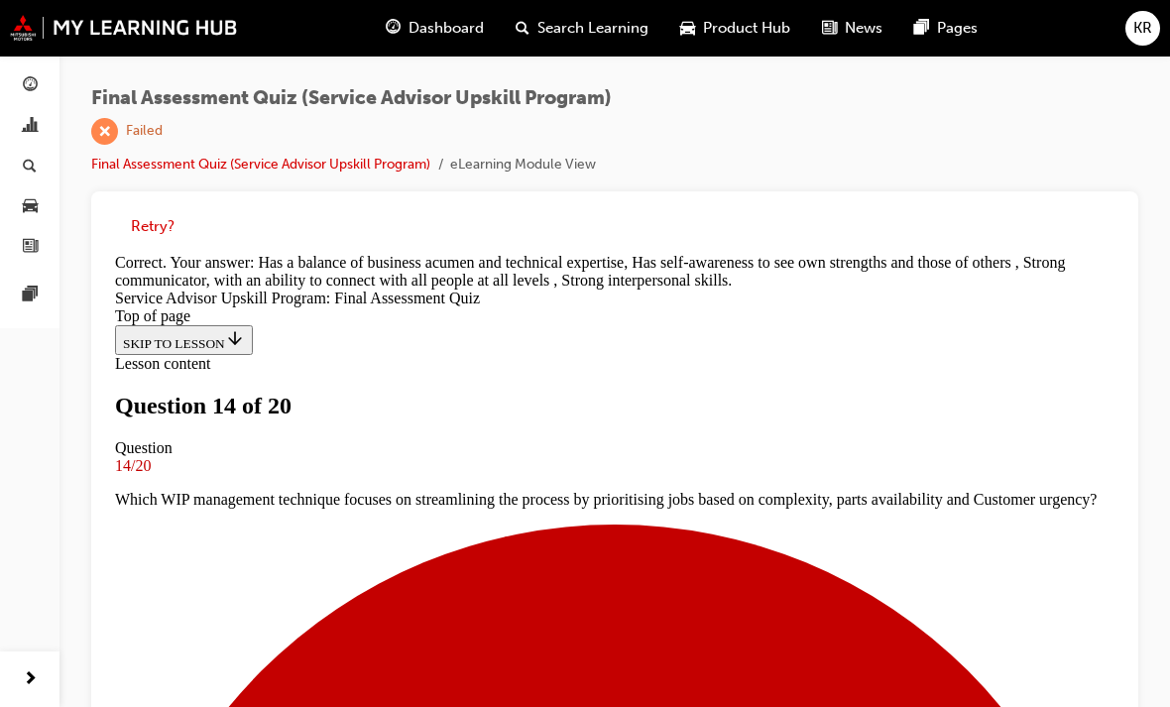
scroll to position [585, 0]
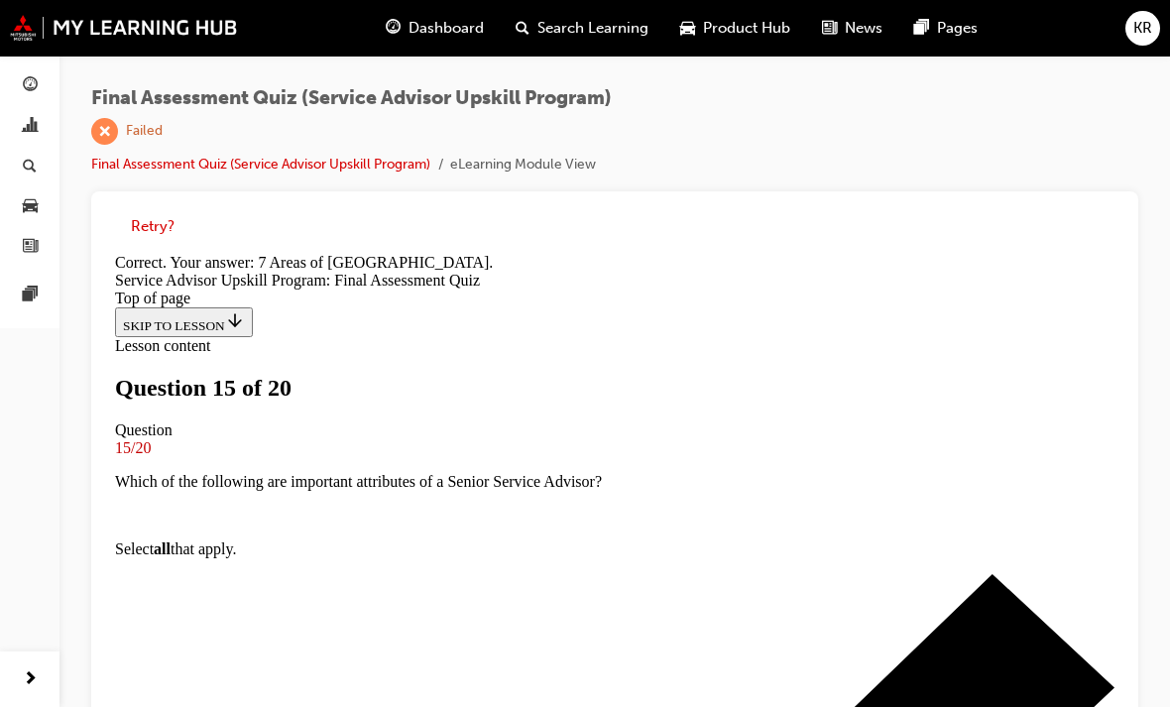
scroll to position [591, 0]
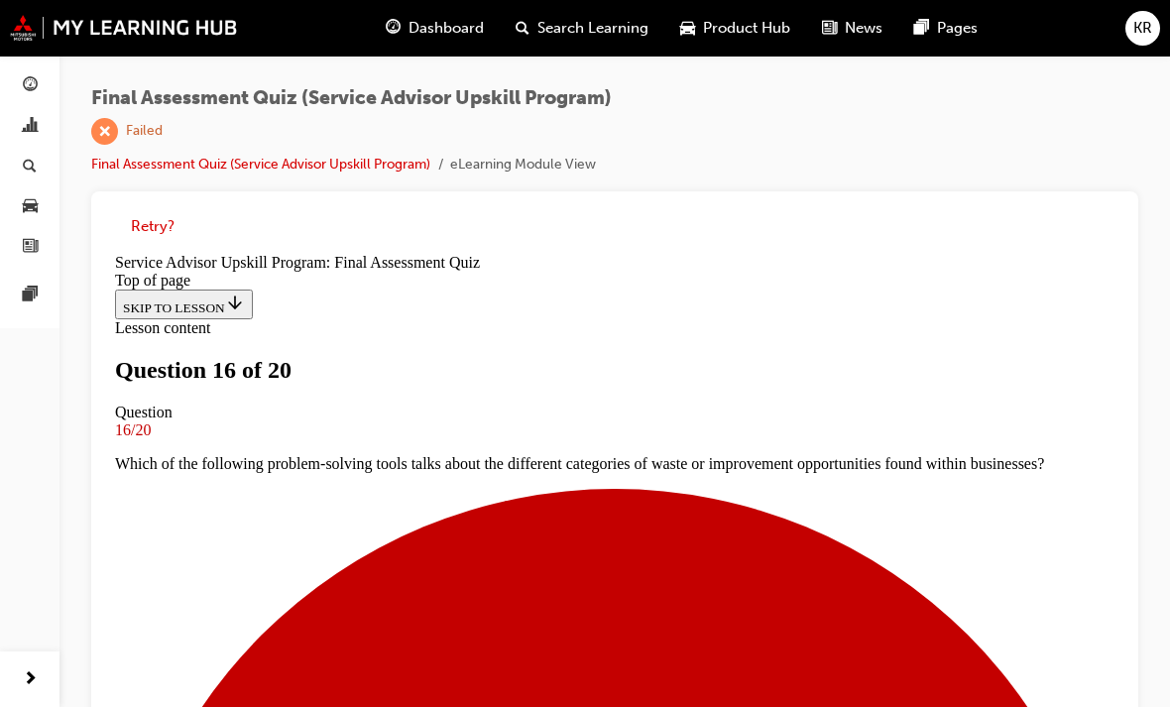
scroll to position [354, 0]
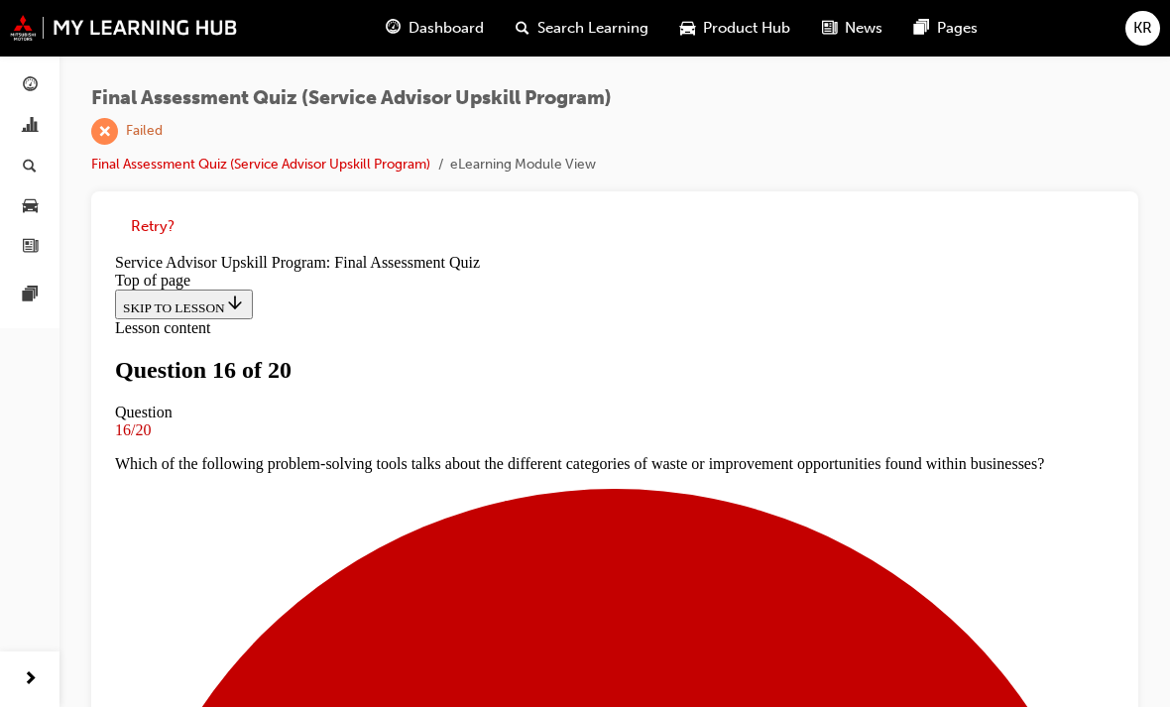
scroll to position [542, 0]
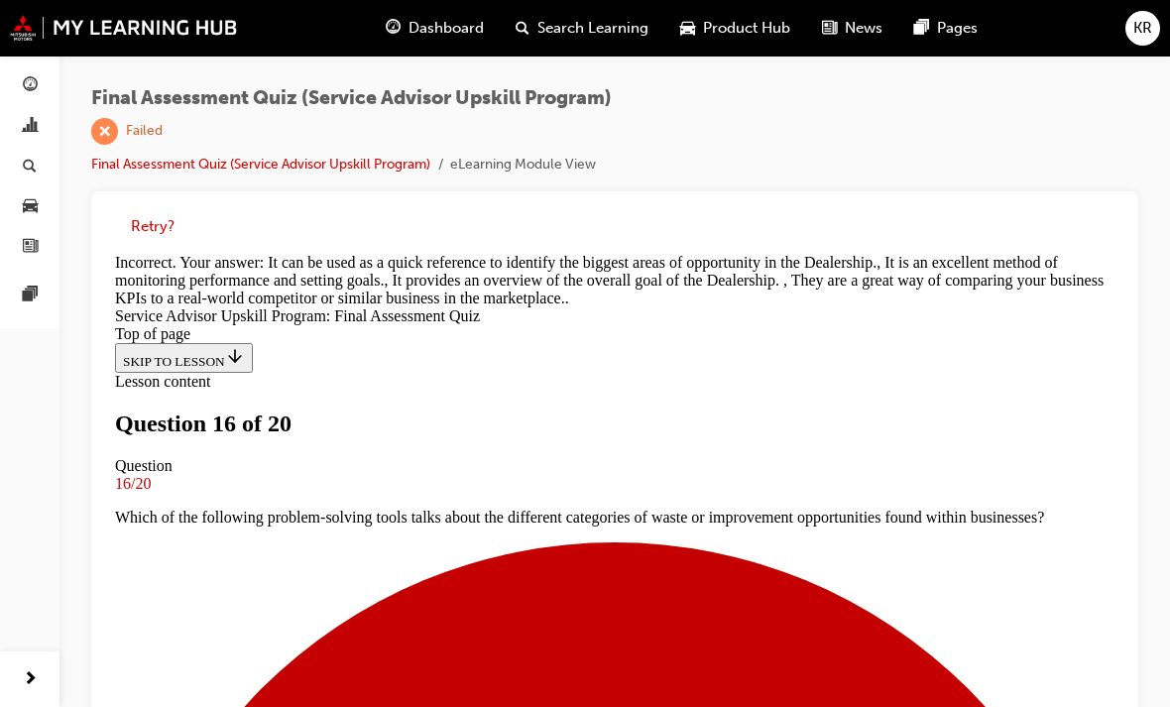
scroll to position [605, 0]
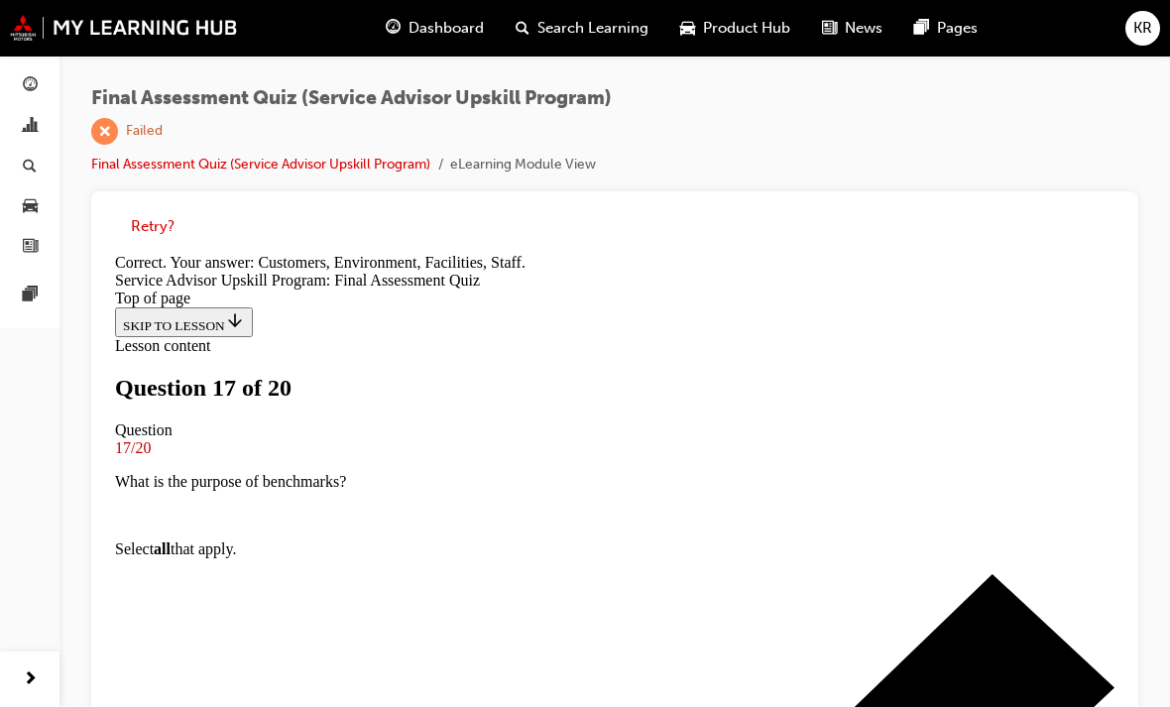
scroll to position [579, 0]
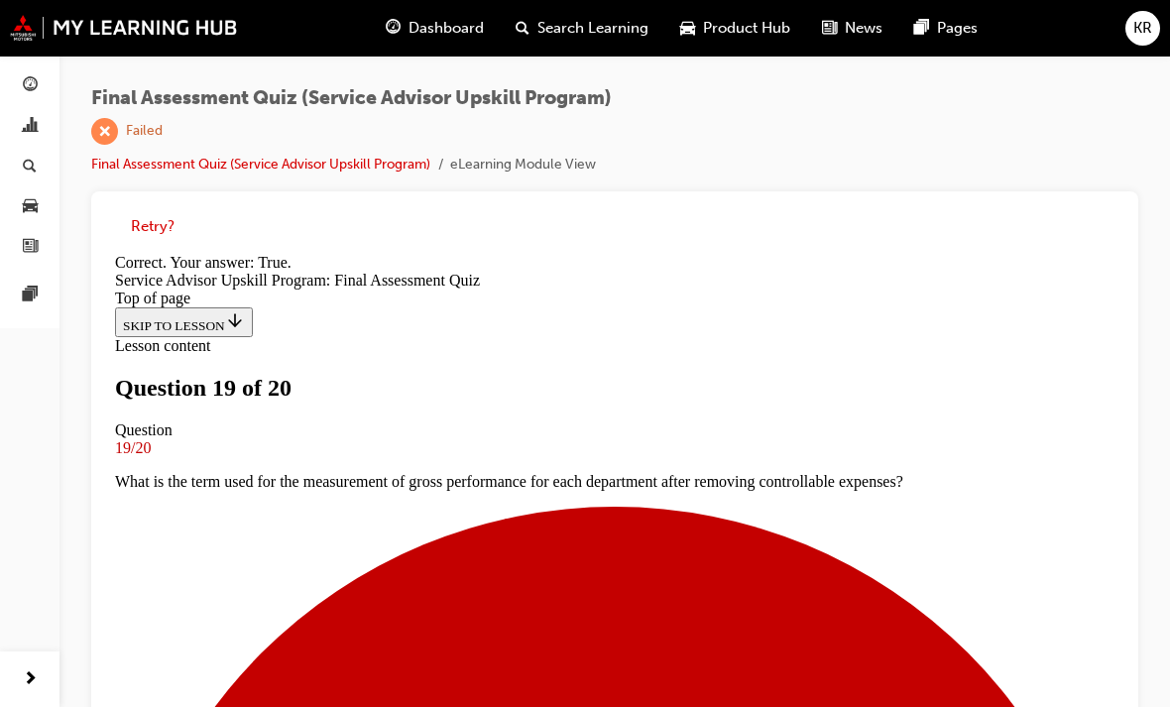
scroll to position [454, 0]
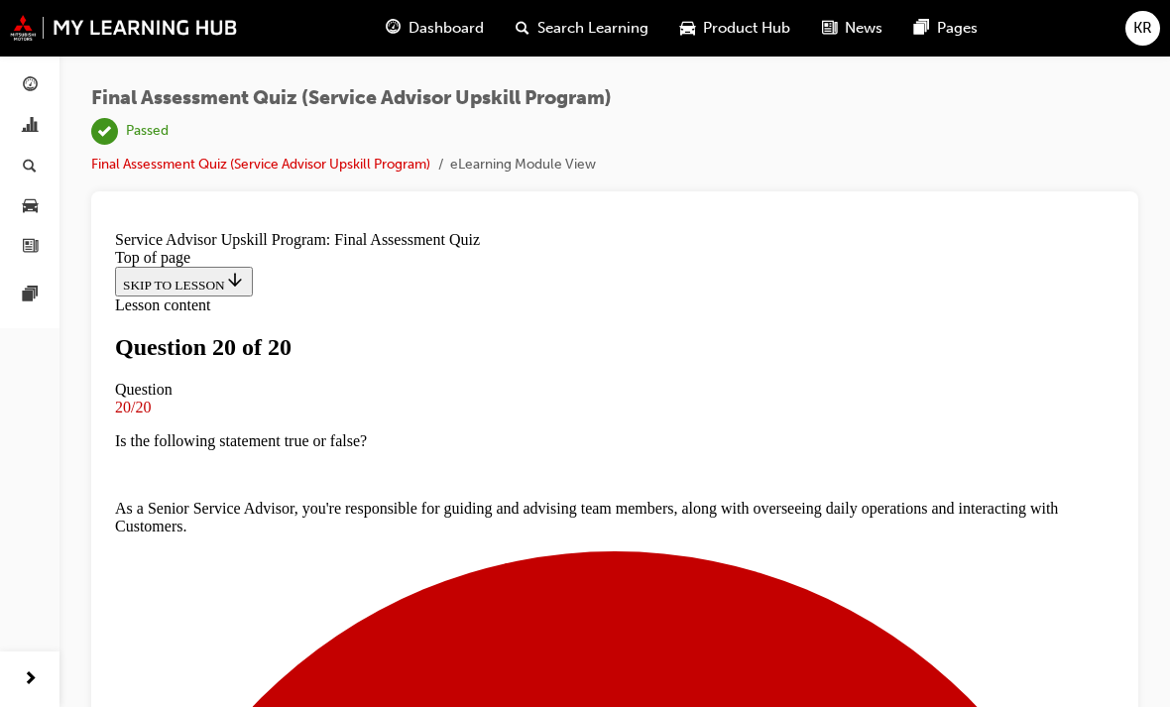
scroll to position [505, 0]
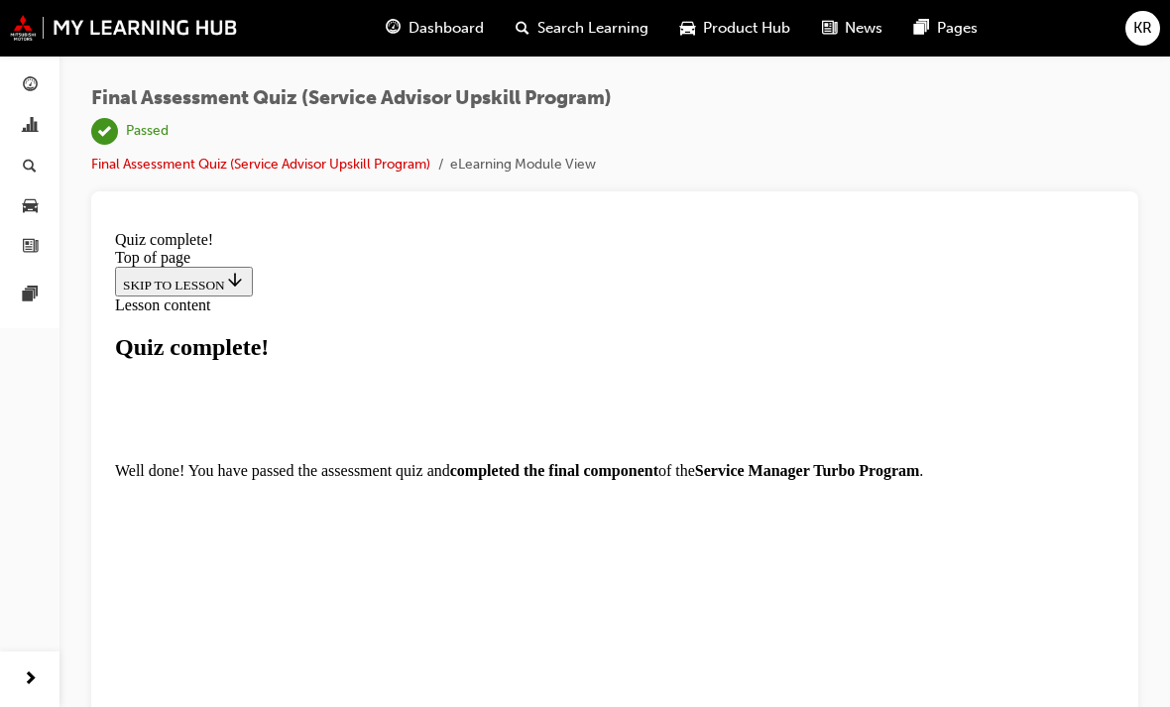
scroll to position [296, 0]
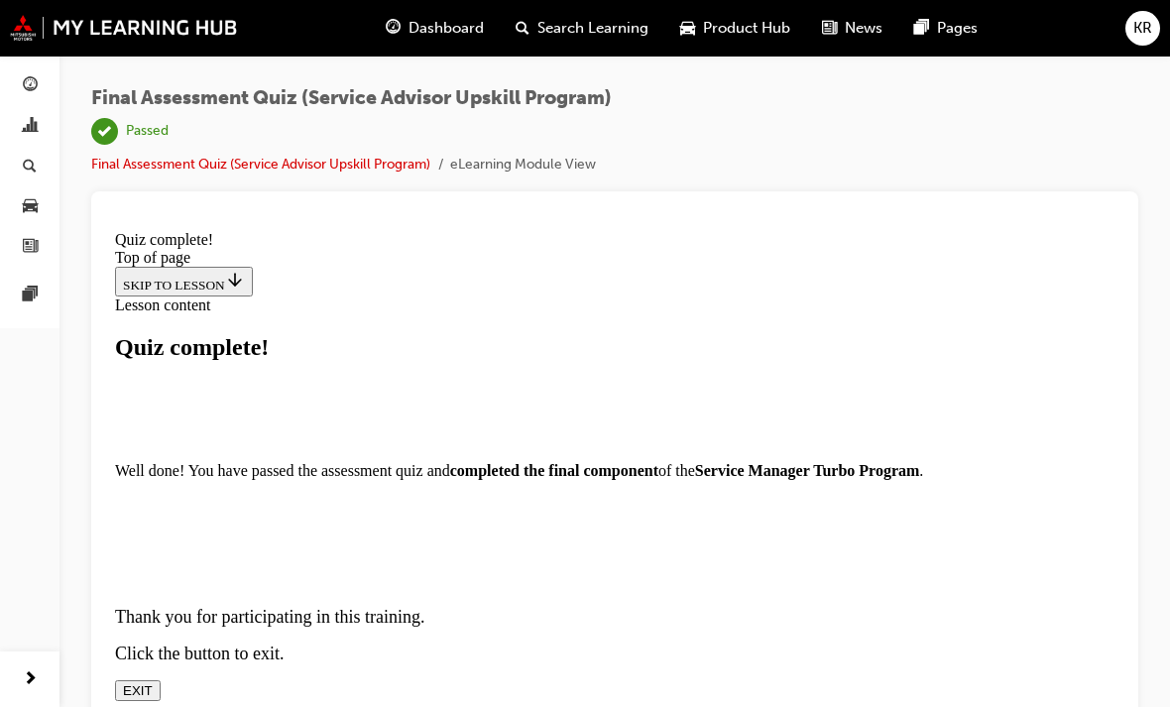
click at [161, 680] on button "EXIT" at bounding box center [138, 690] width 46 height 21
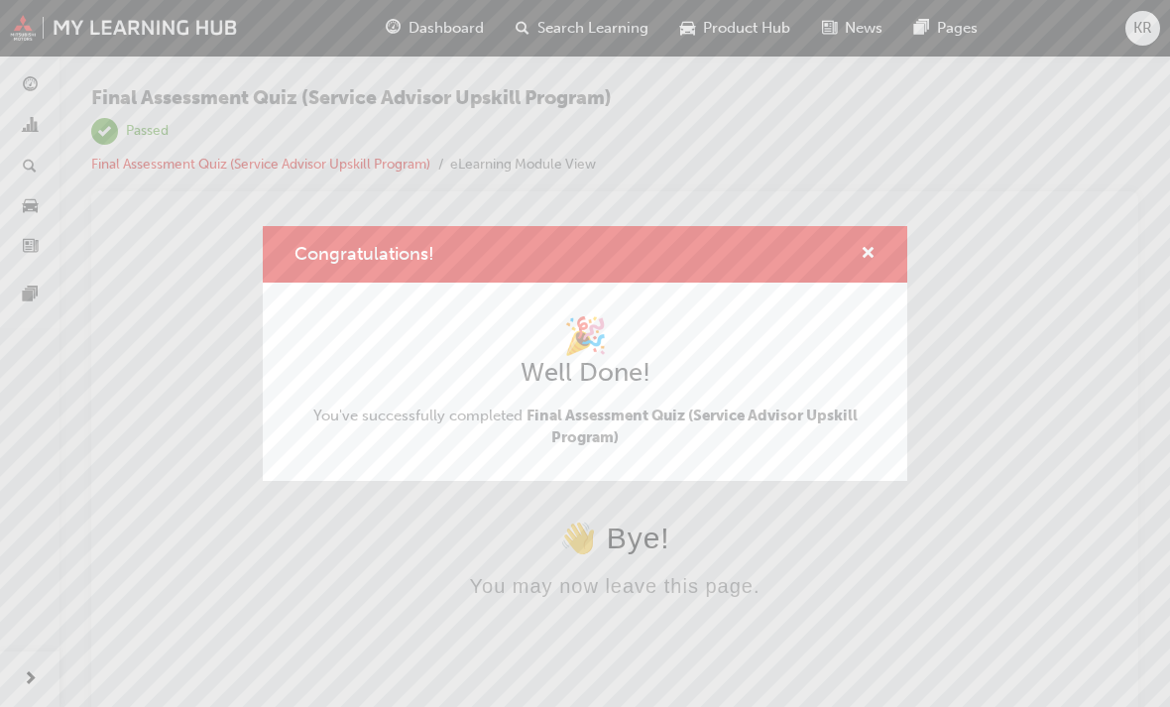
scroll to position [0, 0]
click at [812, 246] on span "cross-icon" at bounding box center [867, 255] width 15 height 18
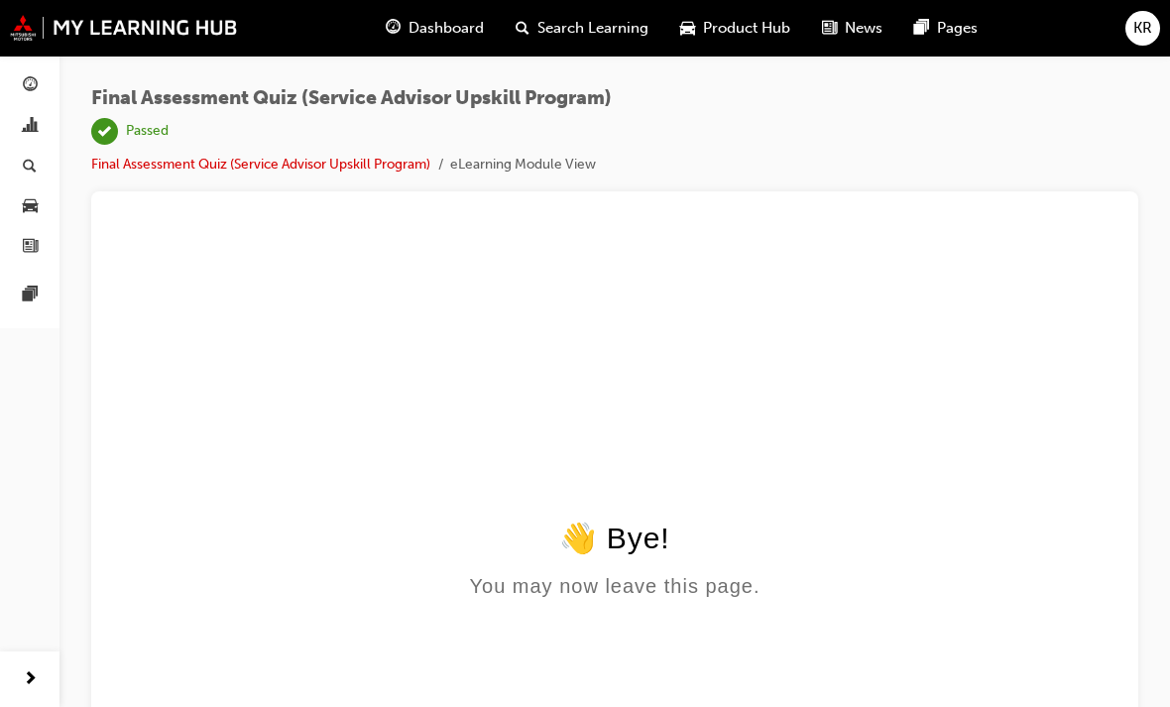
click at [45, 120] on link "button" at bounding box center [30, 126] width 44 height 37
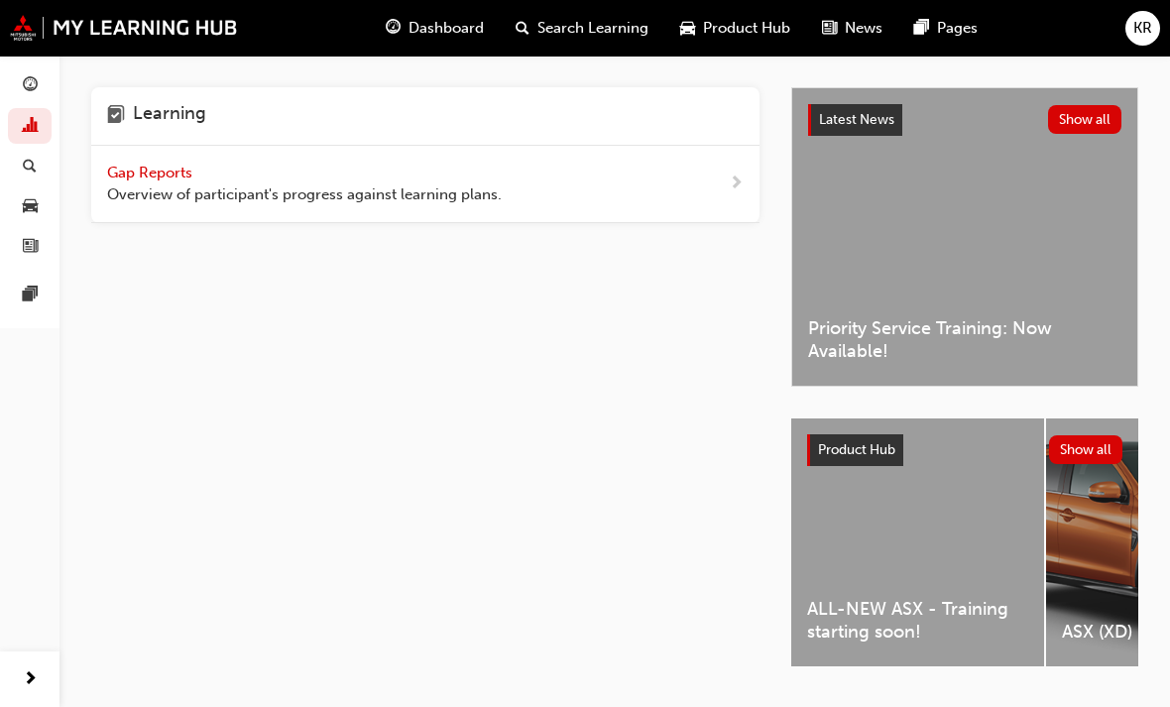
click at [156, 180] on div "Gap Reports Overview of participant's progress against learning plans." at bounding box center [304, 184] width 394 height 45
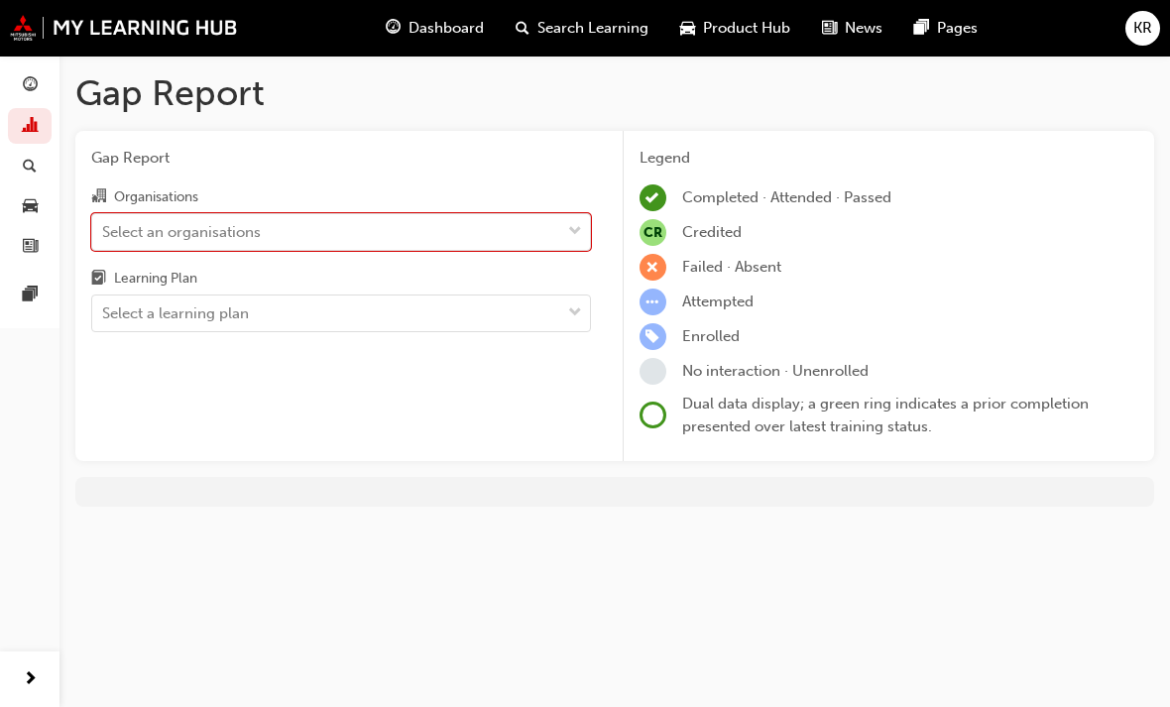
click at [345, 154] on span "Gap Report" at bounding box center [341, 158] width 500 height 23
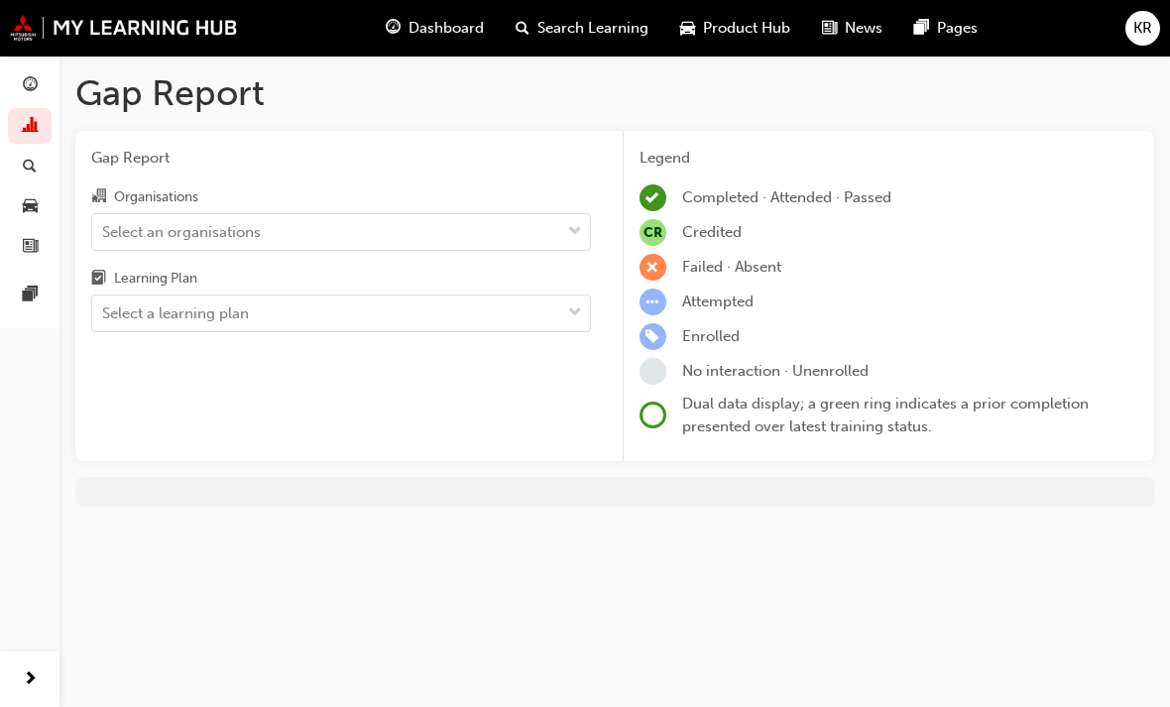
click at [574, 329] on div "Select a learning plan" at bounding box center [341, 313] width 500 height 38
click at [104, 321] on input "Learning Plan Select a learning plan" at bounding box center [103, 312] width 2 height 17
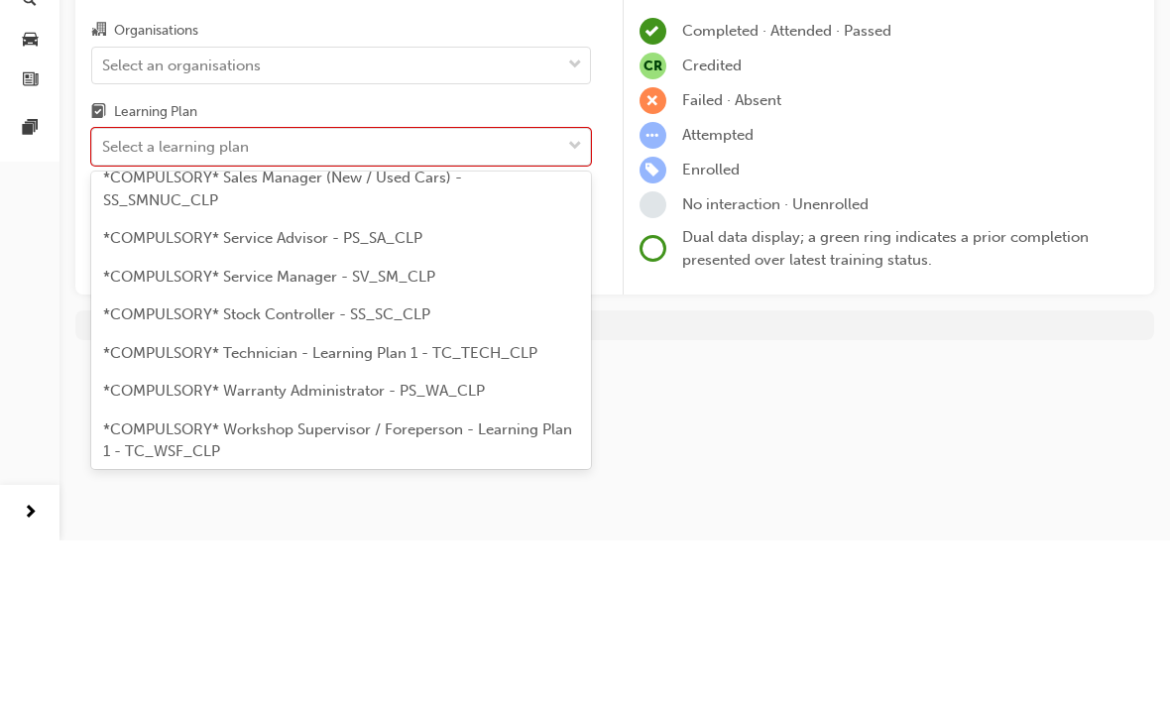
scroll to position [722, 0]
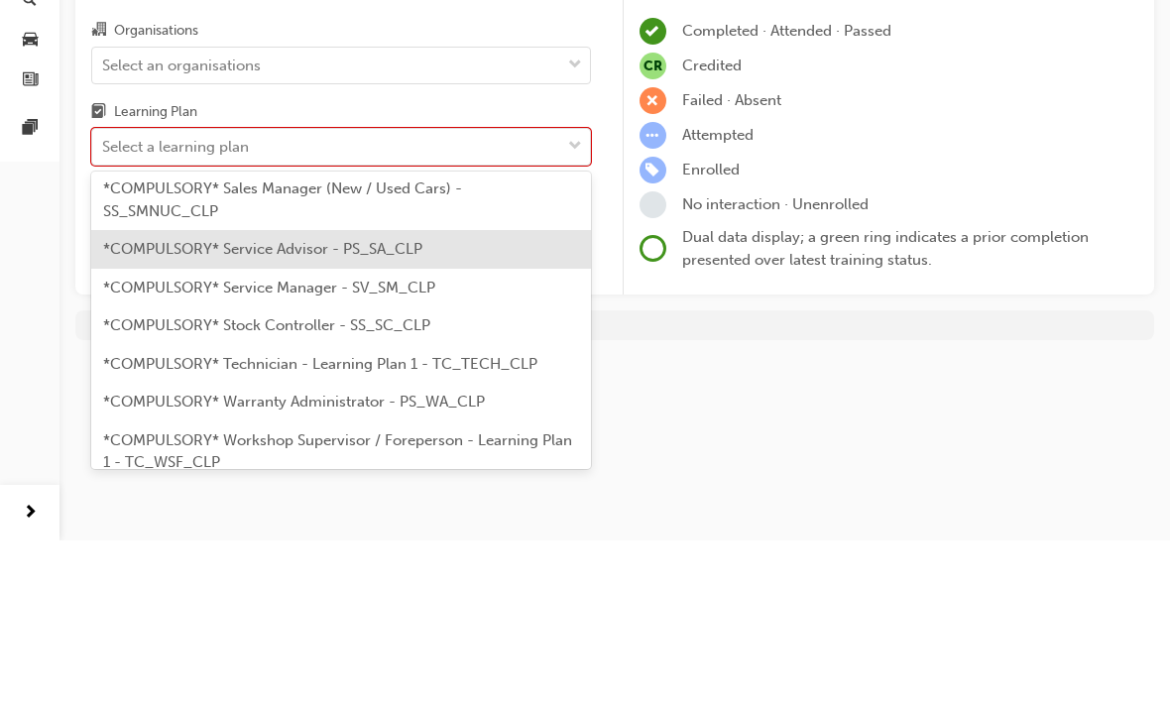
click at [149, 406] on span "*COMPULSORY* Service Advisor - PS_SA_CLP" at bounding box center [262, 415] width 319 height 18
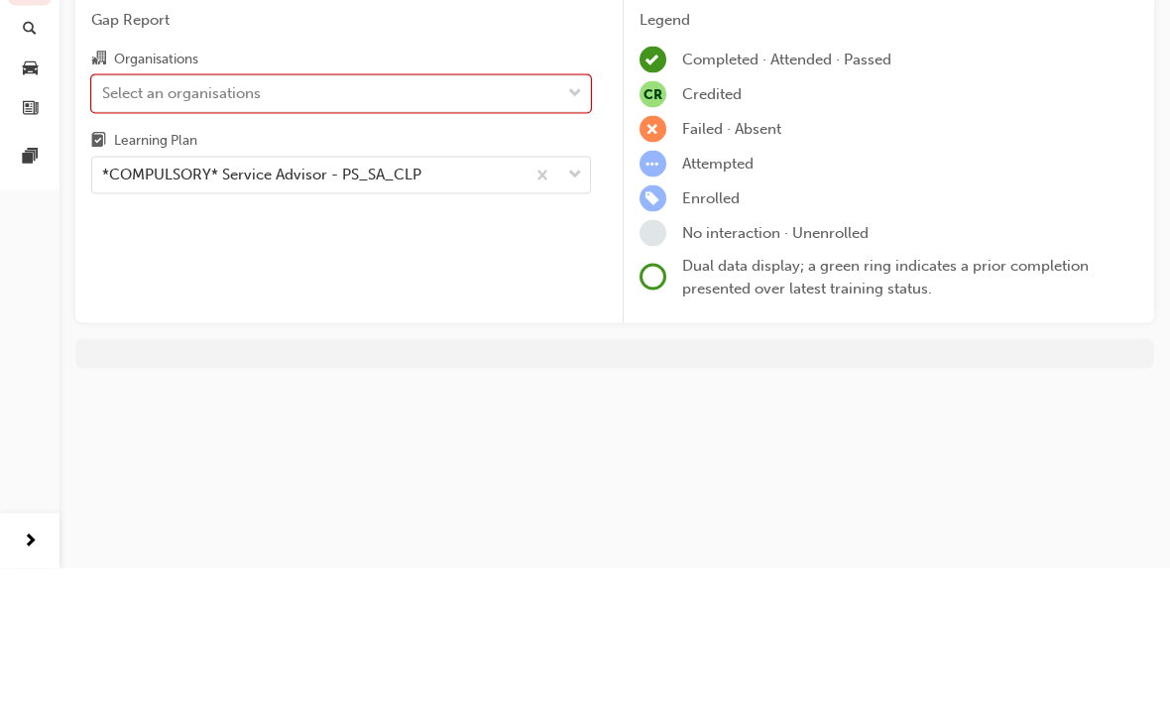
click at [195, 246] on div "Gap Report Organisations 0 results available. Select is focused ,type to refine…" at bounding box center [340, 296] width 531 height 331
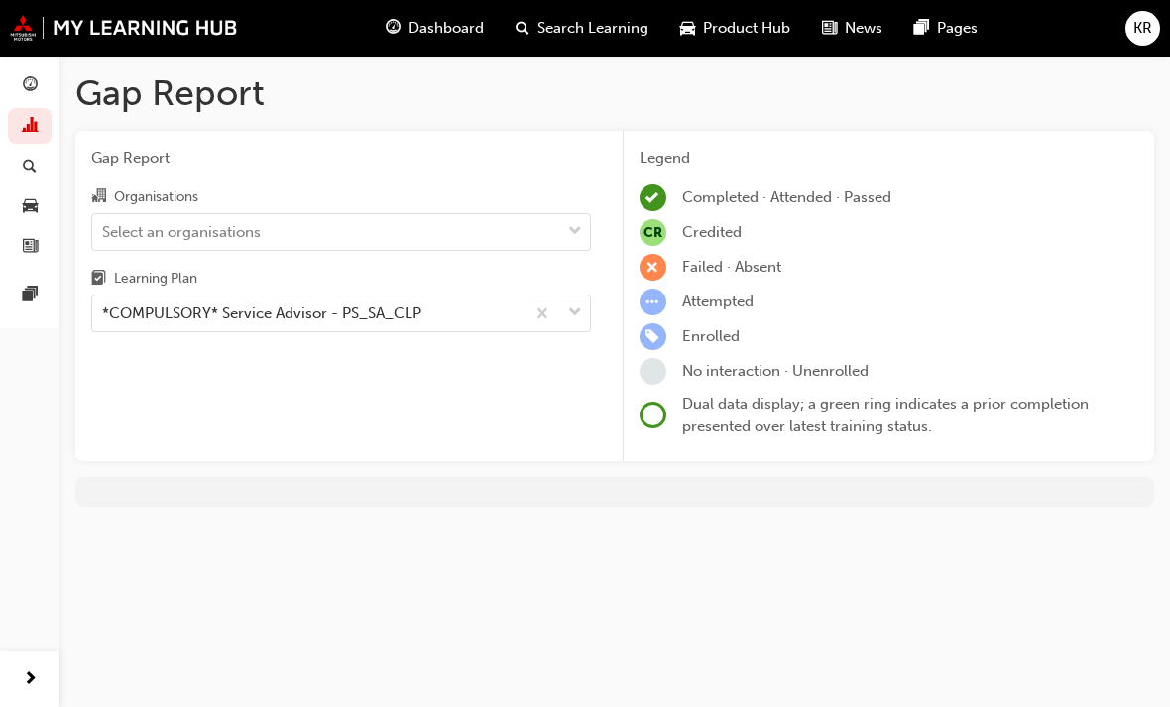
click at [30, 77] on span "guage-icon" at bounding box center [30, 86] width 15 height 18
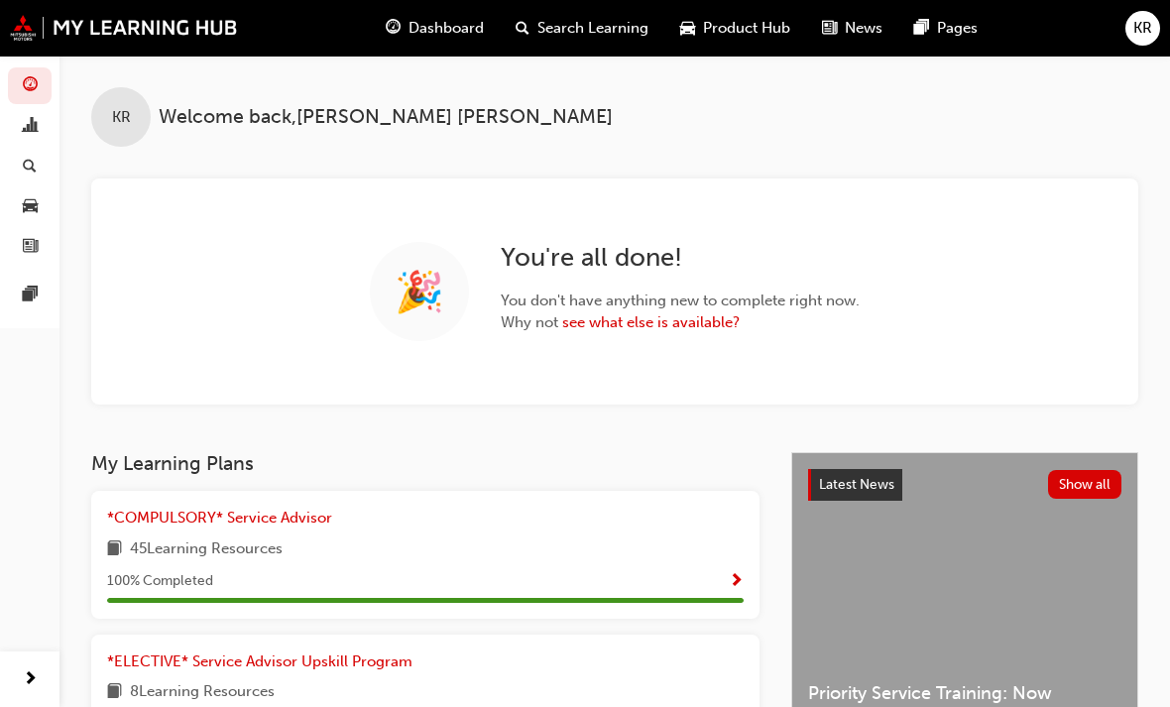
click at [622, 318] on link "see what else is available?" at bounding box center [650, 322] width 177 height 18
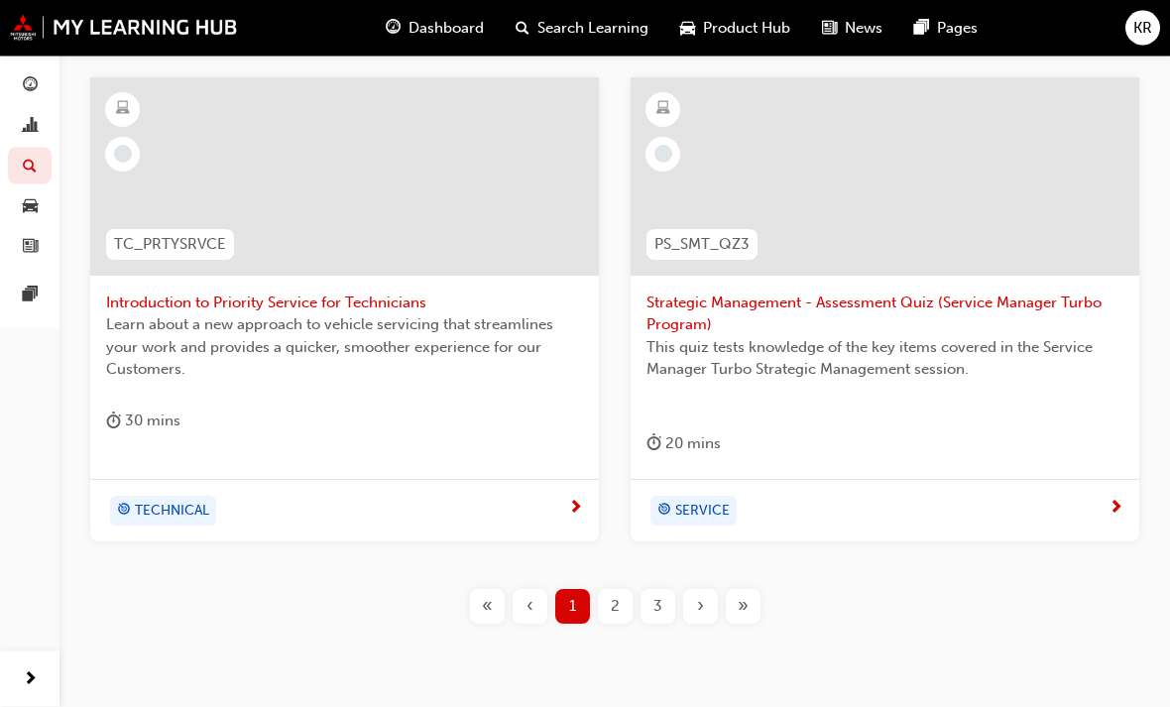
scroll to position [1373, 0]
click at [620, 597] on div "2" at bounding box center [615, 606] width 35 height 35
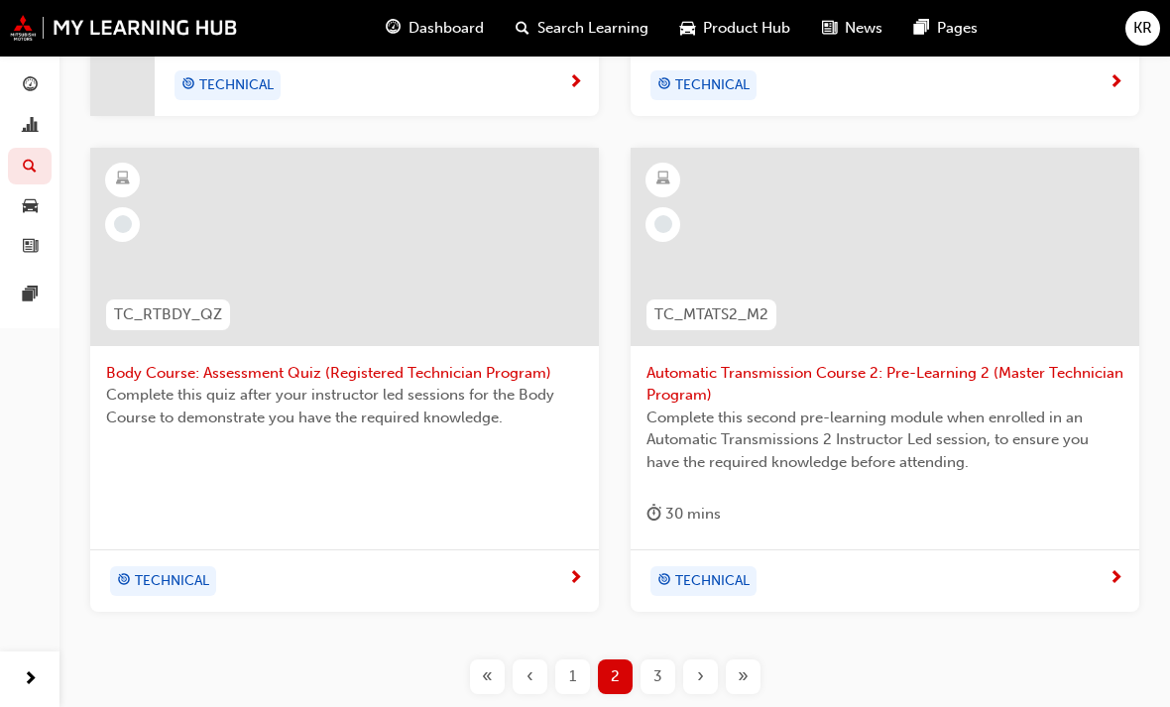
scroll to position [1377, 0]
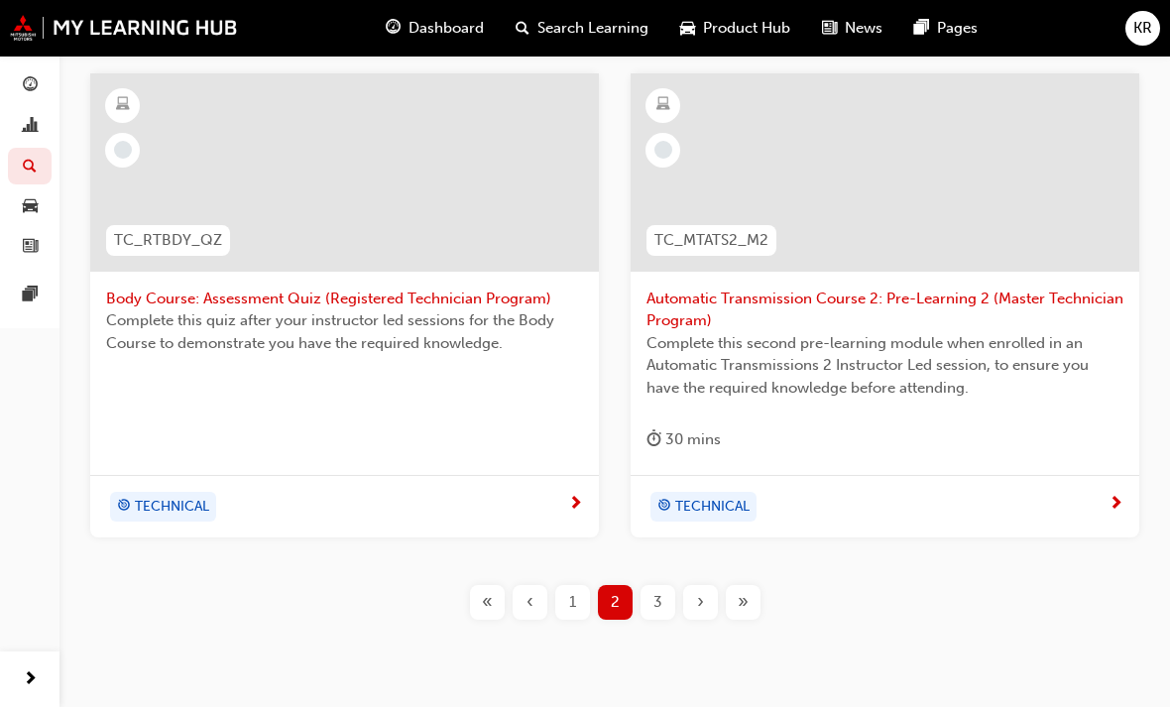
click at [646, 588] on div "3" at bounding box center [657, 602] width 35 height 35
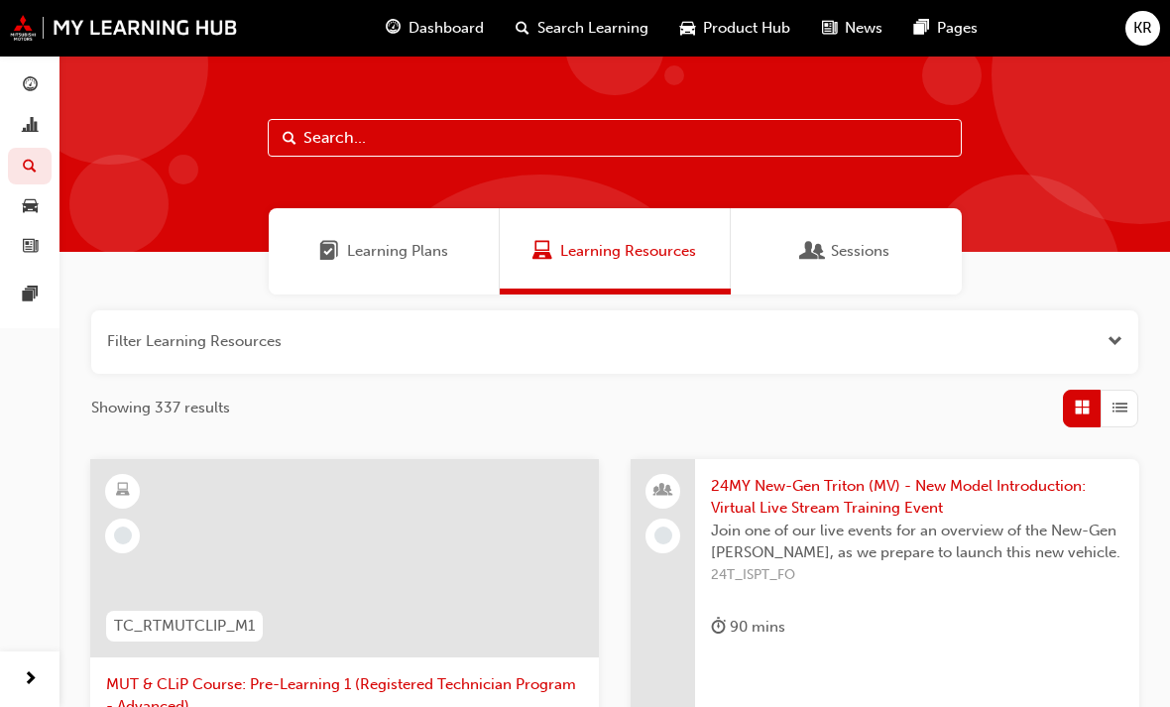
click at [38, 93] on div "button" at bounding box center [30, 85] width 24 height 25
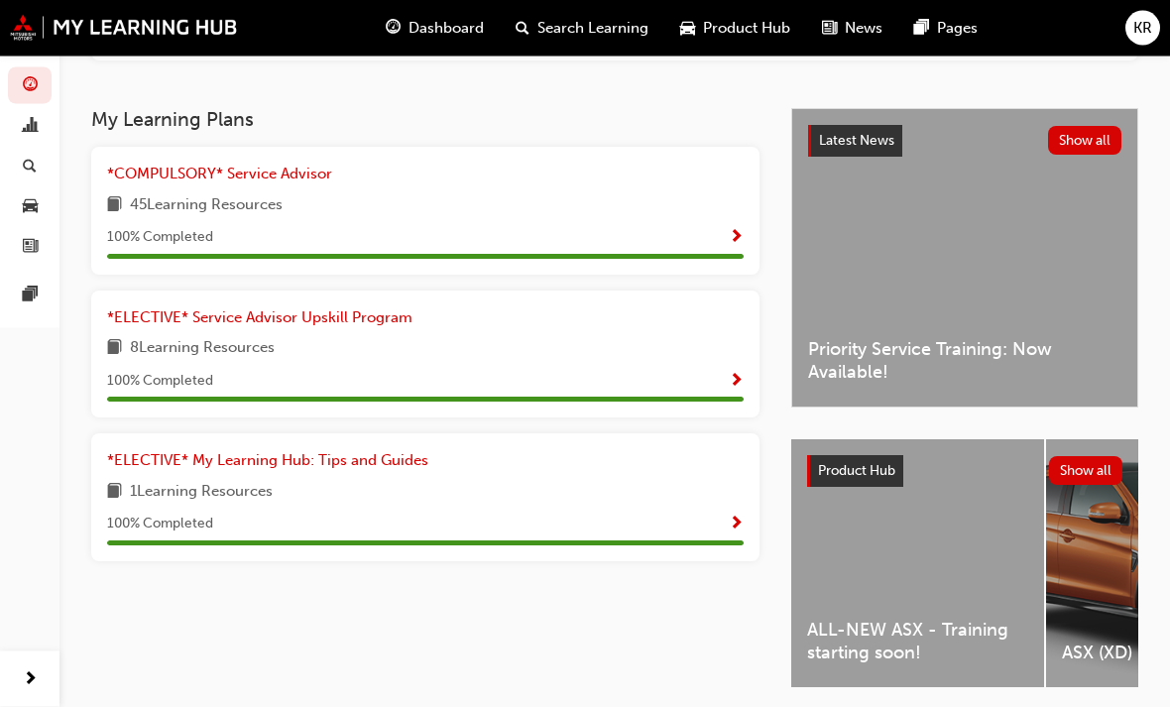
scroll to position [346, 0]
